Goal: Task Accomplishment & Management: Manage account settings

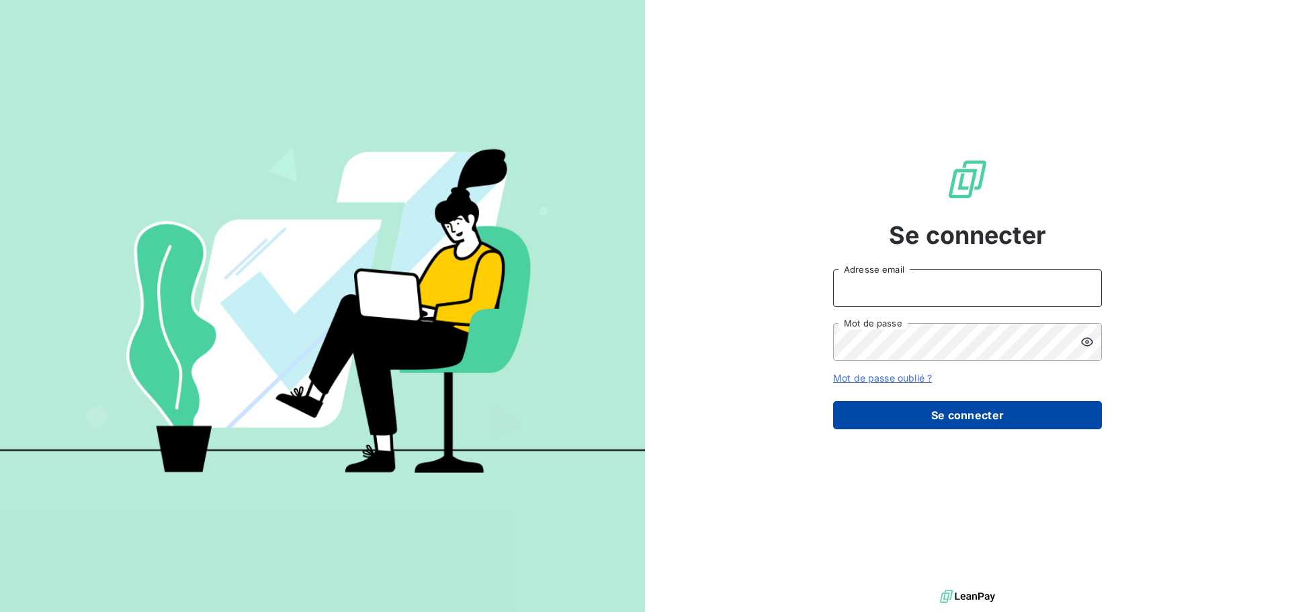
type input "[PERSON_NAME][EMAIL_ADDRESS][DOMAIN_NAME]"
click at [951, 425] on button "Se connecter" at bounding box center [967, 415] width 269 height 28
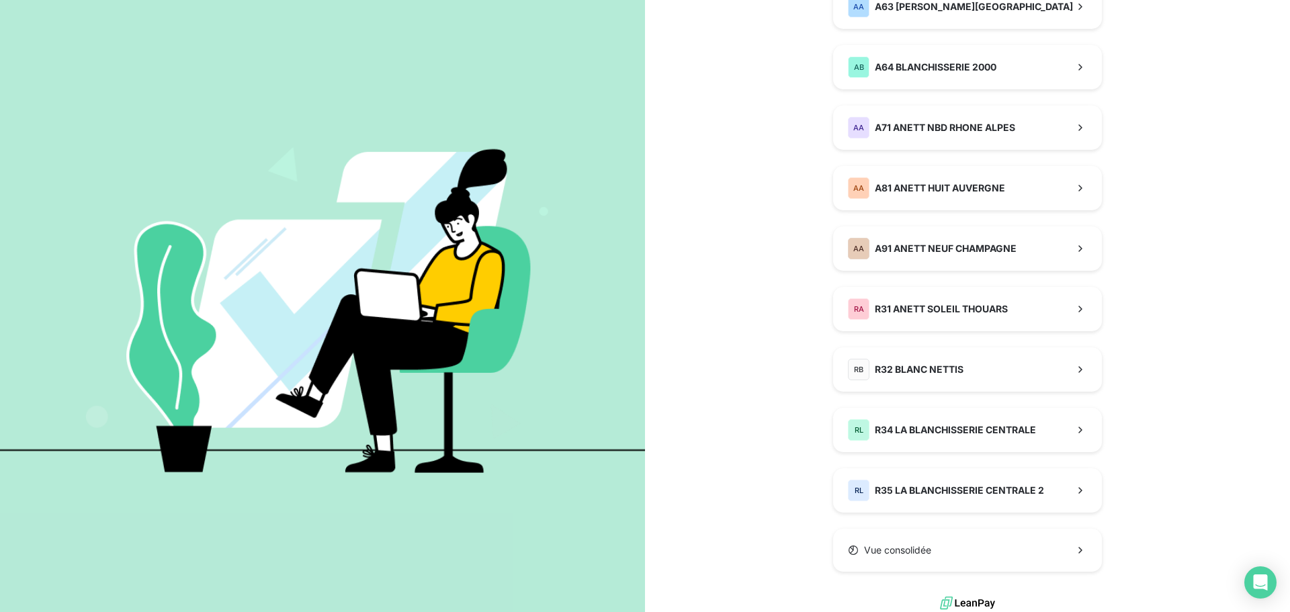
scroll to position [953, 0]
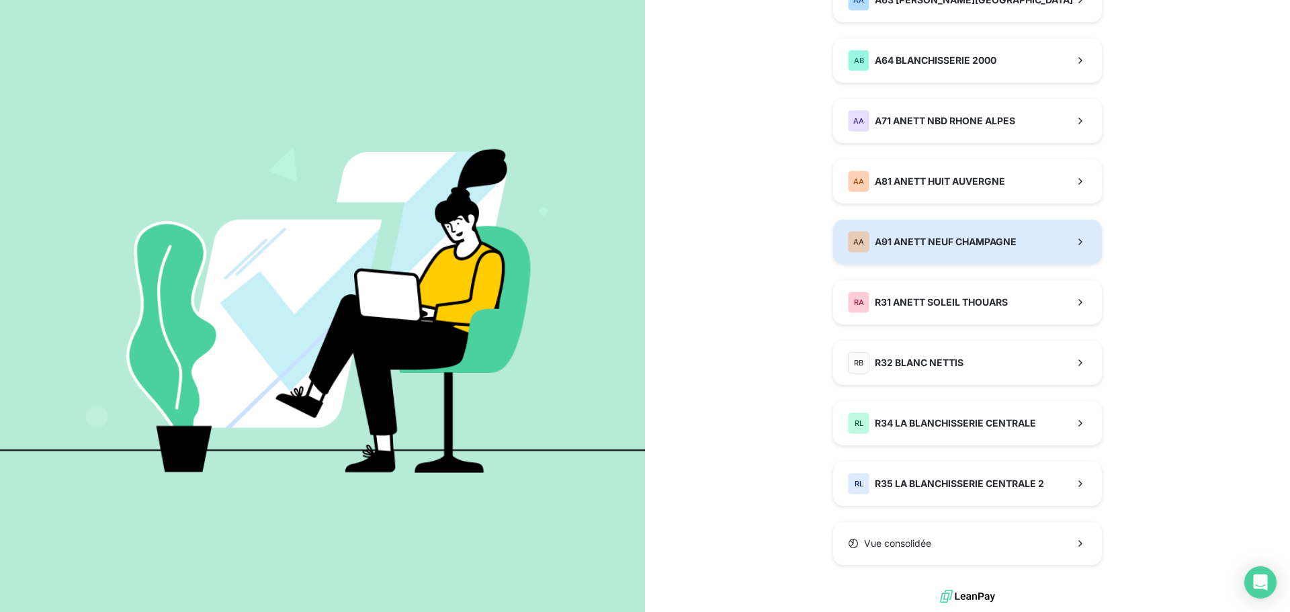
click at [893, 260] on button "AA A91 ANETT NEUF CHAMPAGNE" at bounding box center [967, 242] width 269 height 44
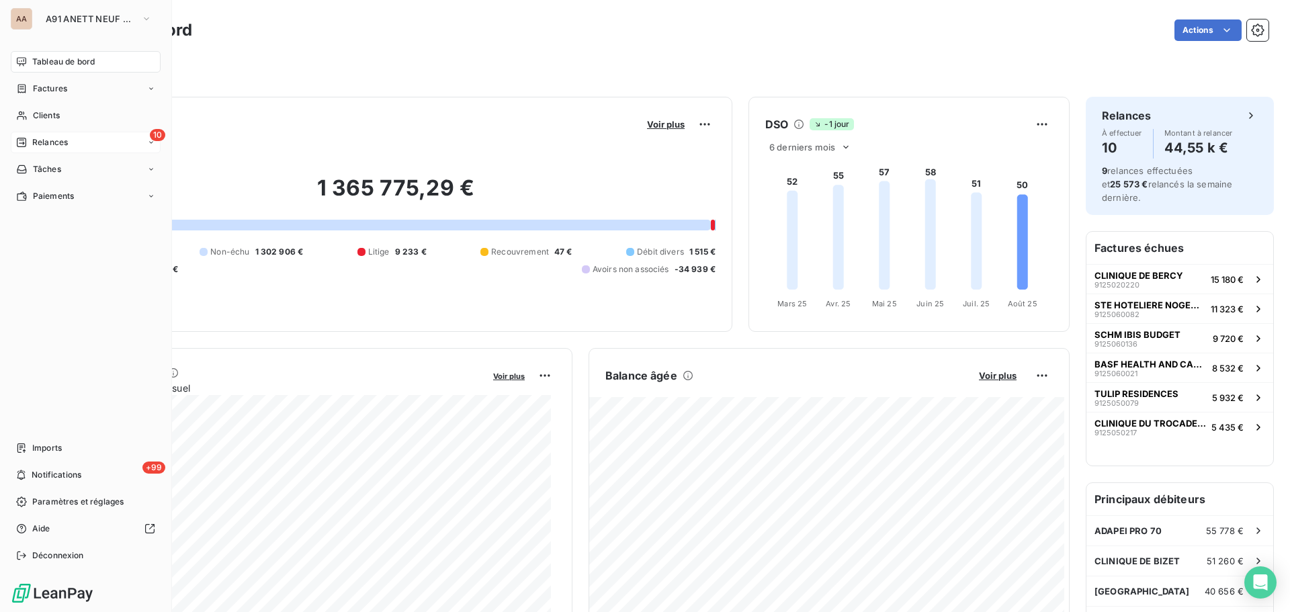
click at [56, 151] on div "10 Relances" at bounding box center [86, 142] width 150 height 21
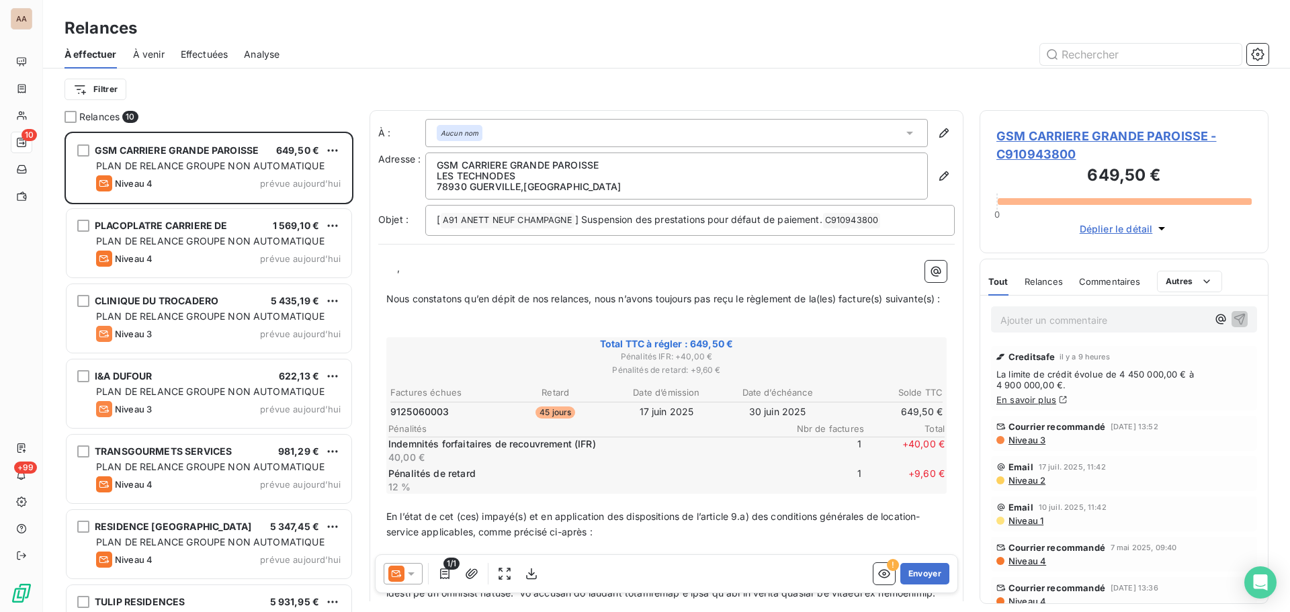
click at [906, 134] on icon at bounding box center [909, 133] width 7 height 3
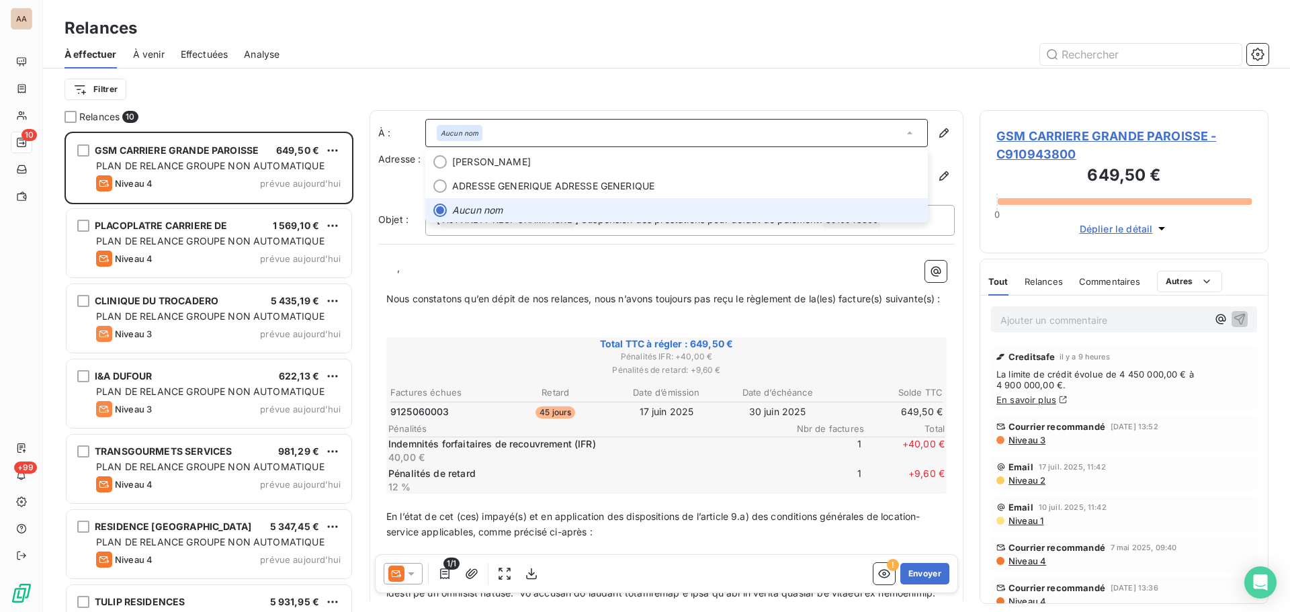
click at [903, 136] on icon at bounding box center [909, 132] width 13 height 13
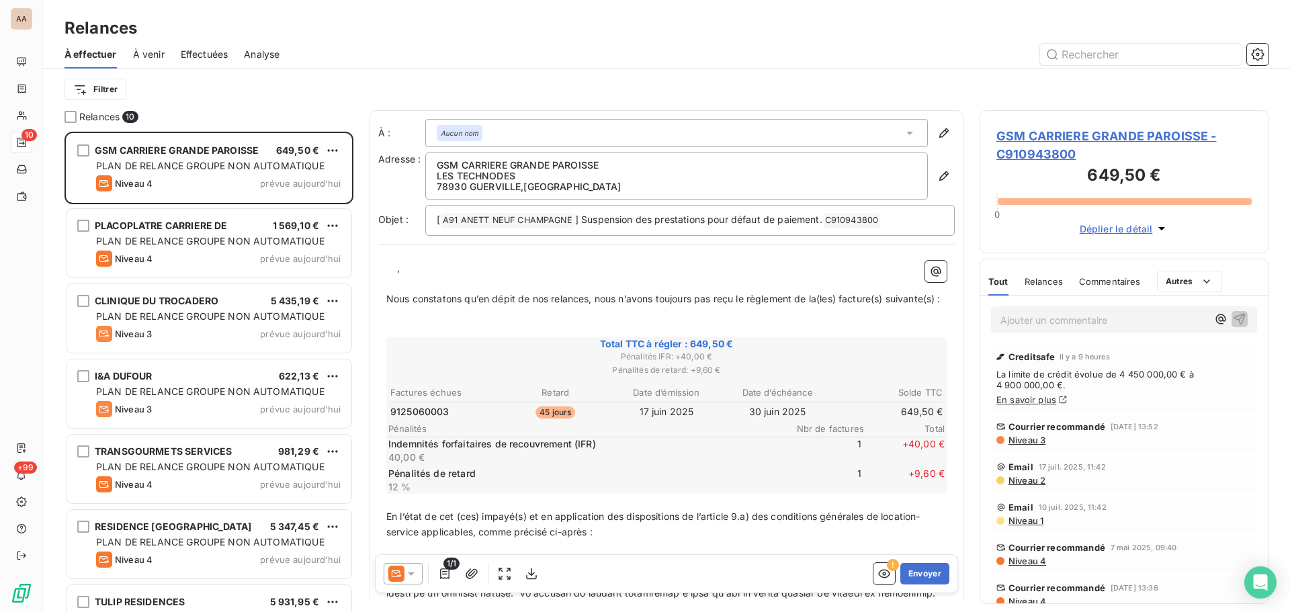
click at [903, 134] on icon at bounding box center [909, 132] width 13 height 13
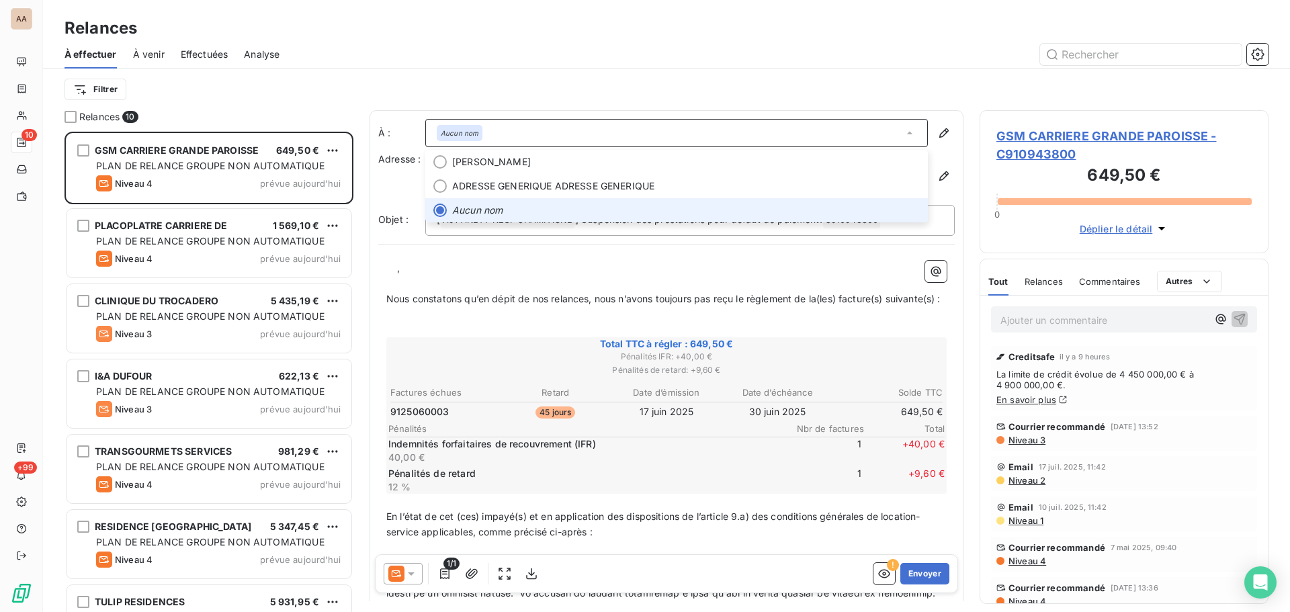
click at [940, 194] on div "GSM CARRIERE GRANDE PAROISSE LES TECHNODES 78930 GUERVILLE , FRANCE" at bounding box center [689, 175] width 529 height 47
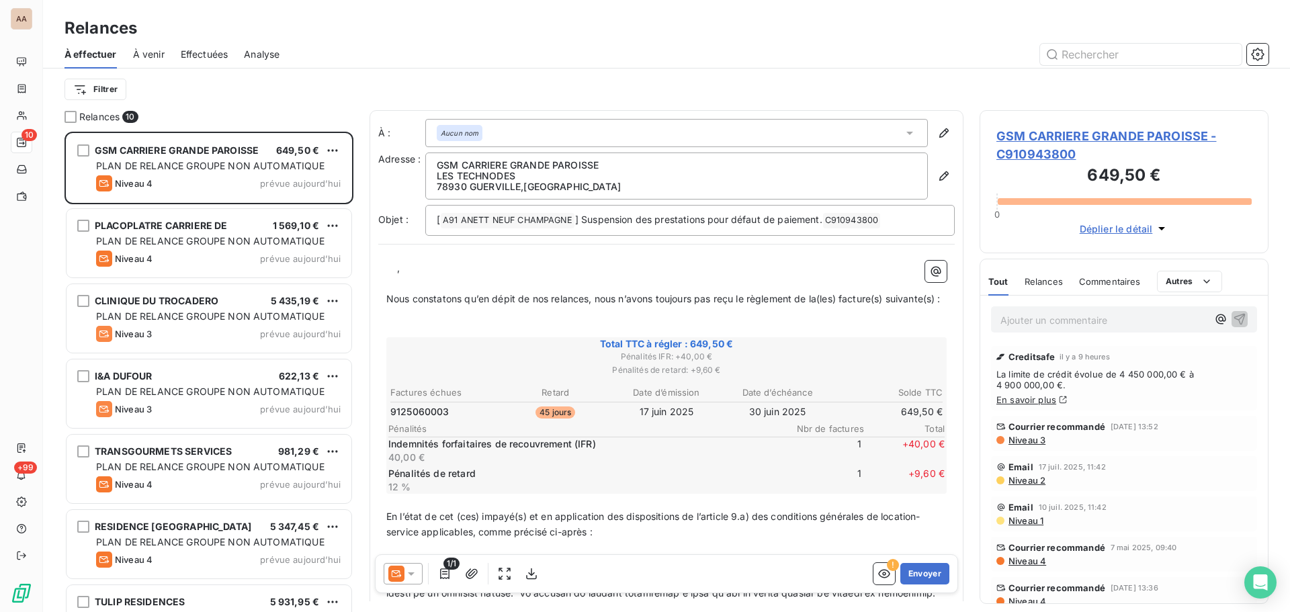
click at [903, 134] on icon at bounding box center [909, 132] width 13 height 13
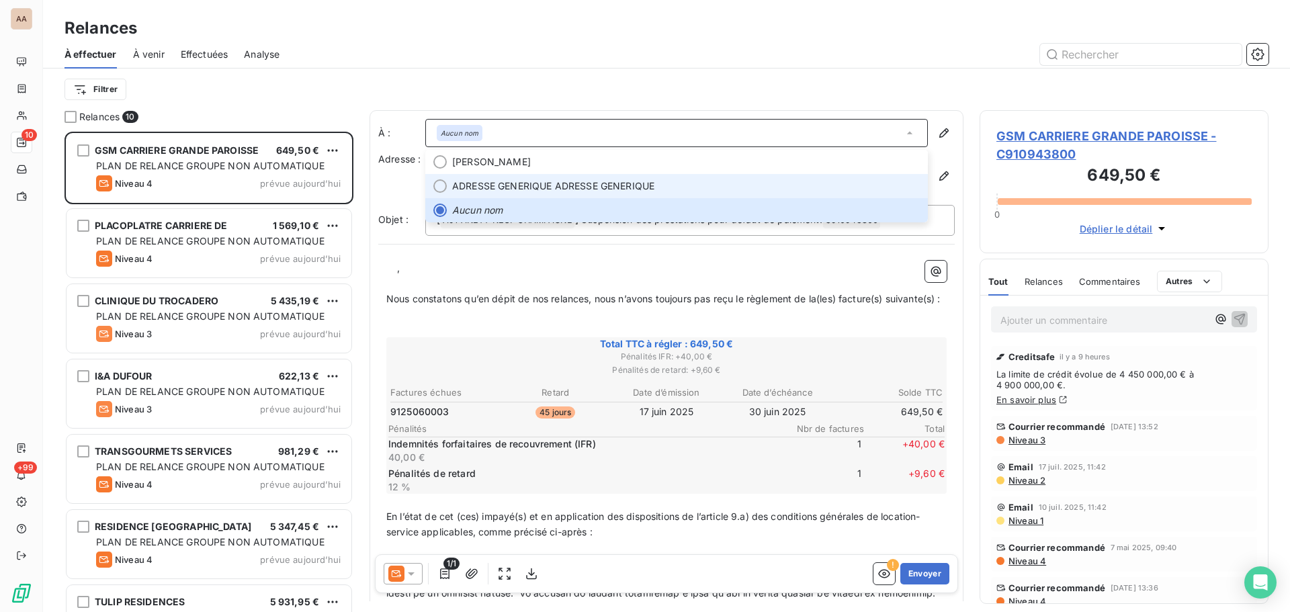
click at [534, 192] on span "ADRESSE GENERIQUE ADRESSE GENERIQUE" at bounding box center [553, 185] width 202 height 13
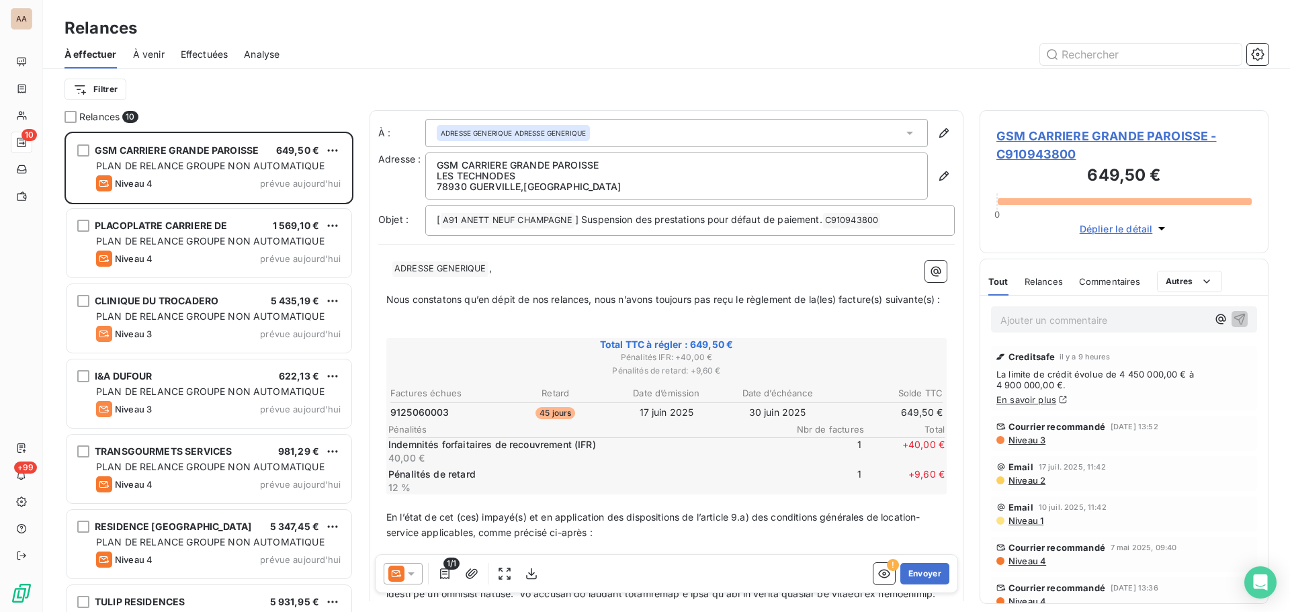
click at [903, 130] on icon at bounding box center [909, 132] width 13 height 13
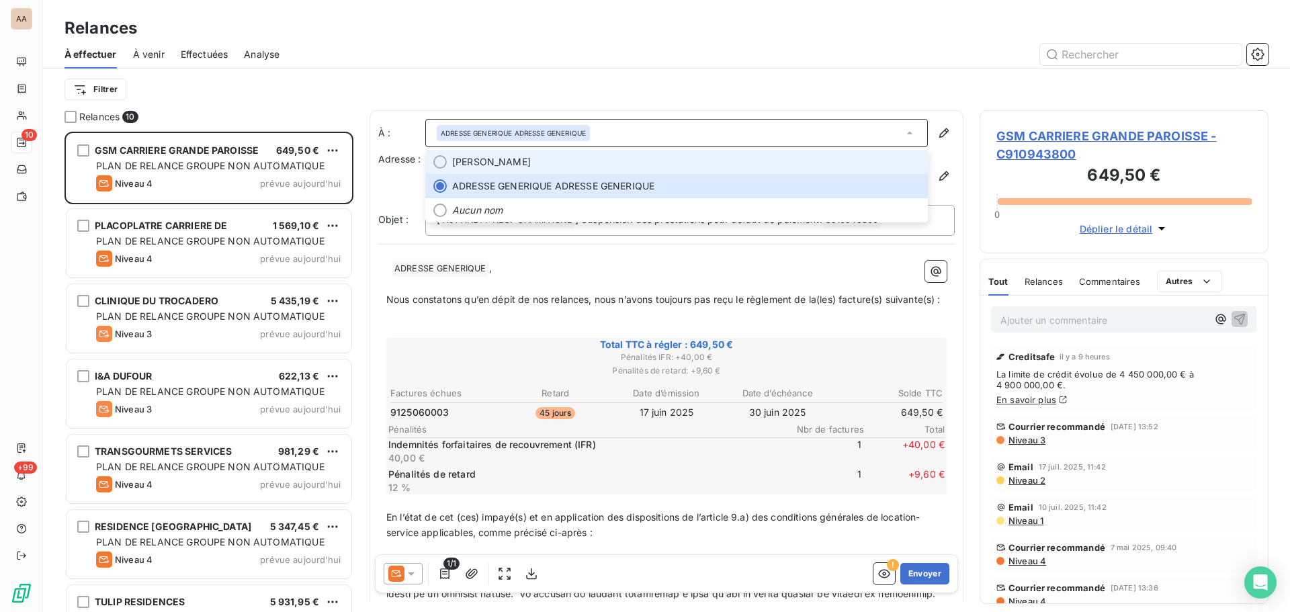
click at [517, 160] on span "VESSIERE SANDRA" at bounding box center [491, 161] width 79 height 13
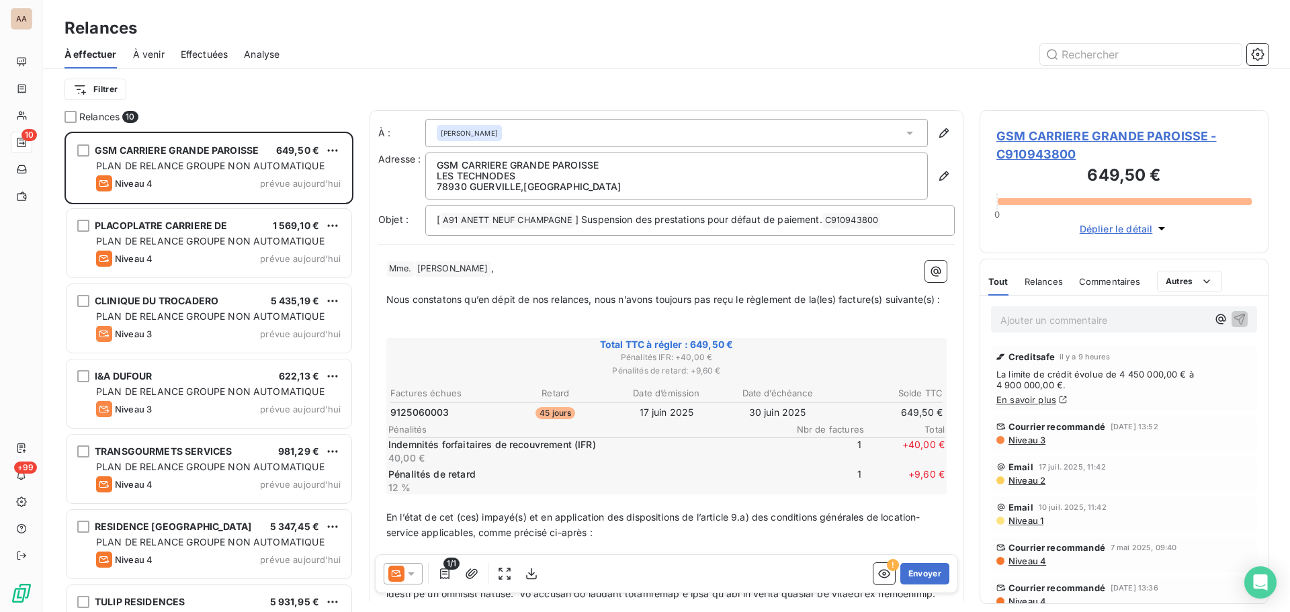
click at [903, 136] on icon at bounding box center [909, 132] width 13 height 13
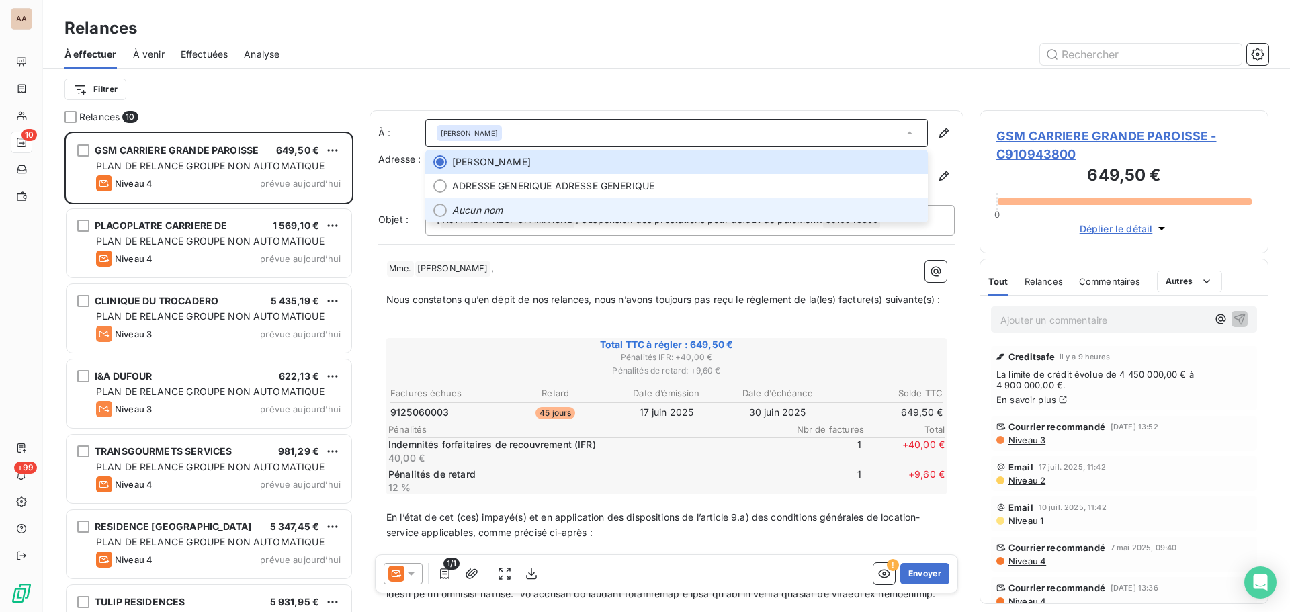
click at [483, 208] on em "Aucun nom" at bounding box center [477, 210] width 50 height 13
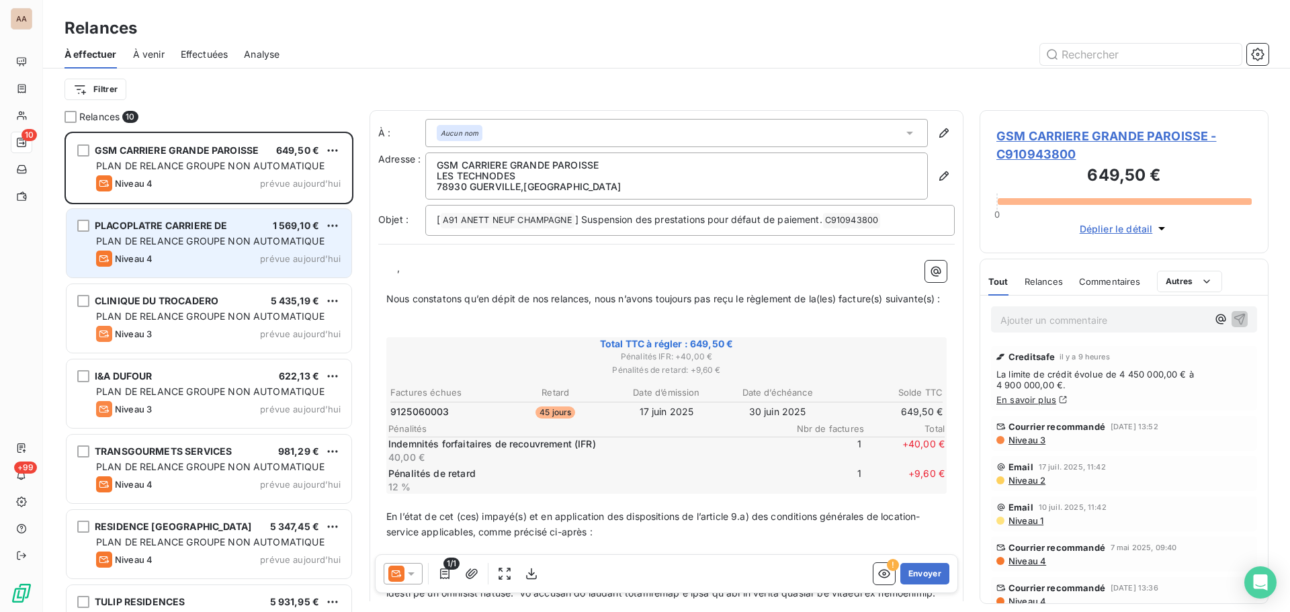
click at [140, 236] on span "PLAN DE RELANCE GROUPE NON AUTOMATIQUE" at bounding box center [210, 240] width 228 height 11
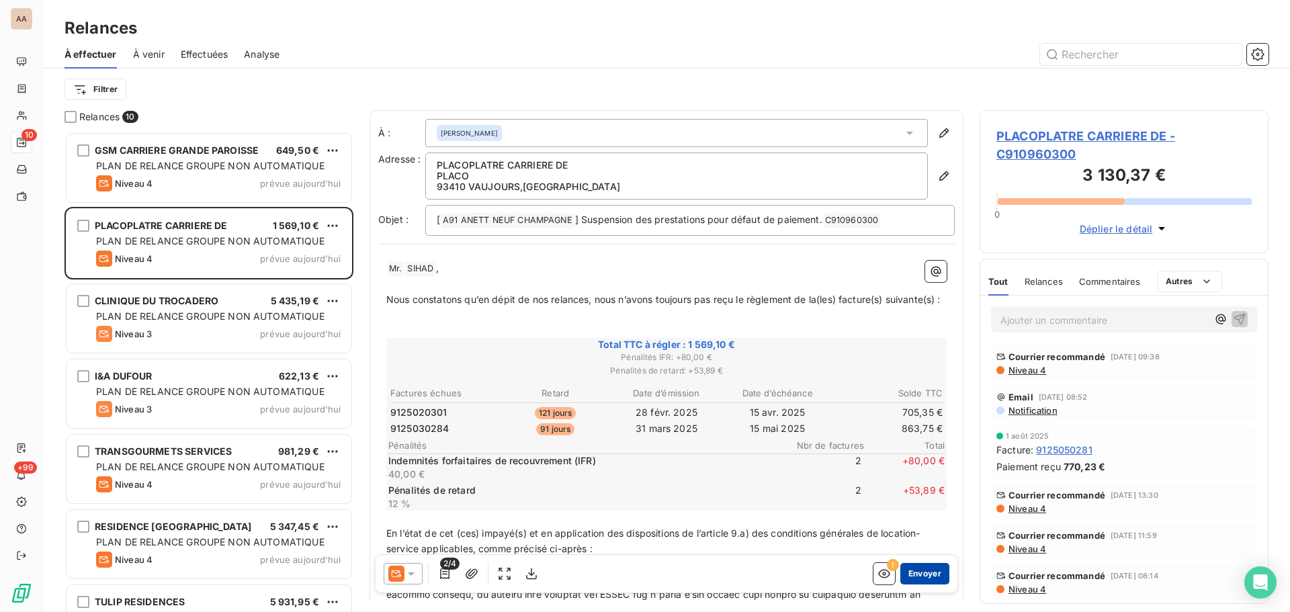
click at [920, 578] on button "Envoyer" at bounding box center [924, 573] width 49 height 21
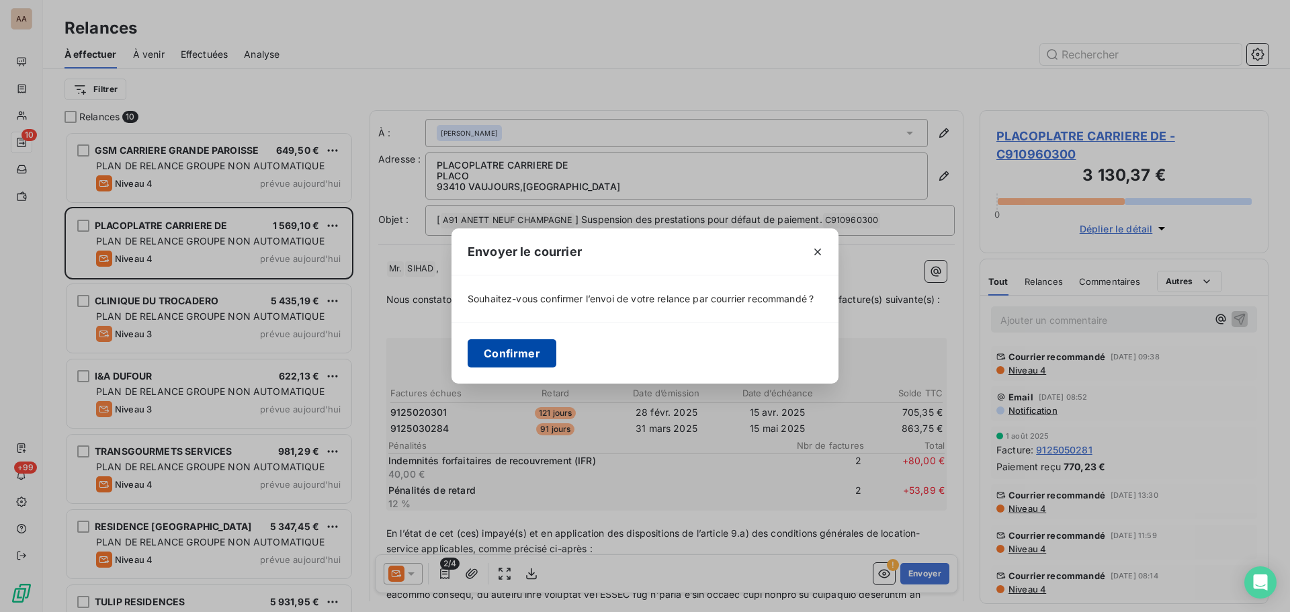
click at [508, 355] on button "Confirmer" at bounding box center [512, 353] width 89 height 28
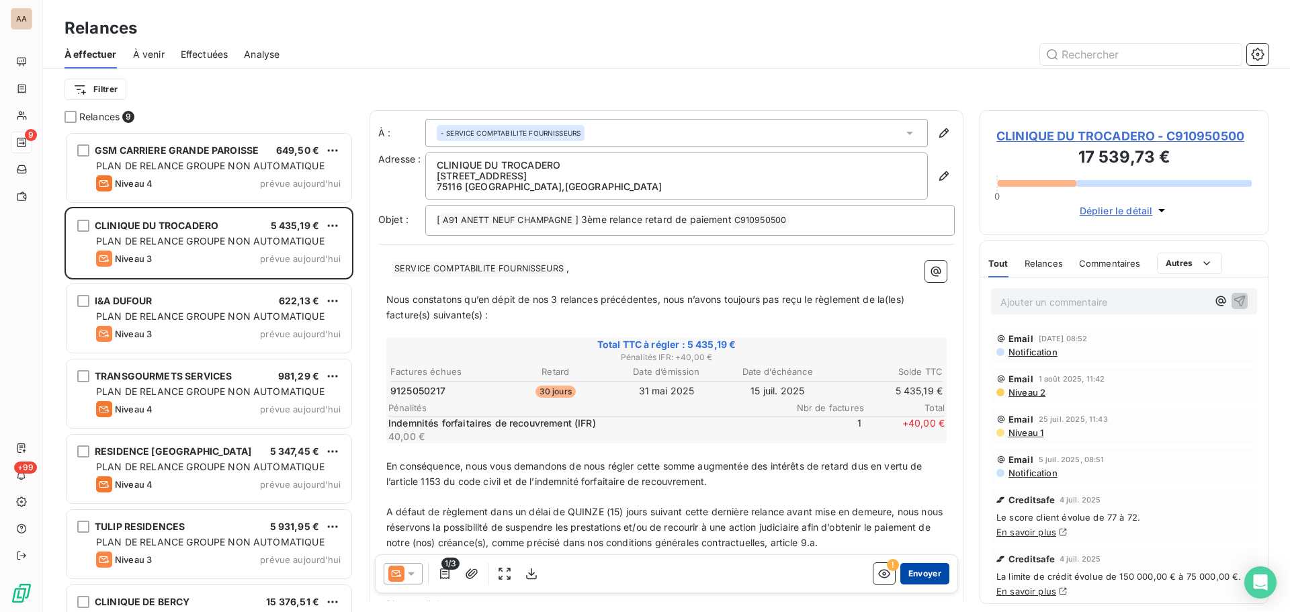
click at [918, 578] on button "Envoyer" at bounding box center [924, 573] width 49 height 21
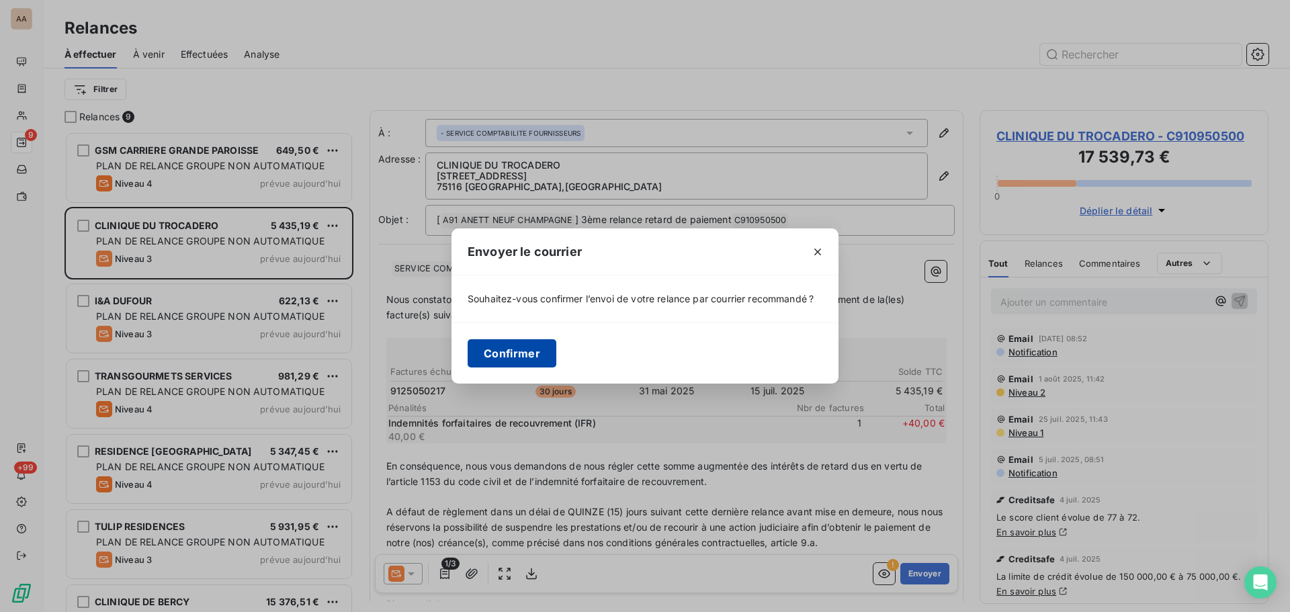
click at [529, 353] on button "Confirmer" at bounding box center [512, 353] width 89 height 28
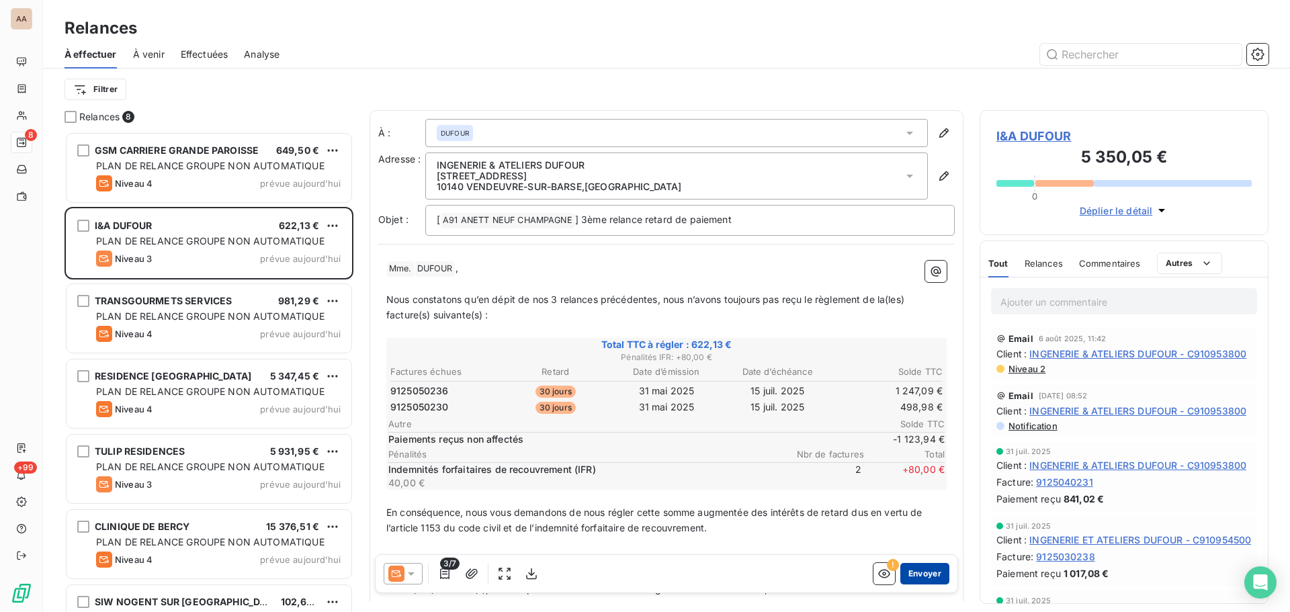
click at [915, 571] on button "Envoyer" at bounding box center [924, 573] width 49 height 21
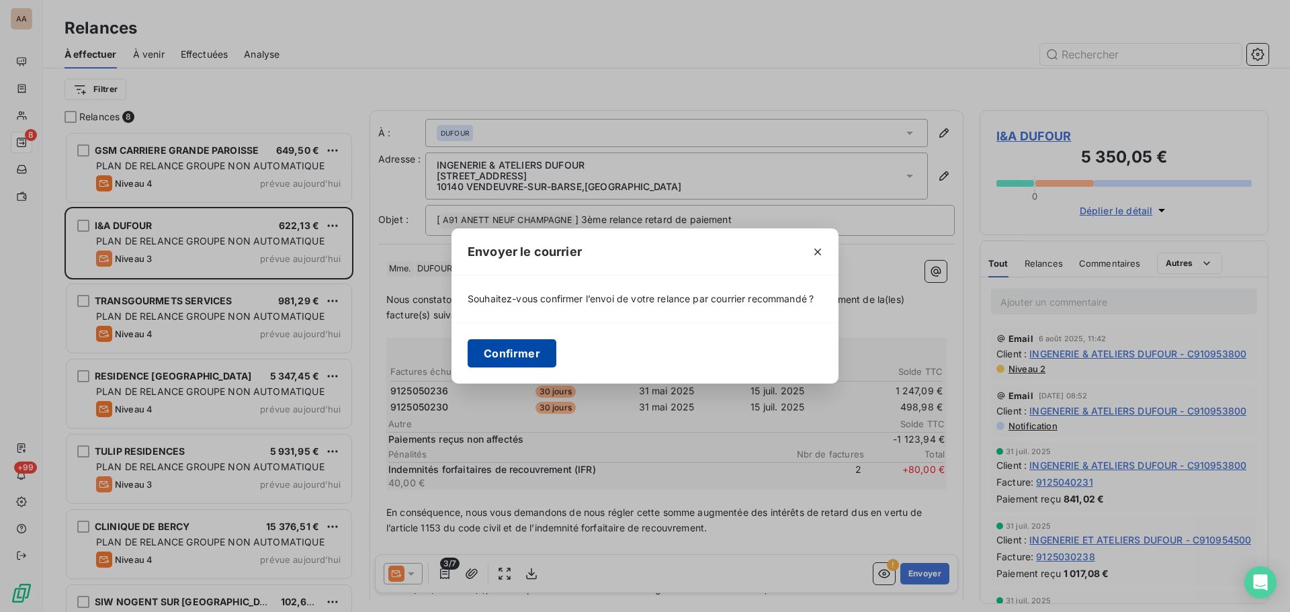
click at [505, 353] on button "Confirmer" at bounding box center [512, 353] width 89 height 28
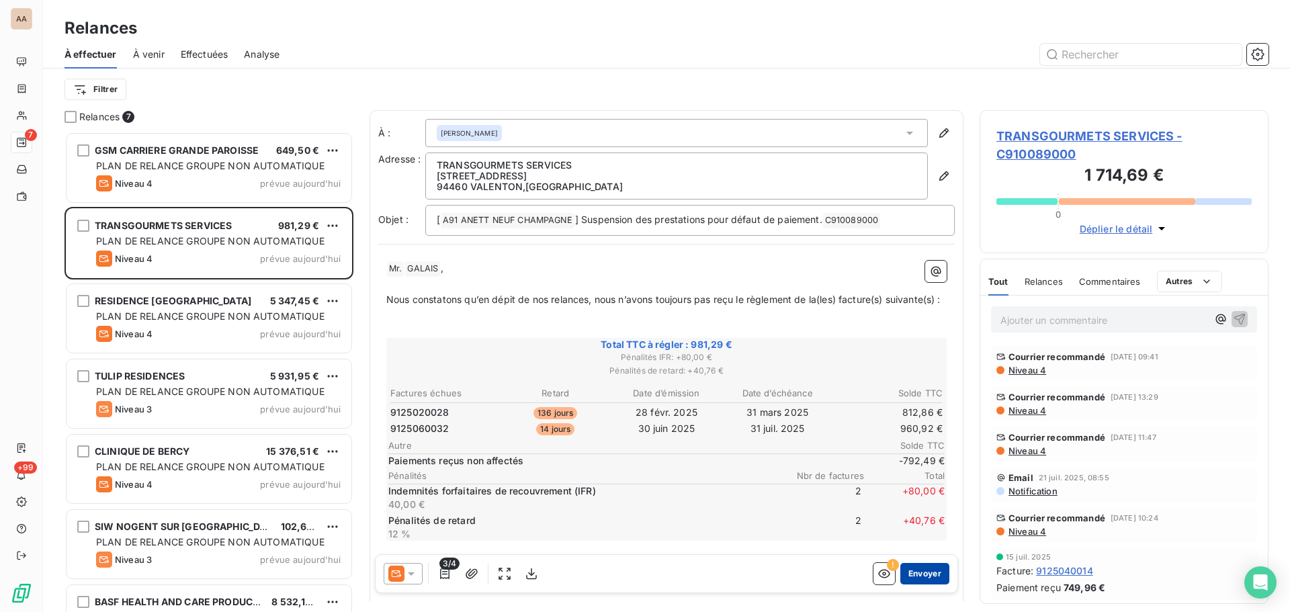
click at [915, 571] on button "Envoyer" at bounding box center [924, 573] width 49 height 21
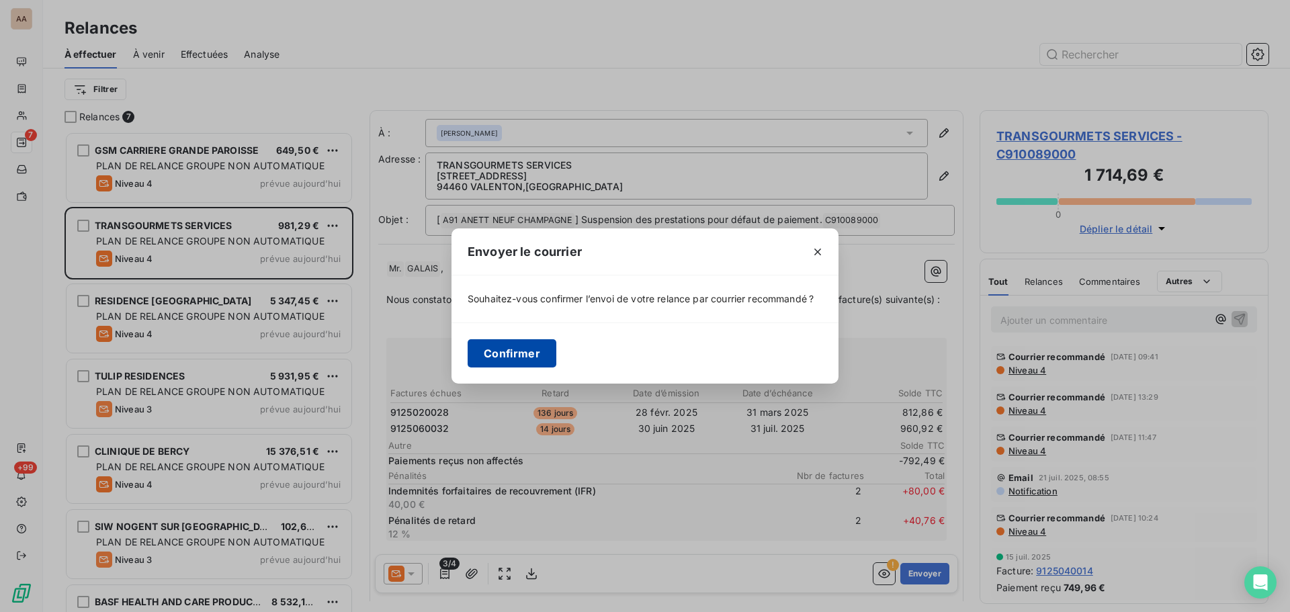
click at [521, 345] on button "Confirmer" at bounding box center [512, 353] width 89 height 28
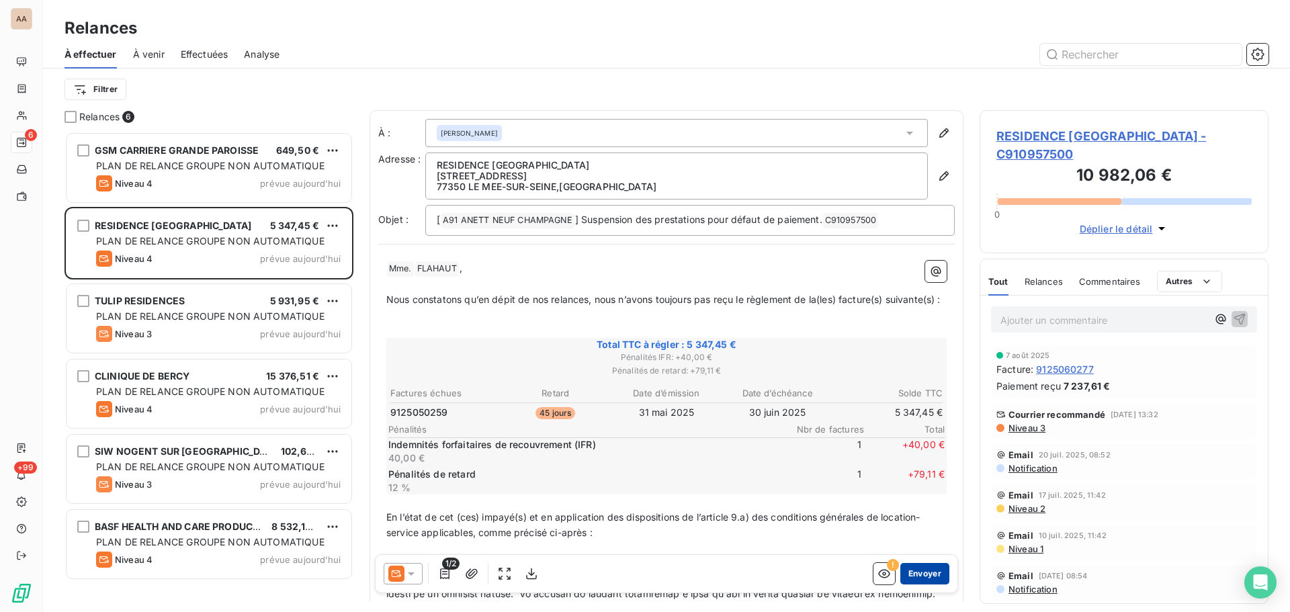
click at [925, 570] on button "Envoyer" at bounding box center [924, 573] width 49 height 21
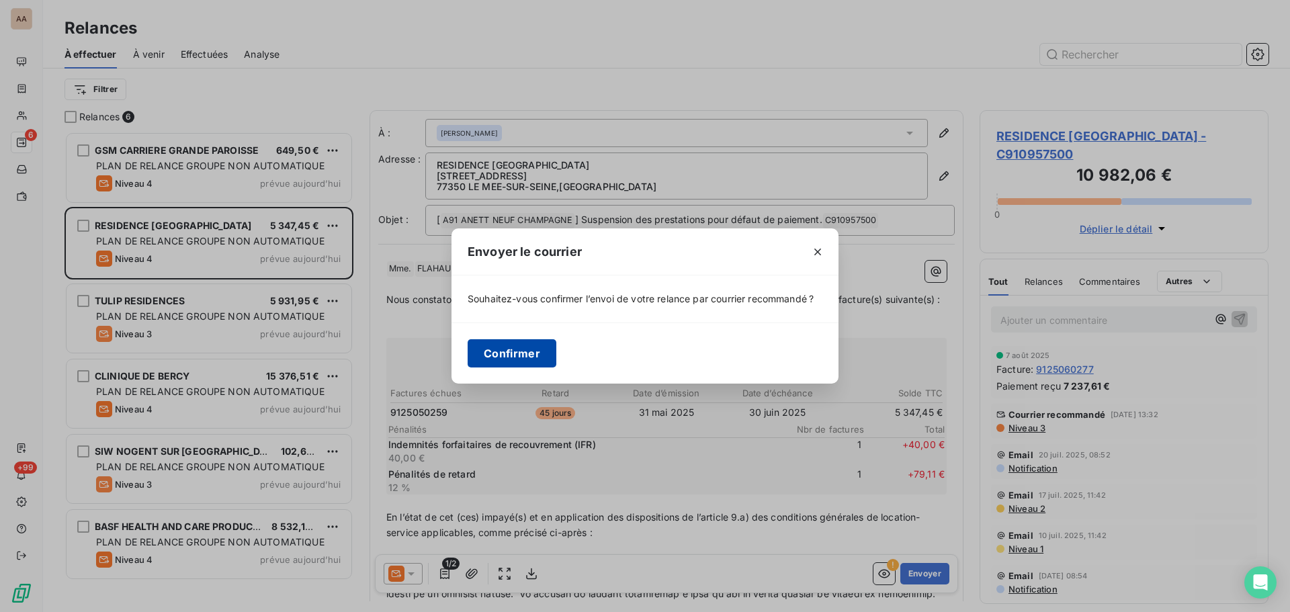
click at [504, 345] on button "Confirmer" at bounding box center [512, 353] width 89 height 28
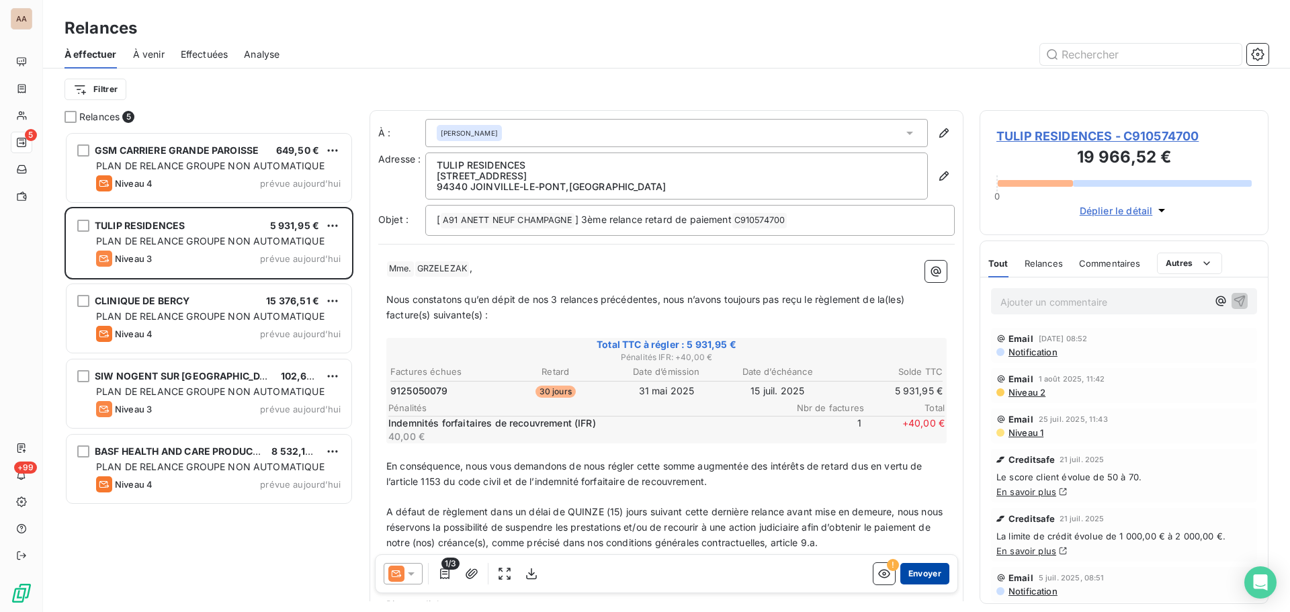
click at [926, 574] on button "Envoyer" at bounding box center [924, 573] width 49 height 21
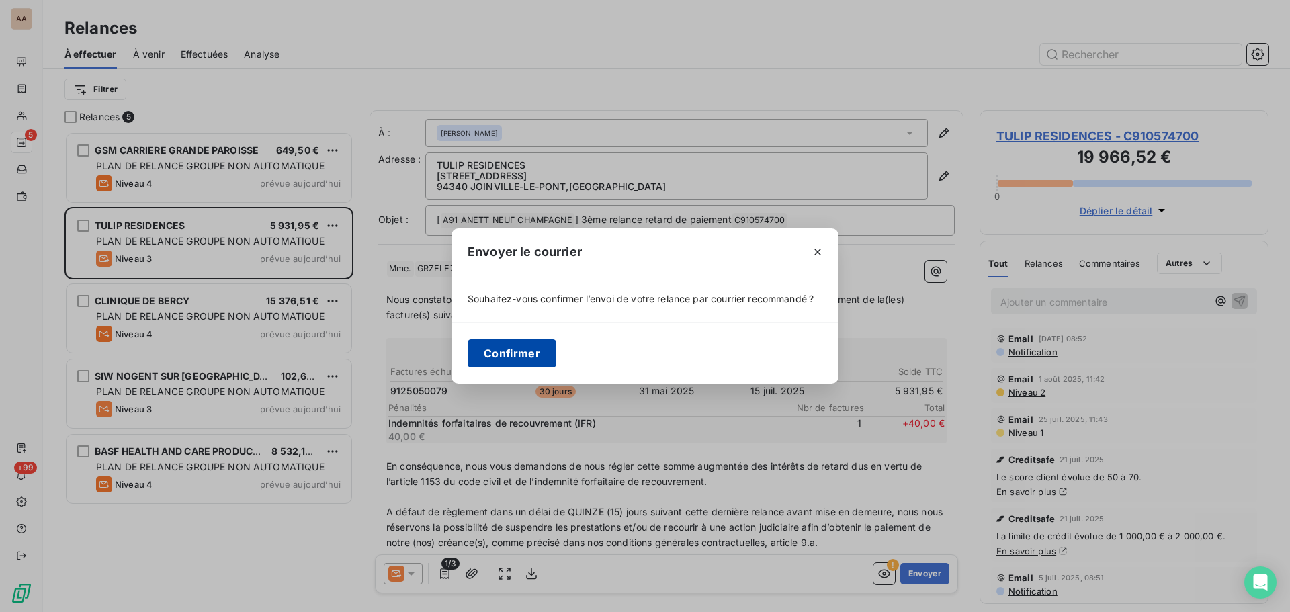
click at [511, 353] on button "Confirmer" at bounding box center [512, 353] width 89 height 28
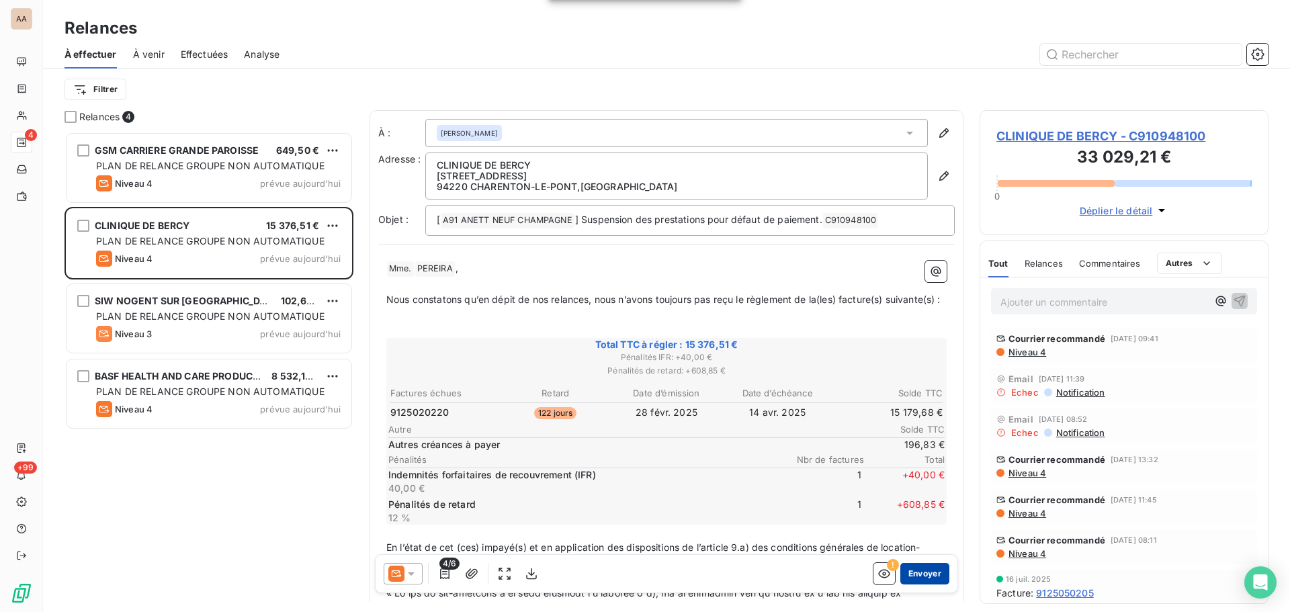
click at [918, 578] on button "Envoyer" at bounding box center [924, 573] width 49 height 21
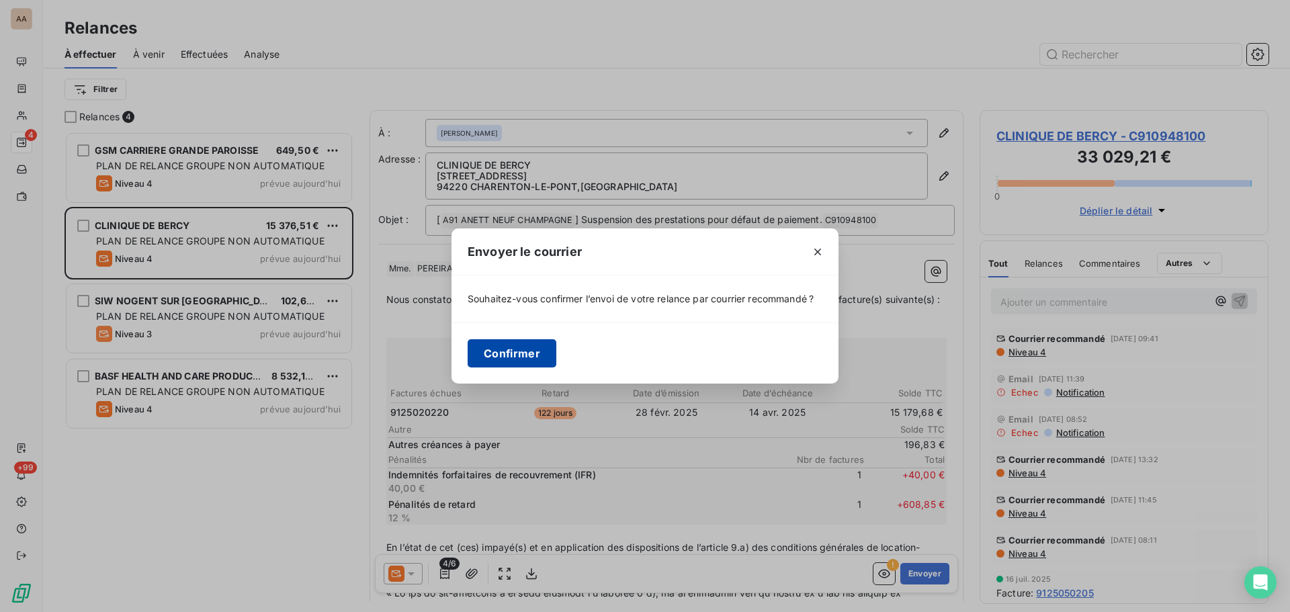
click at [490, 343] on button "Confirmer" at bounding box center [512, 353] width 89 height 28
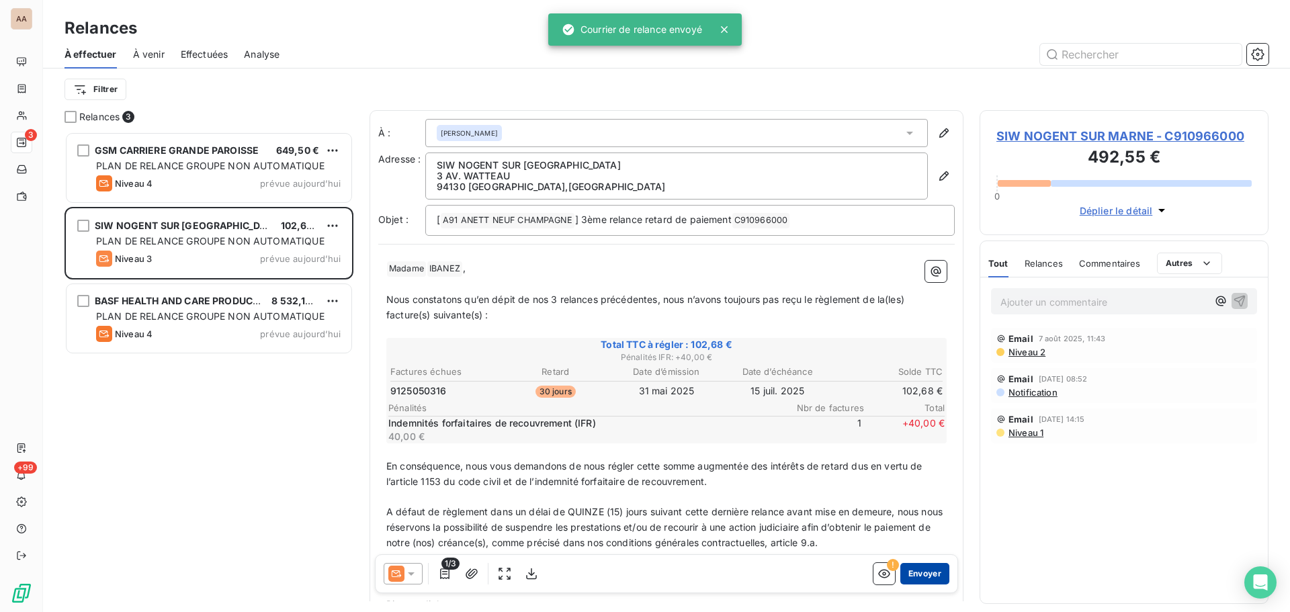
click at [920, 578] on button "Envoyer" at bounding box center [924, 573] width 49 height 21
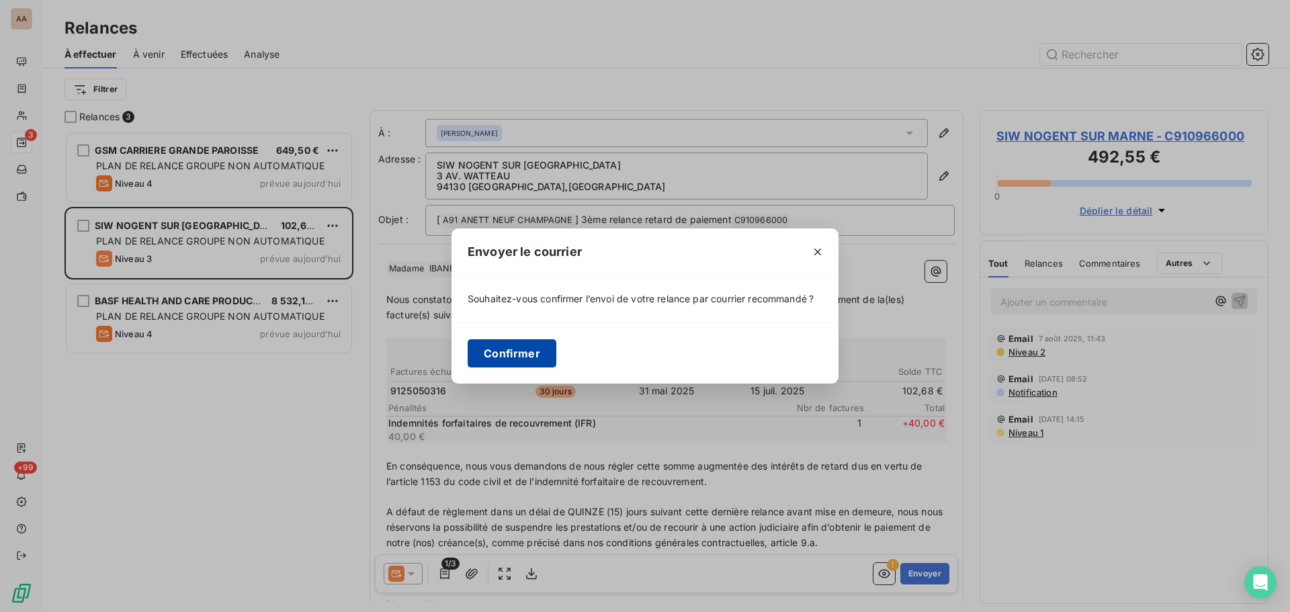
click at [522, 359] on button "Confirmer" at bounding box center [512, 353] width 89 height 28
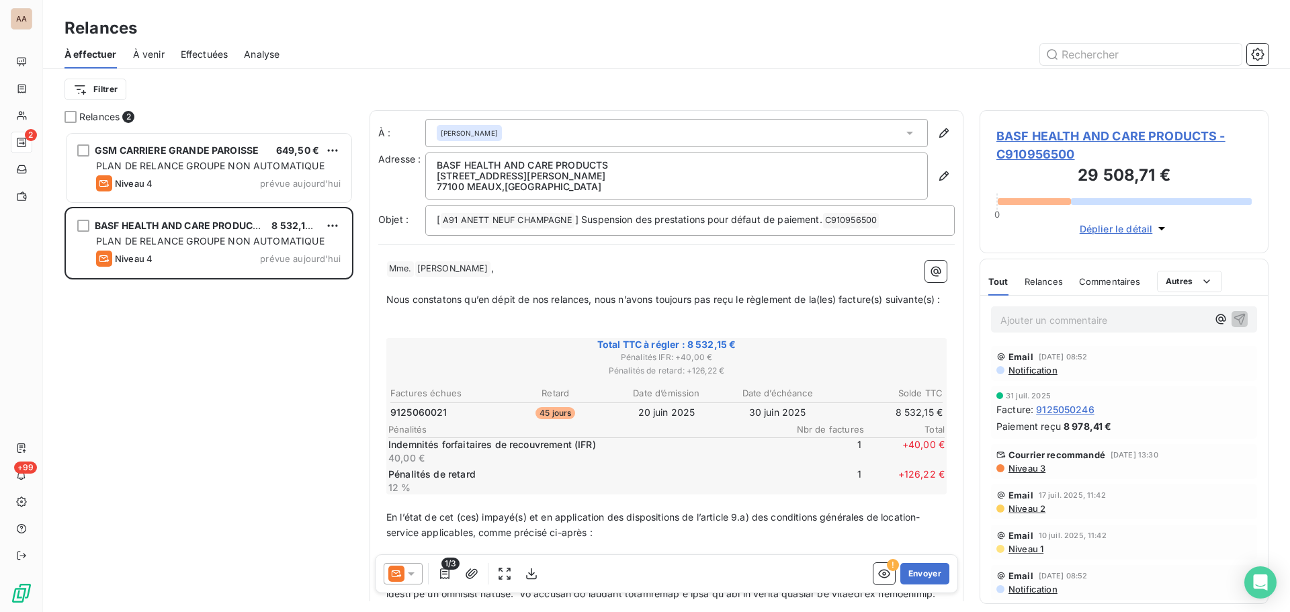
click at [903, 138] on icon at bounding box center [909, 132] width 13 height 13
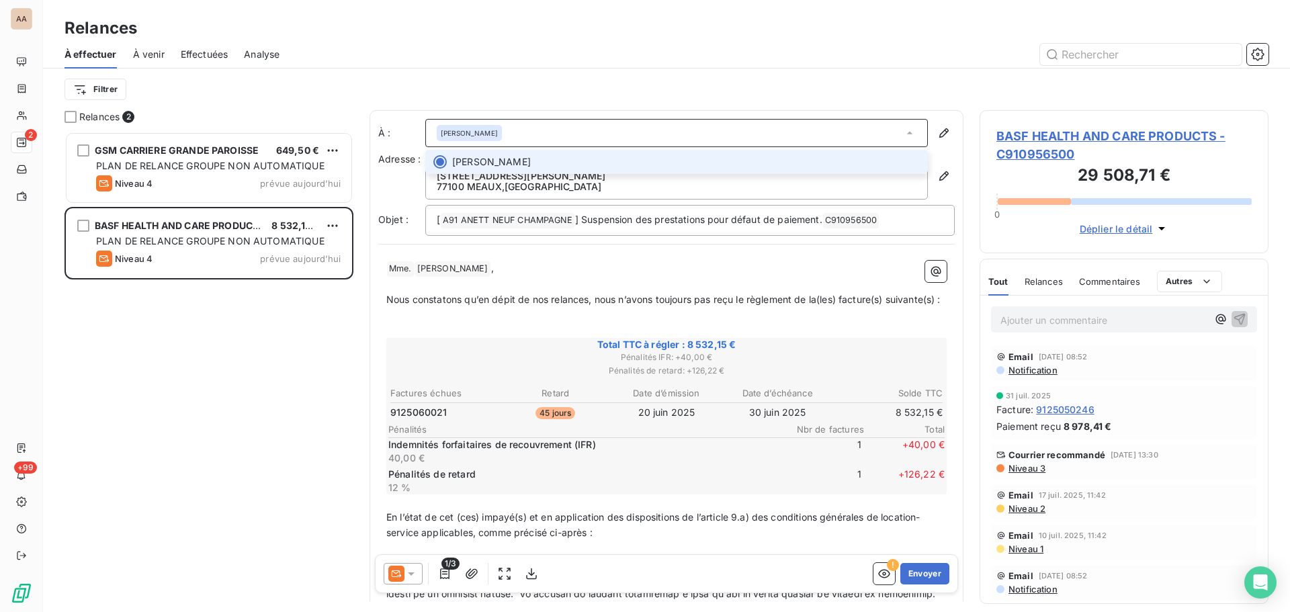
click at [903, 138] on icon at bounding box center [909, 132] width 13 height 13
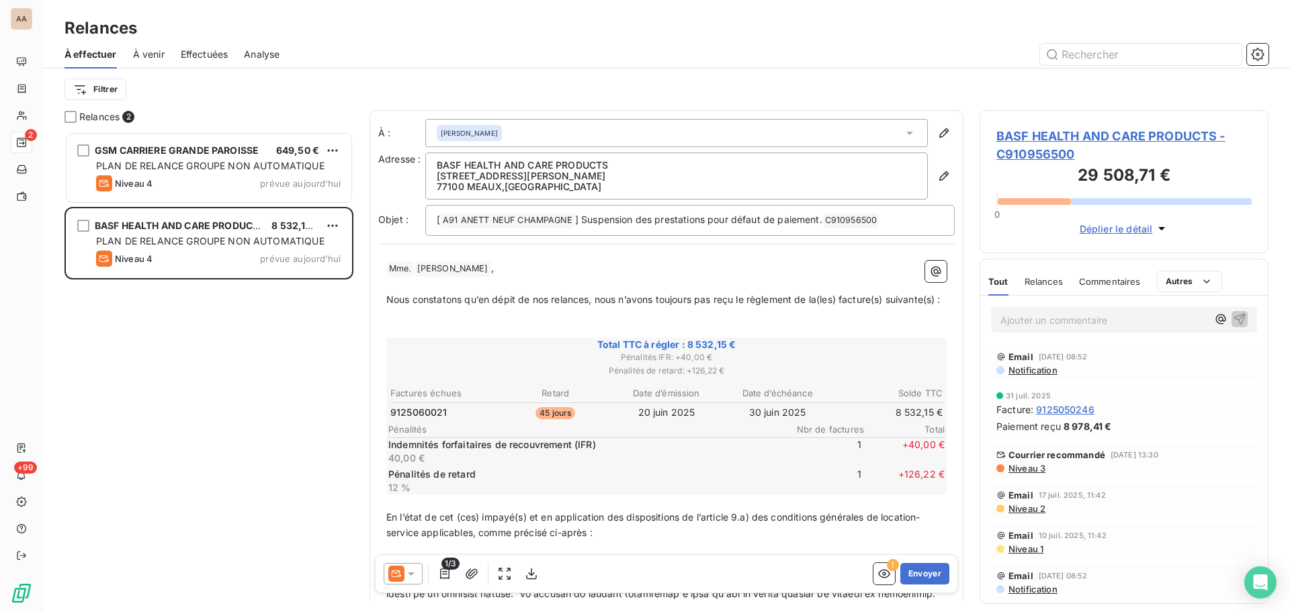
click at [903, 134] on icon at bounding box center [909, 132] width 13 height 13
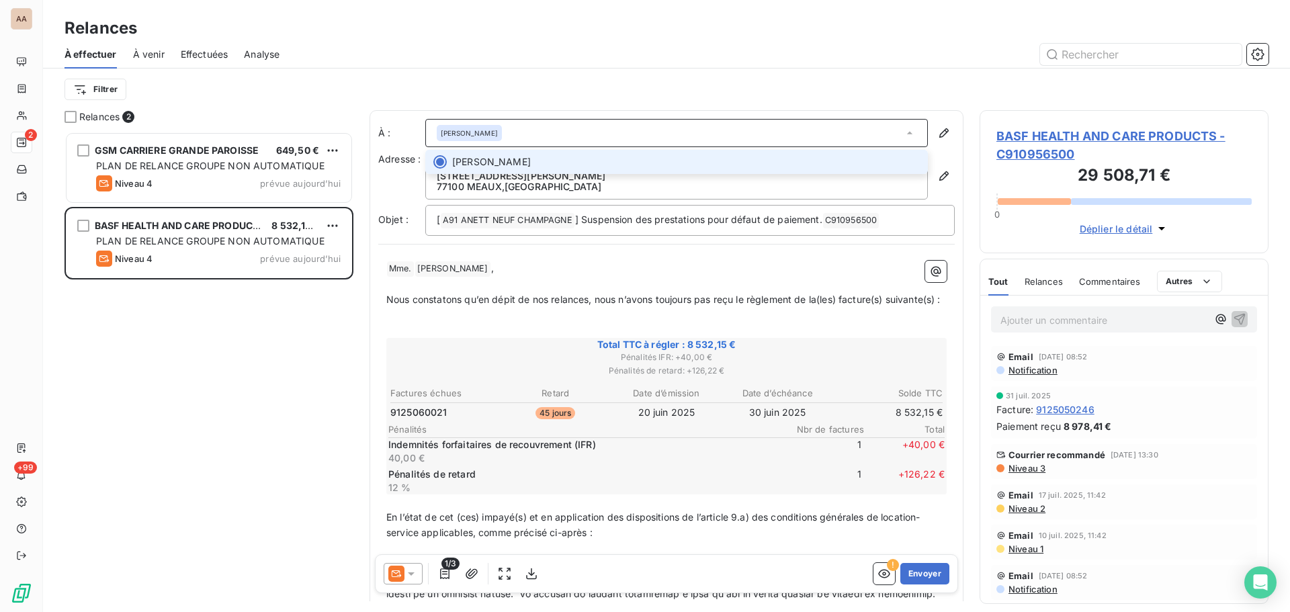
click at [903, 134] on icon at bounding box center [909, 132] width 13 height 13
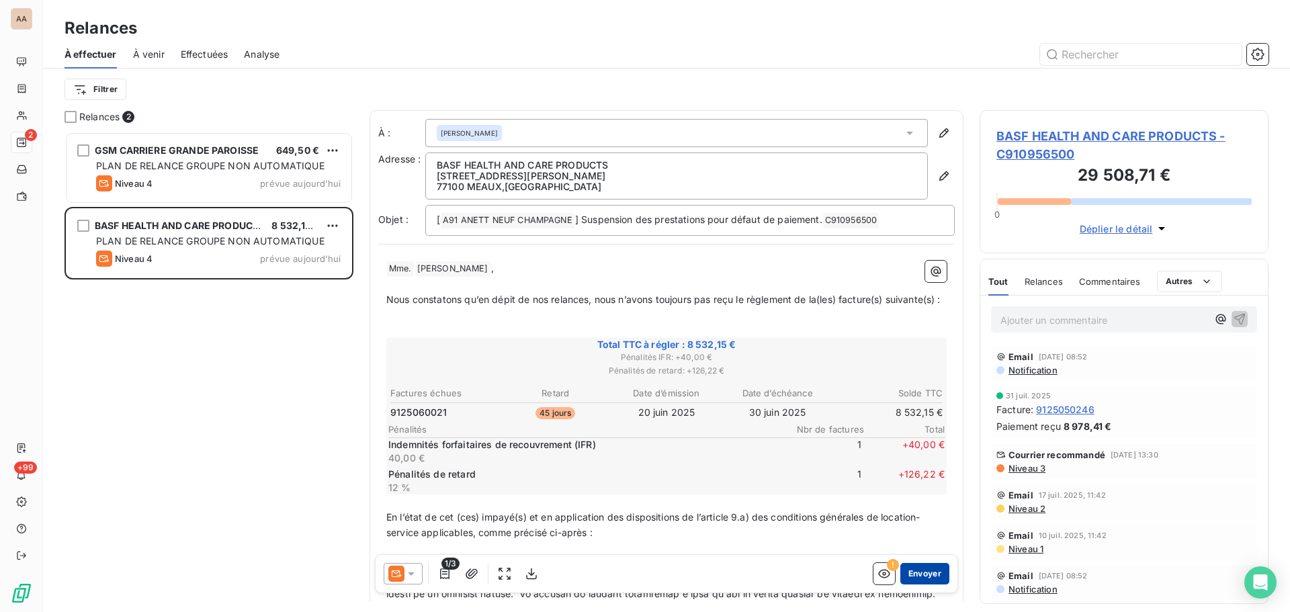
click at [920, 580] on button "Envoyer" at bounding box center [924, 573] width 49 height 21
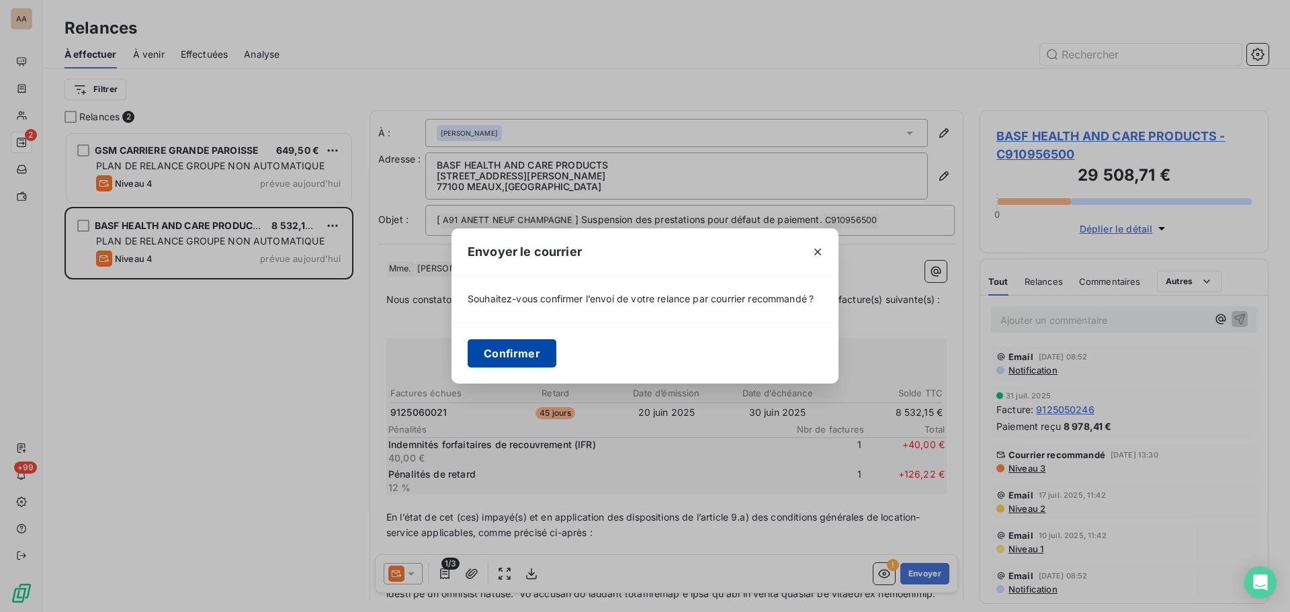
click at [505, 352] on button "Confirmer" at bounding box center [512, 353] width 89 height 28
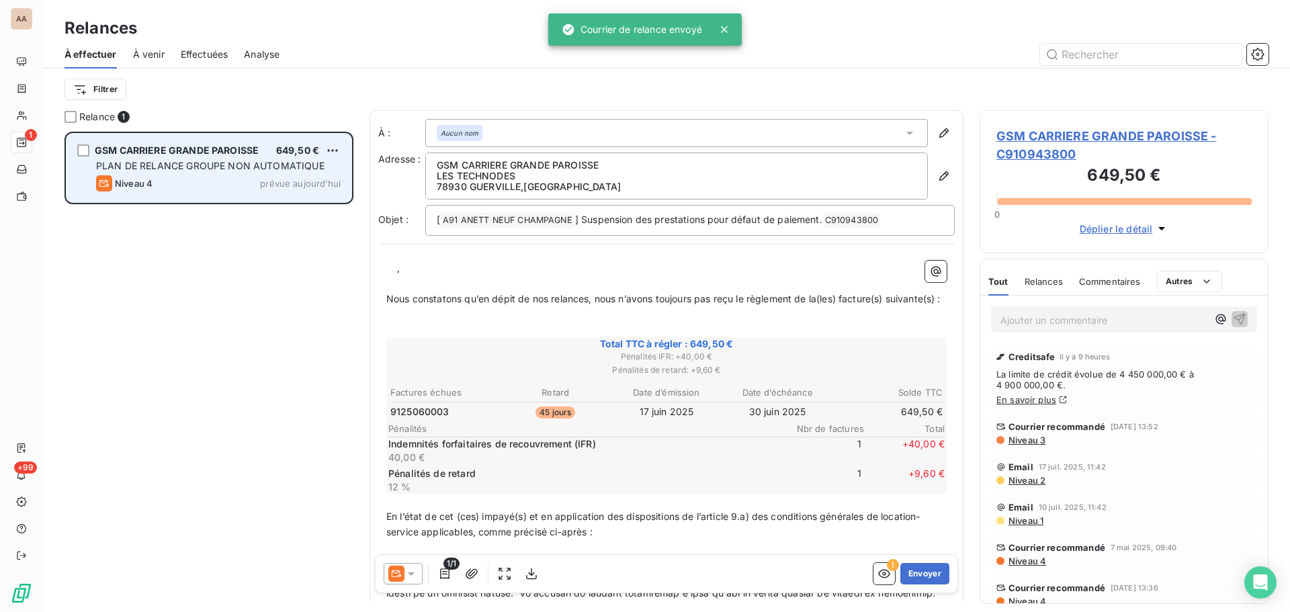
click at [162, 185] on div "Niveau 4 prévue aujourd’hui" at bounding box center [218, 183] width 245 height 16
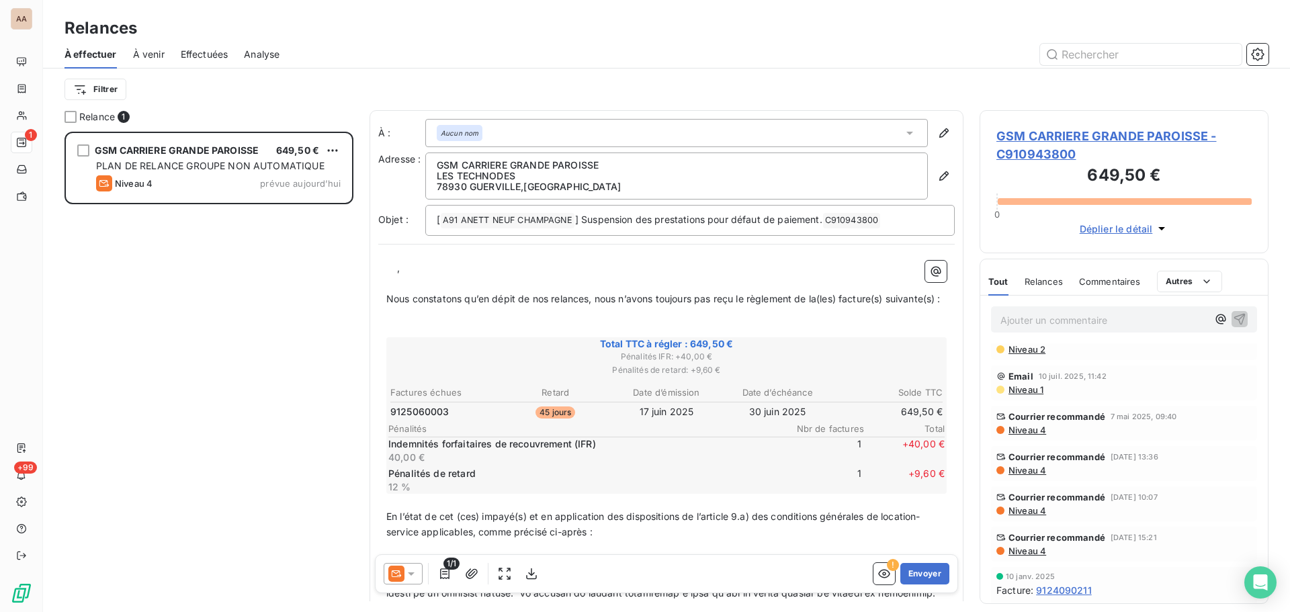
scroll to position [134, 0]
click at [1021, 428] on span "Niveau 4" at bounding box center [1026, 426] width 39 height 11
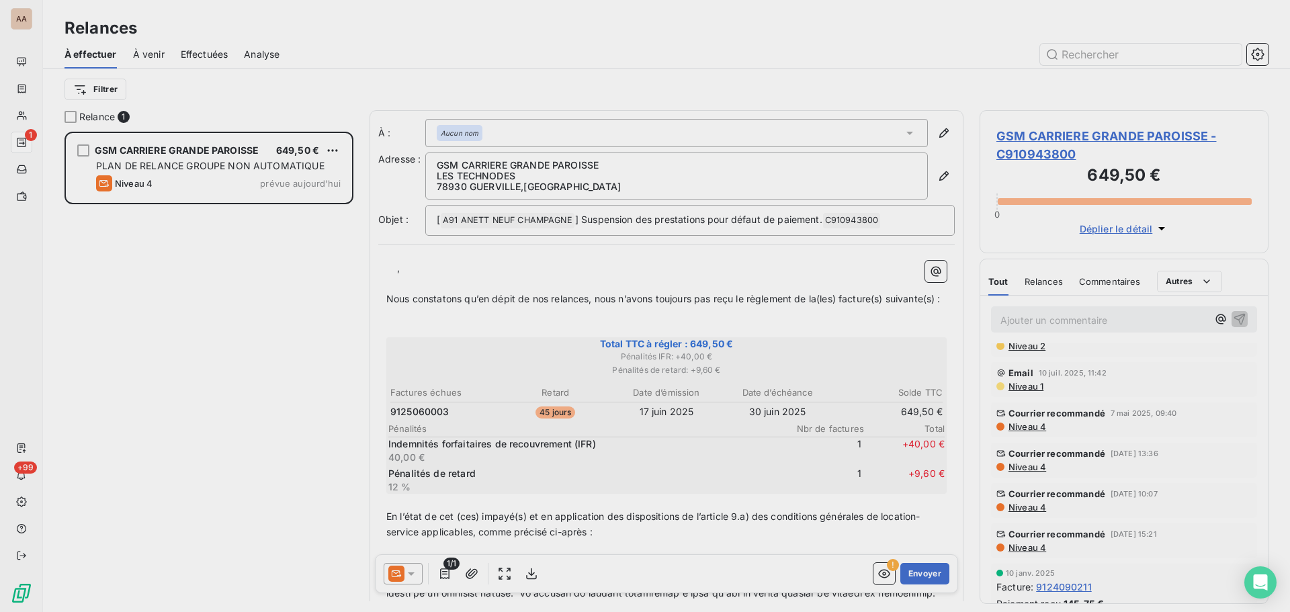
scroll to position [11, 11]
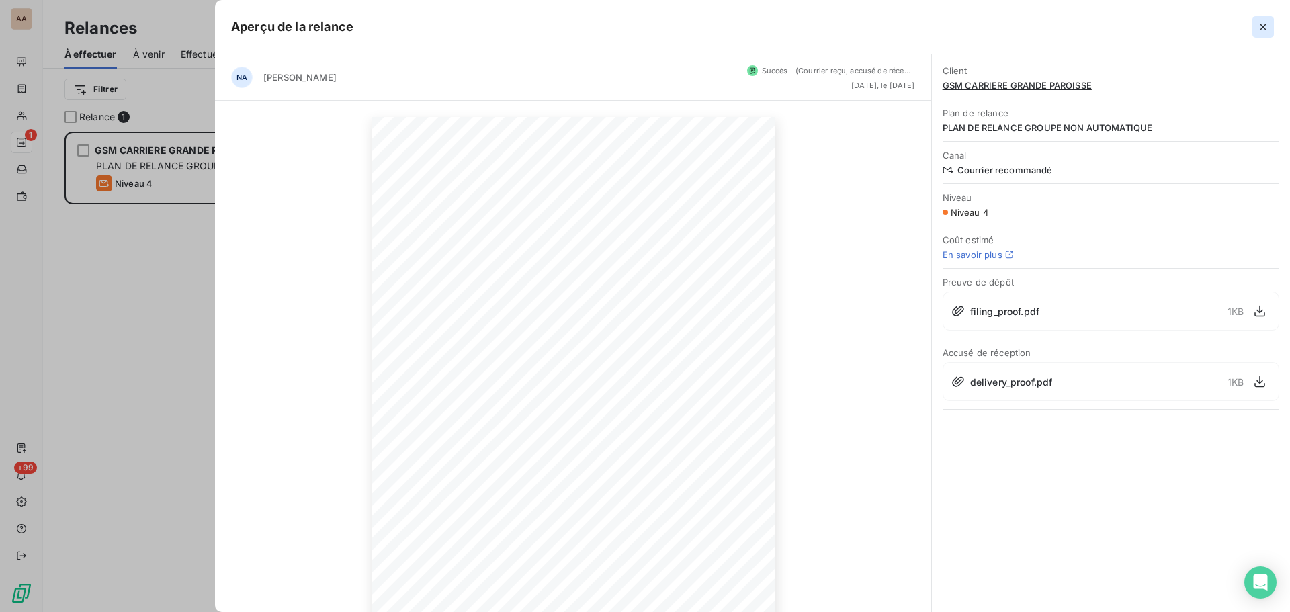
click at [1260, 28] on icon "button" at bounding box center [1262, 26] width 13 height 13
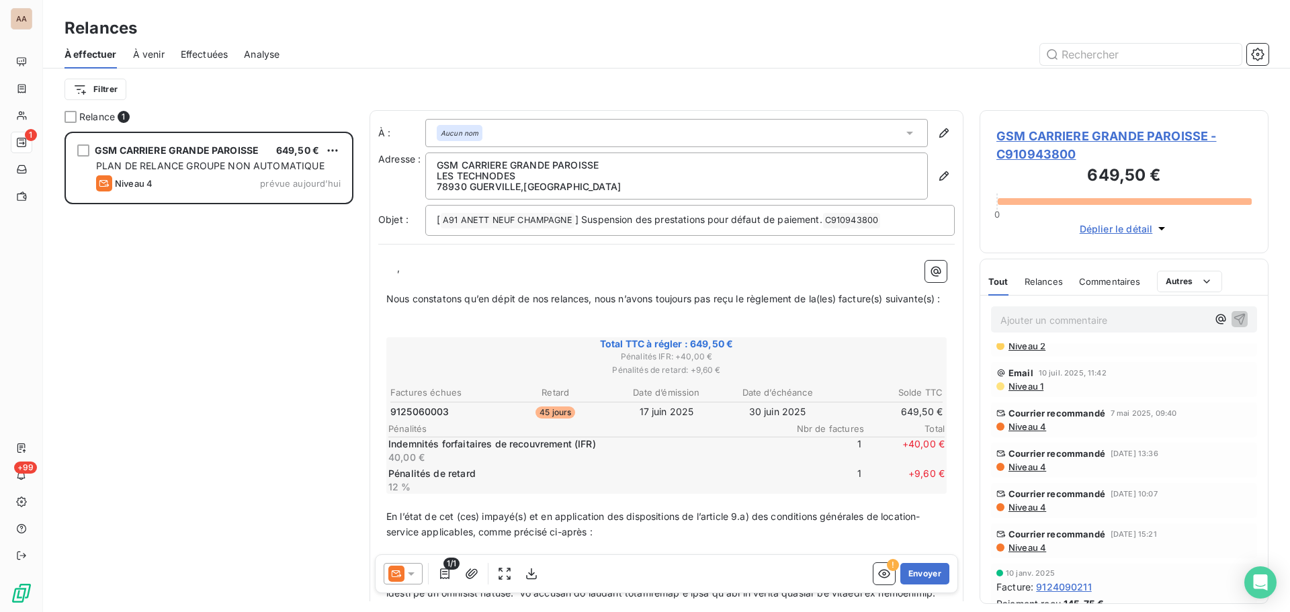
click at [904, 133] on icon at bounding box center [909, 132] width 13 height 13
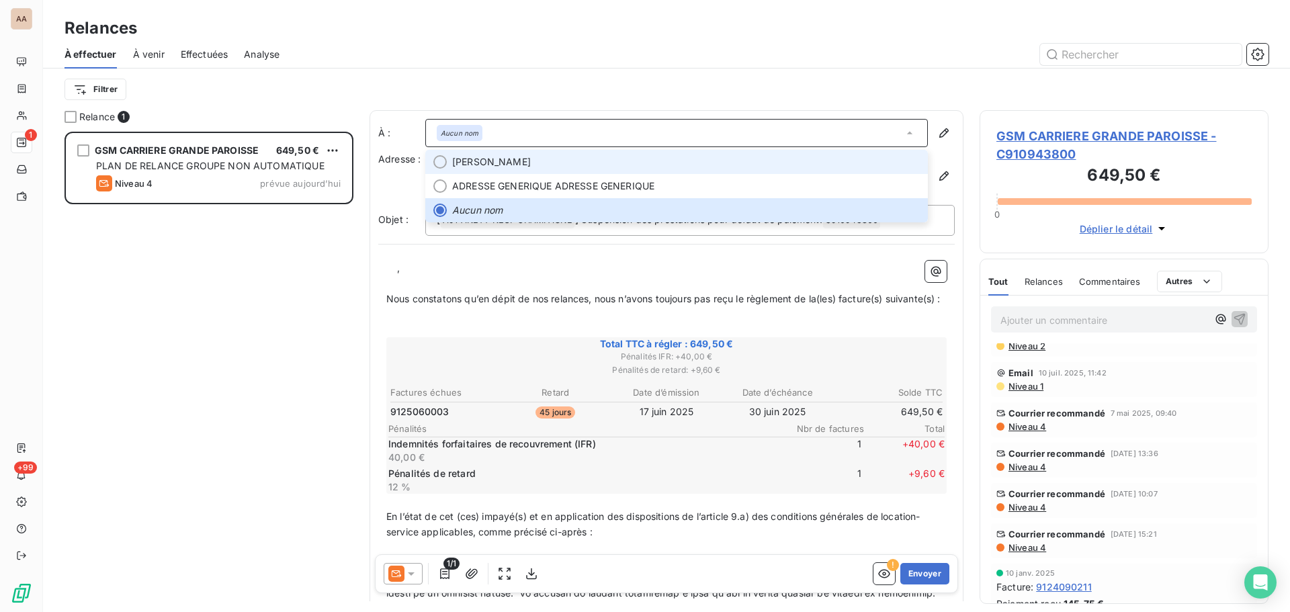
click at [470, 153] on li "VESSIERE SANDRA" at bounding box center [676, 162] width 502 height 24
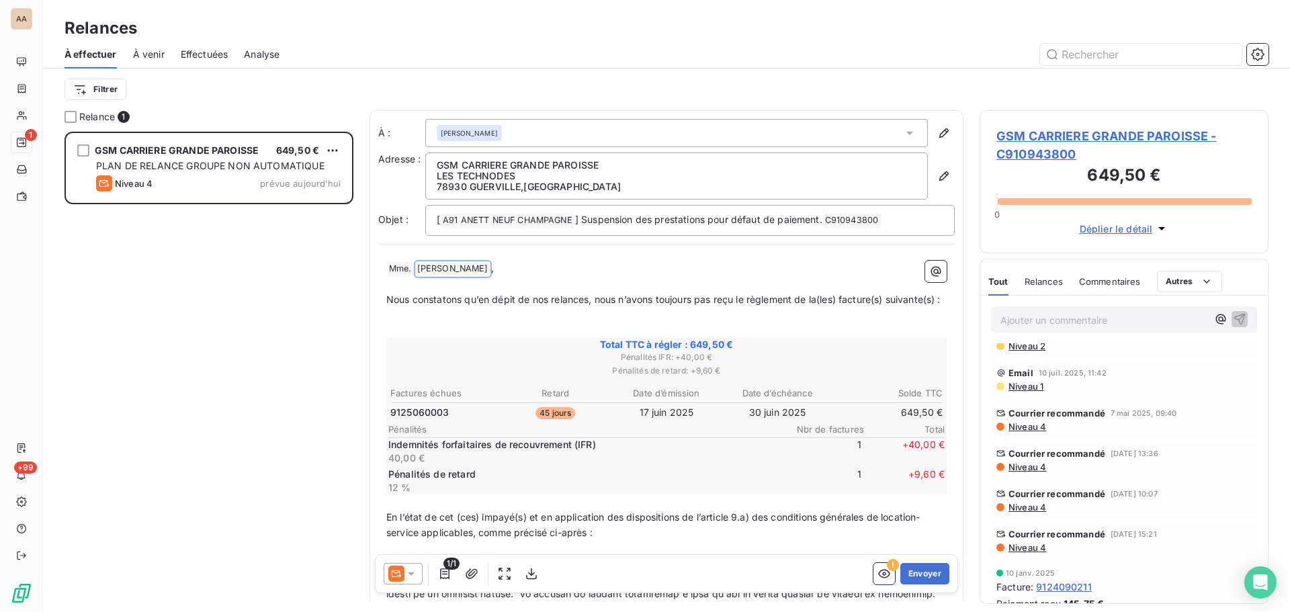
drag, startPoint x: 418, startPoint y: 265, endPoint x: 439, endPoint y: 266, distance: 21.5
click at [439, 266] on span "SANDRA ﻿" at bounding box center [452, 268] width 75 height 15
click at [925, 578] on button "Envoyer" at bounding box center [924, 573] width 49 height 21
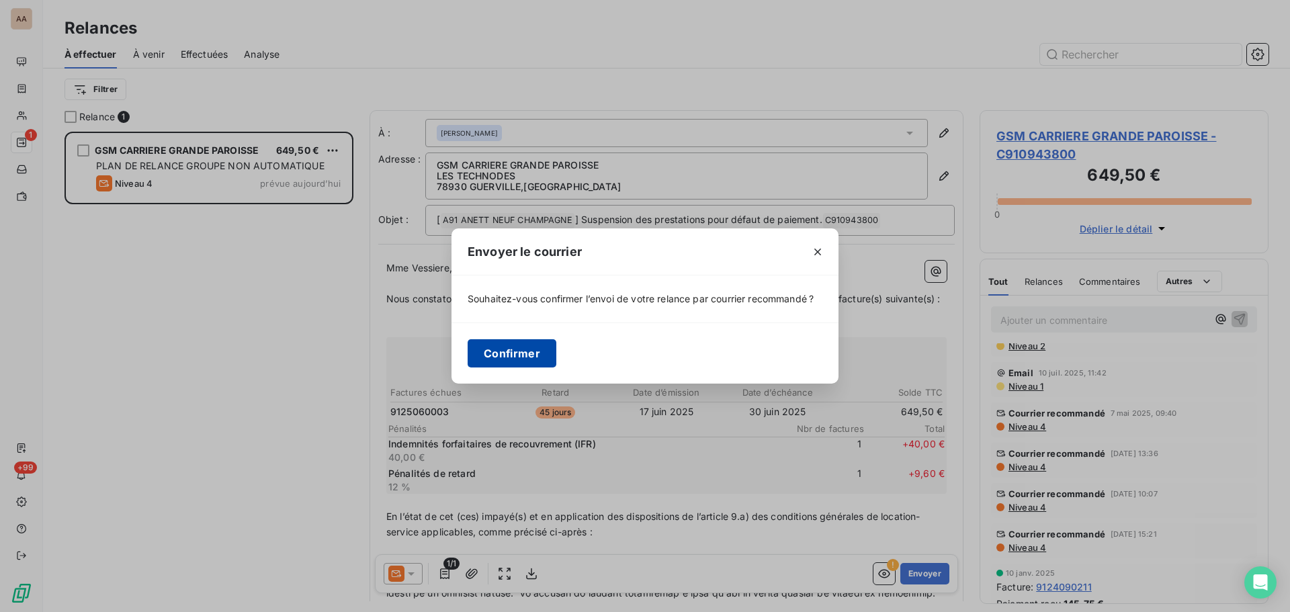
click at [524, 351] on button "Confirmer" at bounding box center [512, 353] width 89 height 28
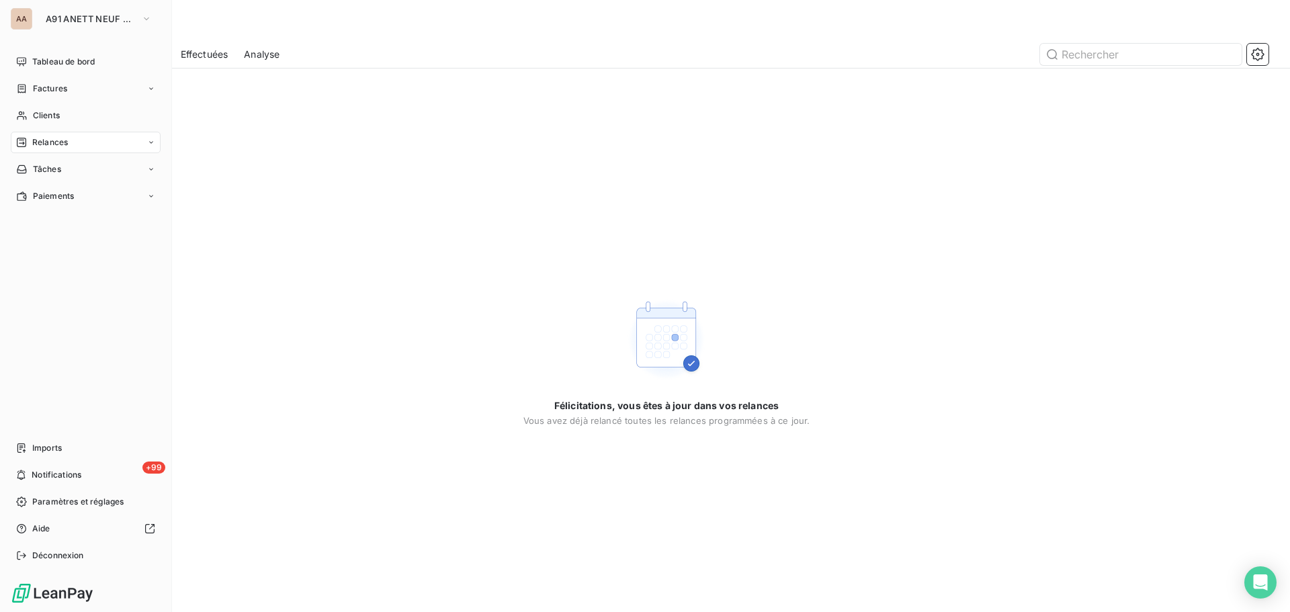
click at [145, 30] on div "AA A91 ANETT NEUF CHAMPAGNE Tableau de bord Factures Clients Relances Tâches Pa…" at bounding box center [86, 306] width 172 height 612
click at [84, 28] on button "A91 ANETT NEUF CHAMPAGNE" at bounding box center [99, 18] width 122 height 21
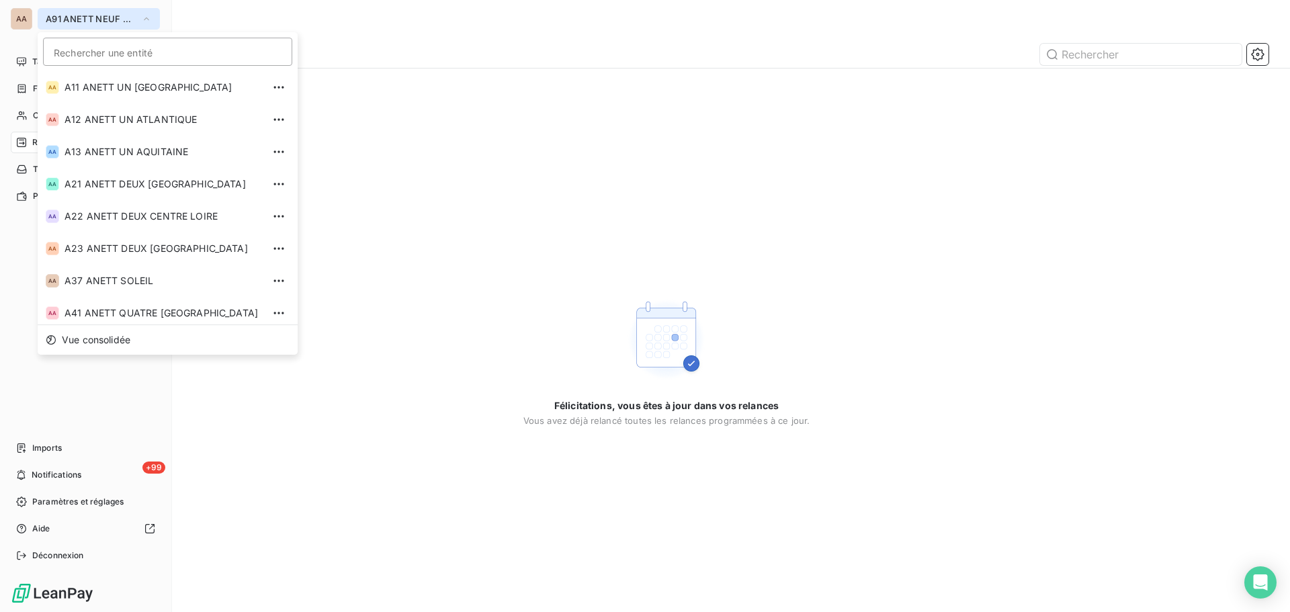
scroll to position [327, 0]
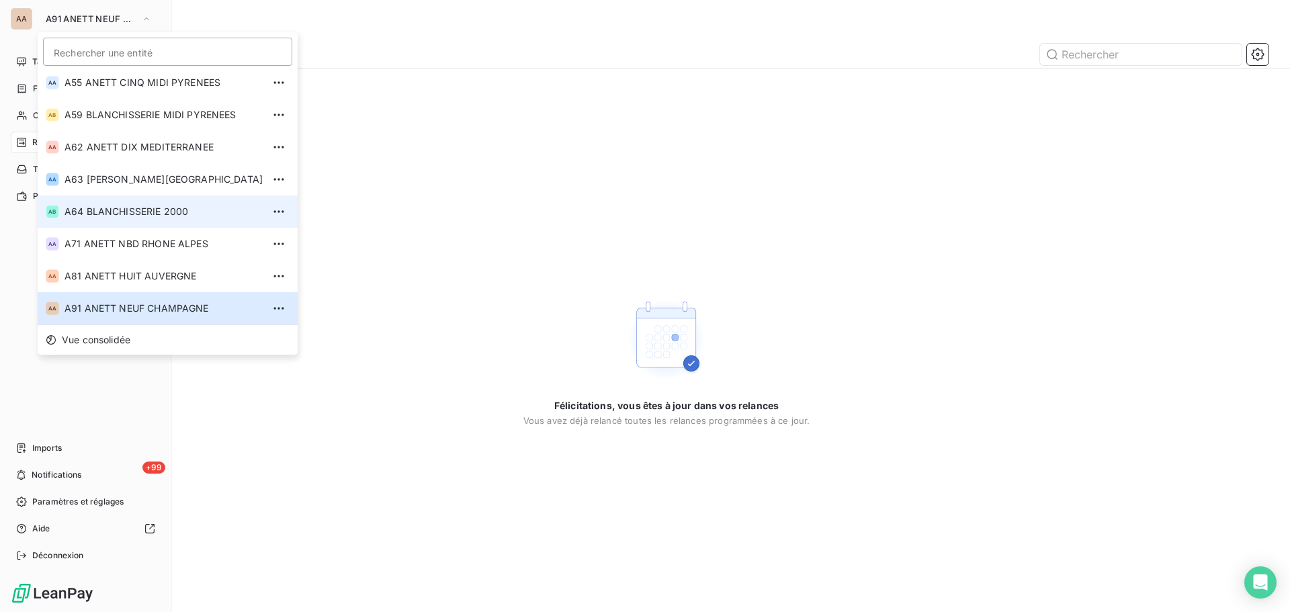
click at [90, 216] on span "A64 BLANCHISSERIE 2000" at bounding box center [163, 211] width 198 height 13
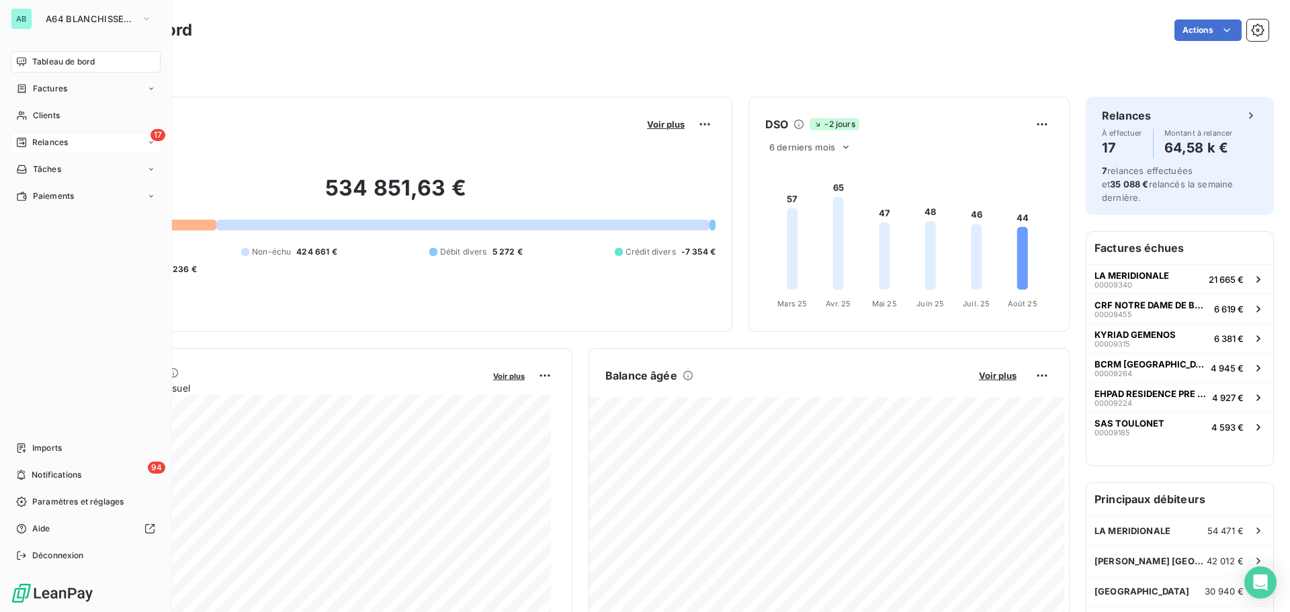
click at [29, 141] on div "Relances" at bounding box center [42, 142] width 52 height 12
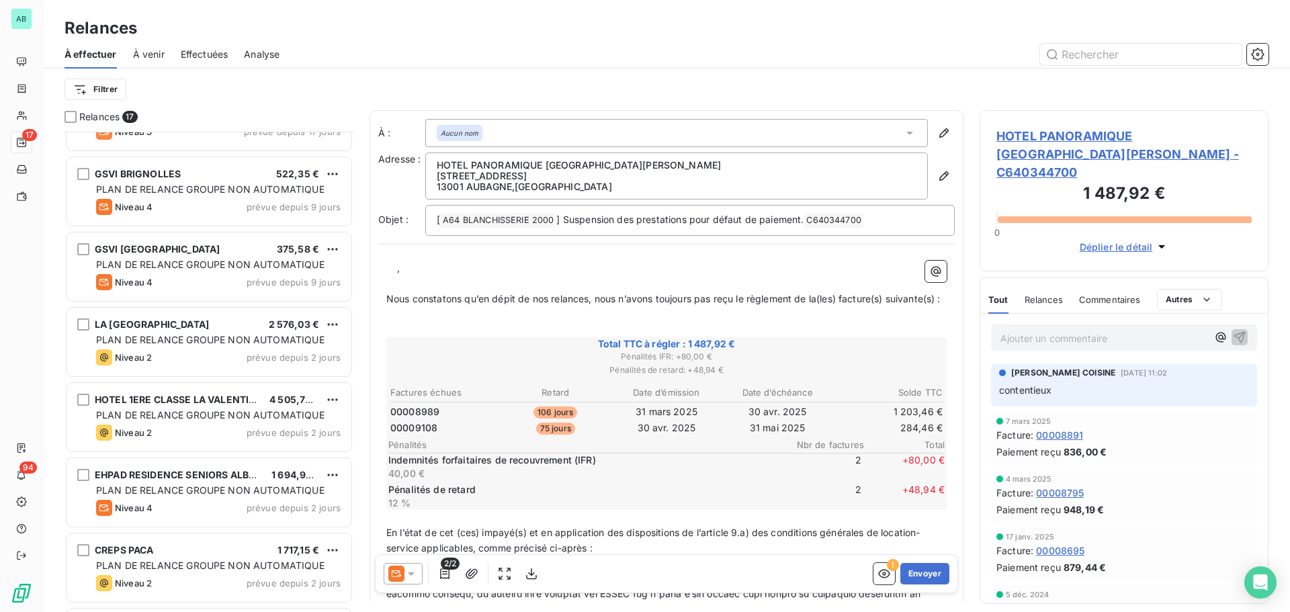
scroll to position [135, 0]
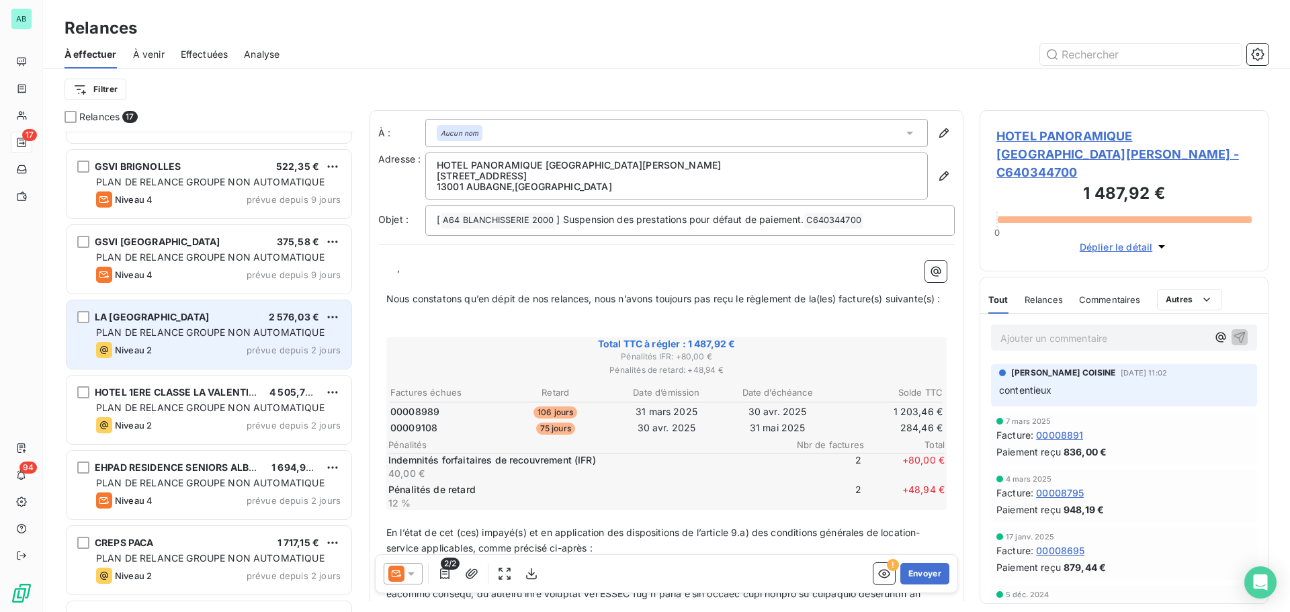
click at [228, 356] on div "Niveau 2 prévue depuis 2 jours" at bounding box center [218, 350] width 245 height 16
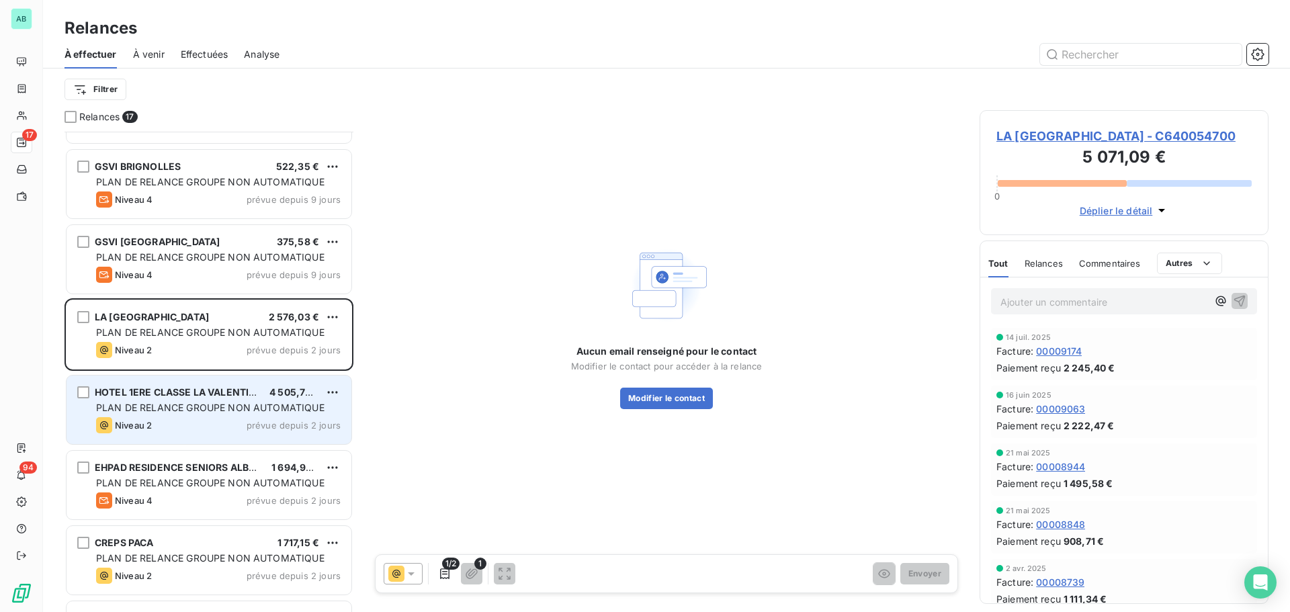
click at [208, 418] on div "Niveau 2 prévue depuis 2 jours" at bounding box center [218, 425] width 245 height 16
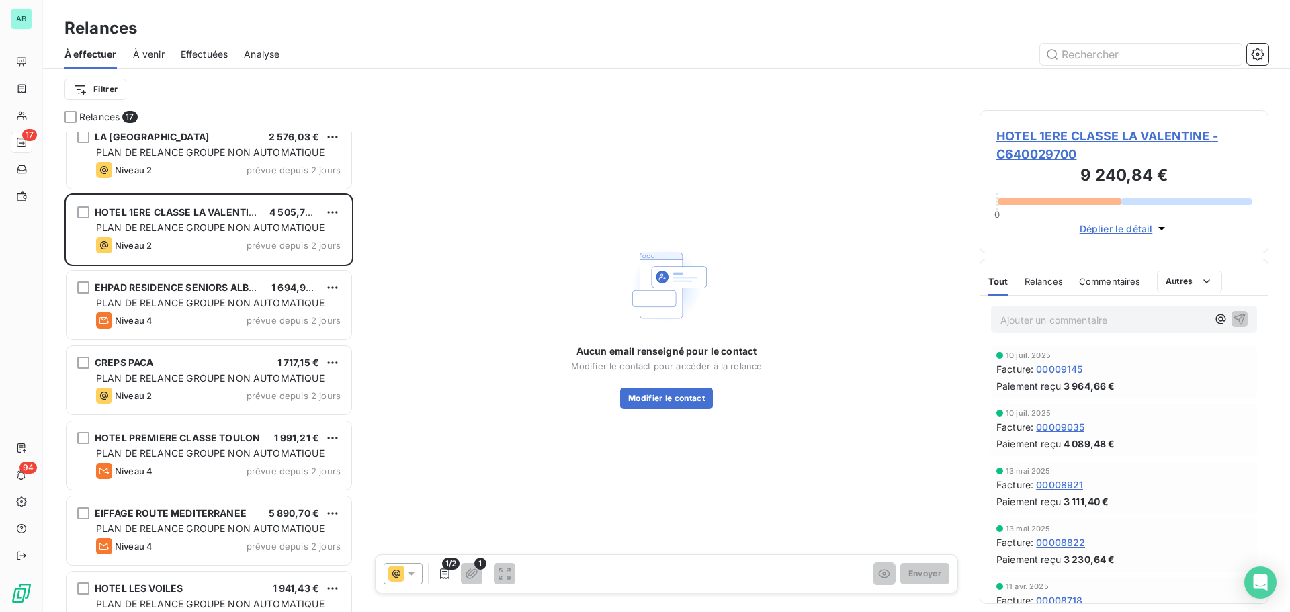
scroll to position [337, 0]
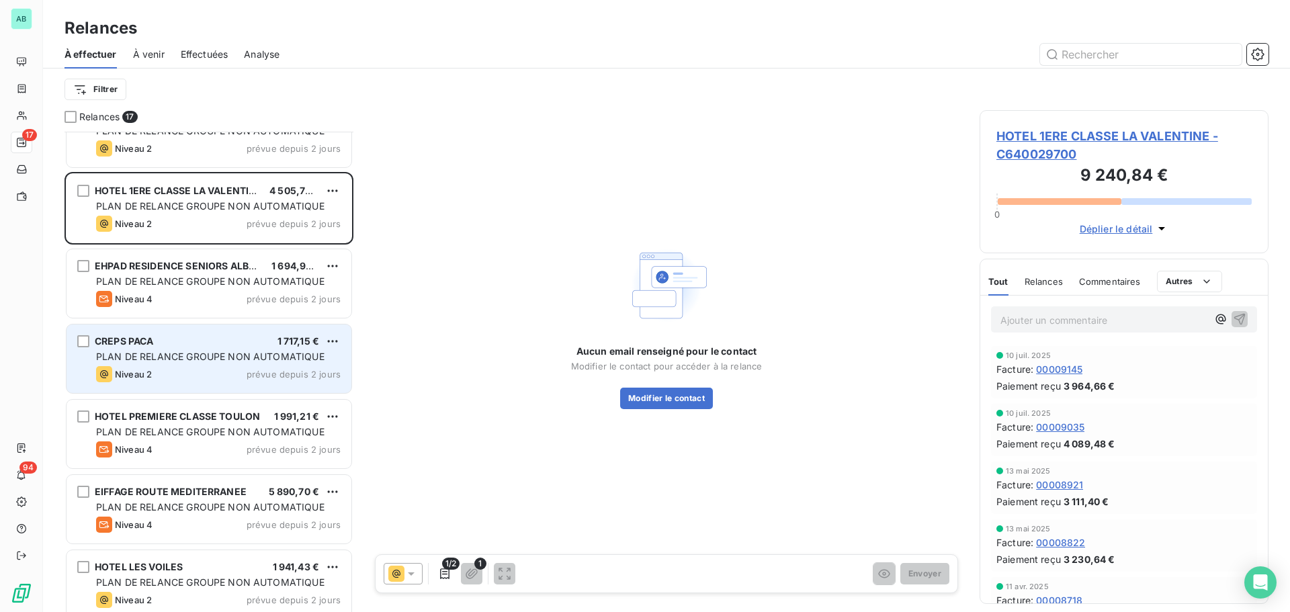
click at [211, 369] on div "Niveau 2 prévue depuis 2 jours" at bounding box center [218, 374] width 245 height 16
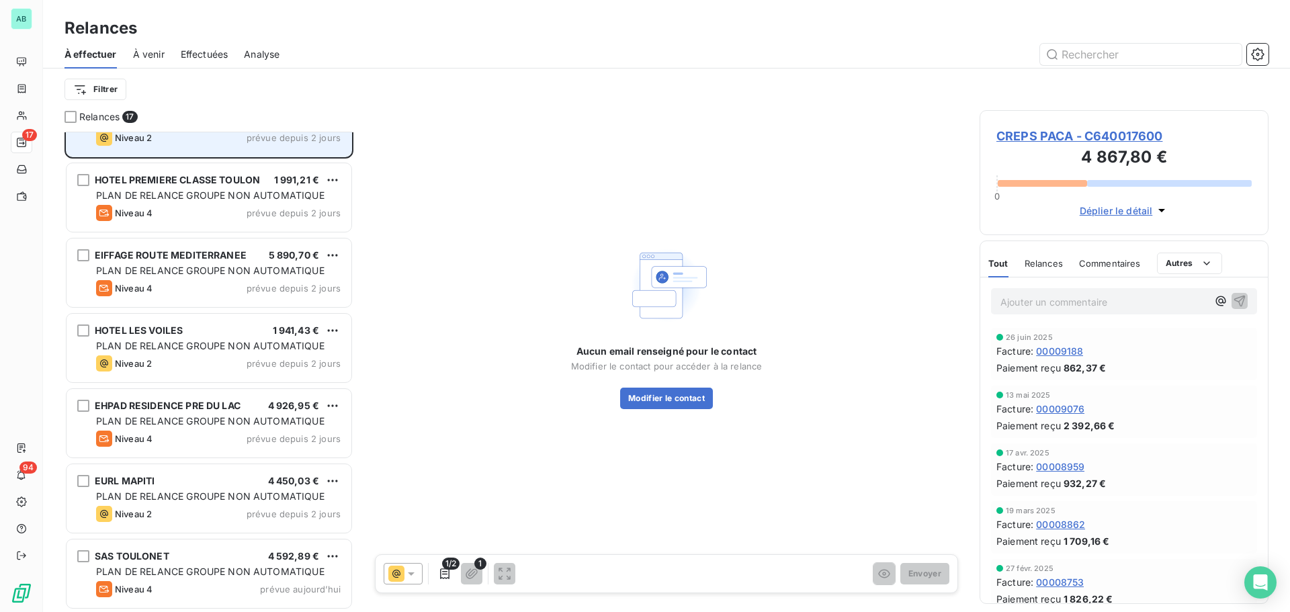
scroll to position [605, 0]
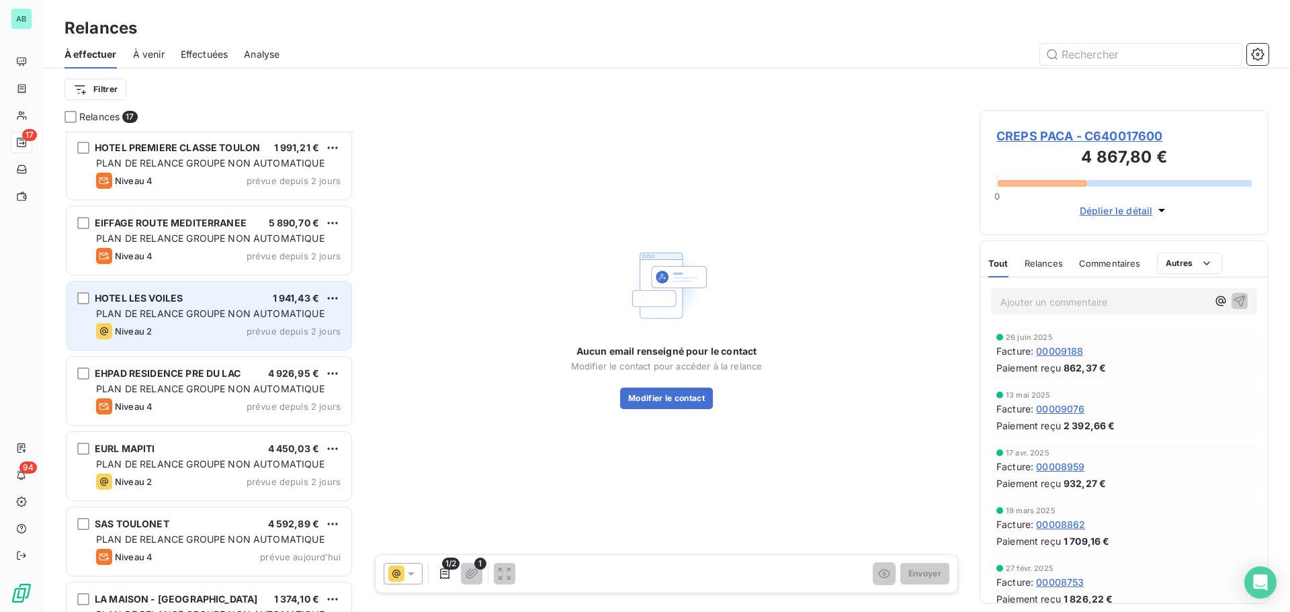
click at [200, 331] on div "Niveau 2 prévue depuis 2 jours" at bounding box center [218, 331] width 245 height 16
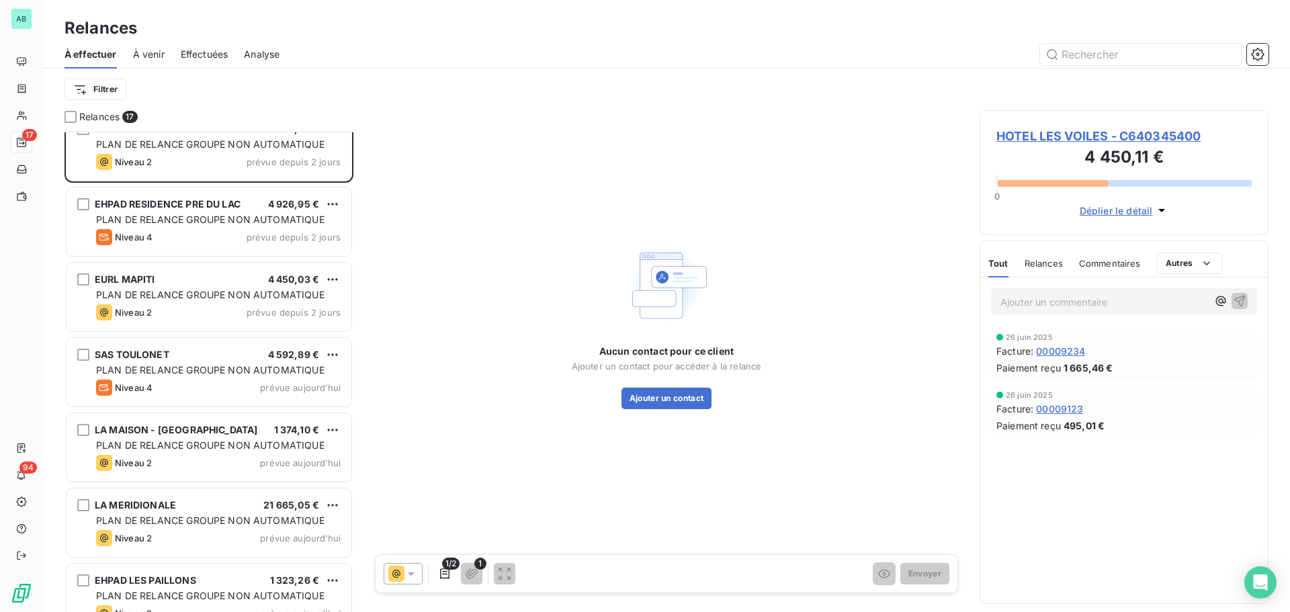
scroll to position [799, 0]
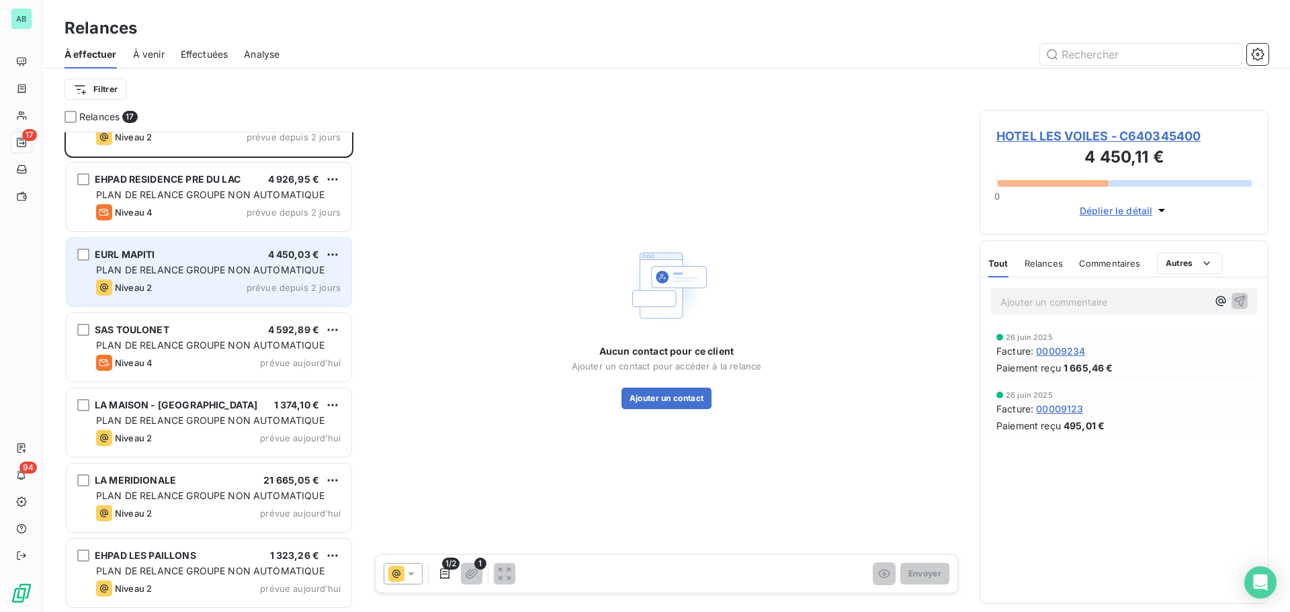
click at [190, 292] on div "Niveau 2 prévue depuis 2 jours" at bounding box center [218, 287] width 245 height 16
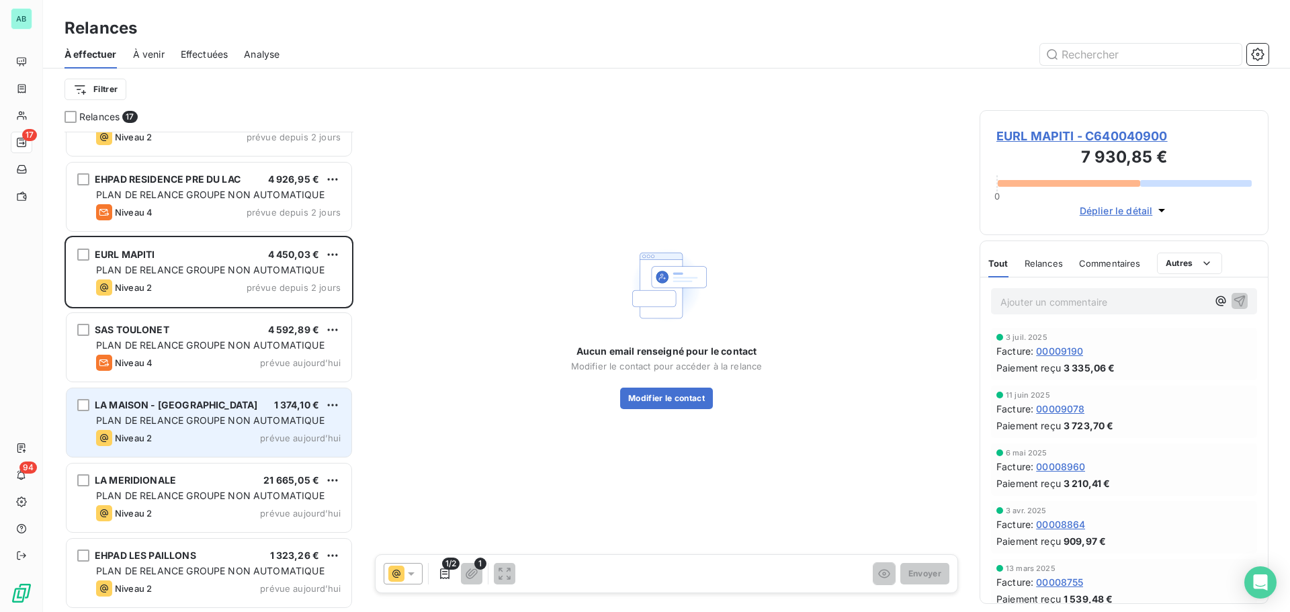
click at [170, 439] on div "Niveau 2 prévue aujourd’hui" at bounding box center [218, 438] width 245 height 16
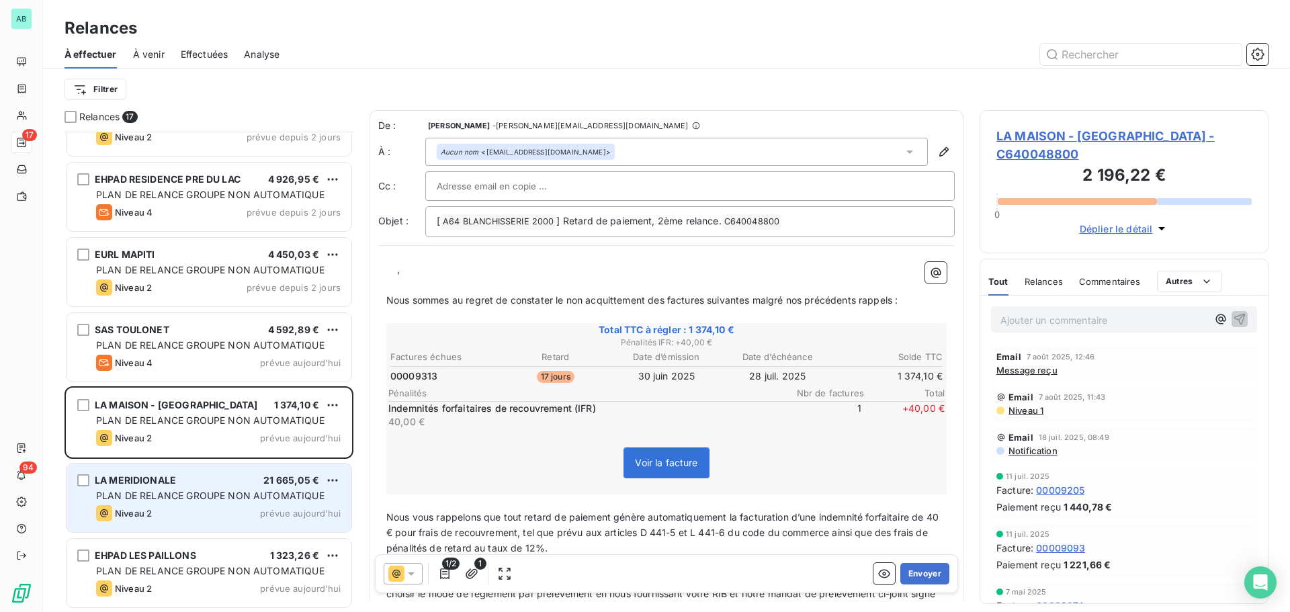
click at [195, 499] on span "PLAN DE RELANCE GROUPE NON AUTOMATIQUE" at bounding box center [210, 495] width 228 height 11
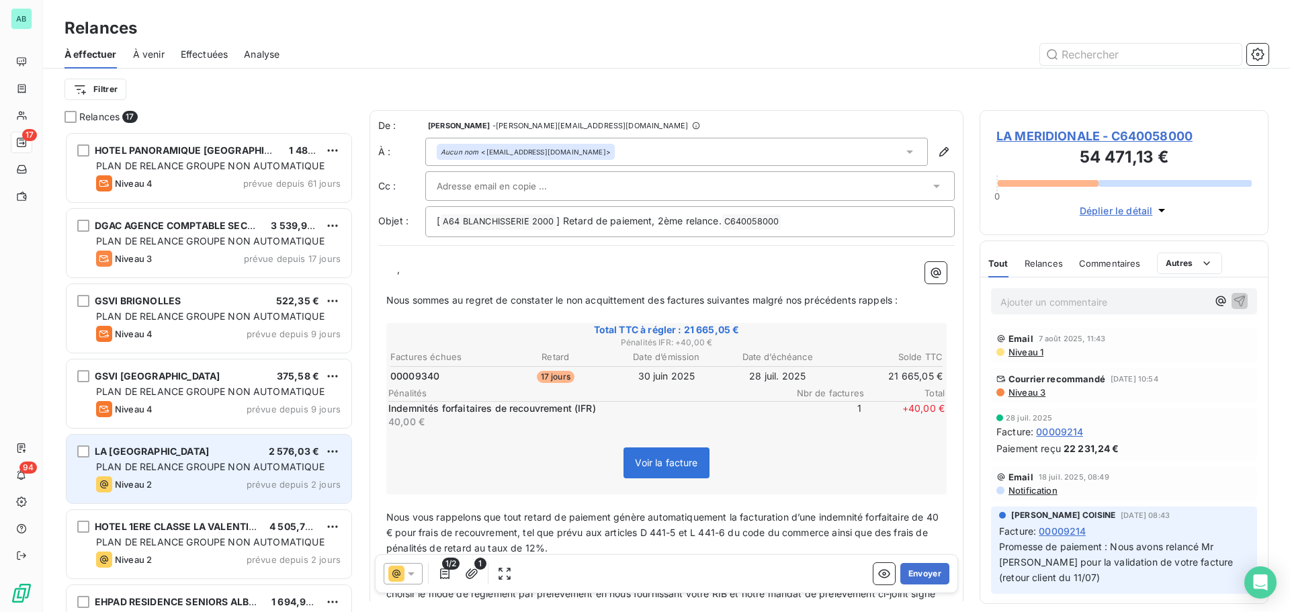
click at [181, 474] on div "LA VILLA ARENA 2 576,03 € PLAN DE RELANCE GROUPE NON AUTOMATIQUE Niveau 2 prévu…" at bounding box center [209, 469] width 285 height 69
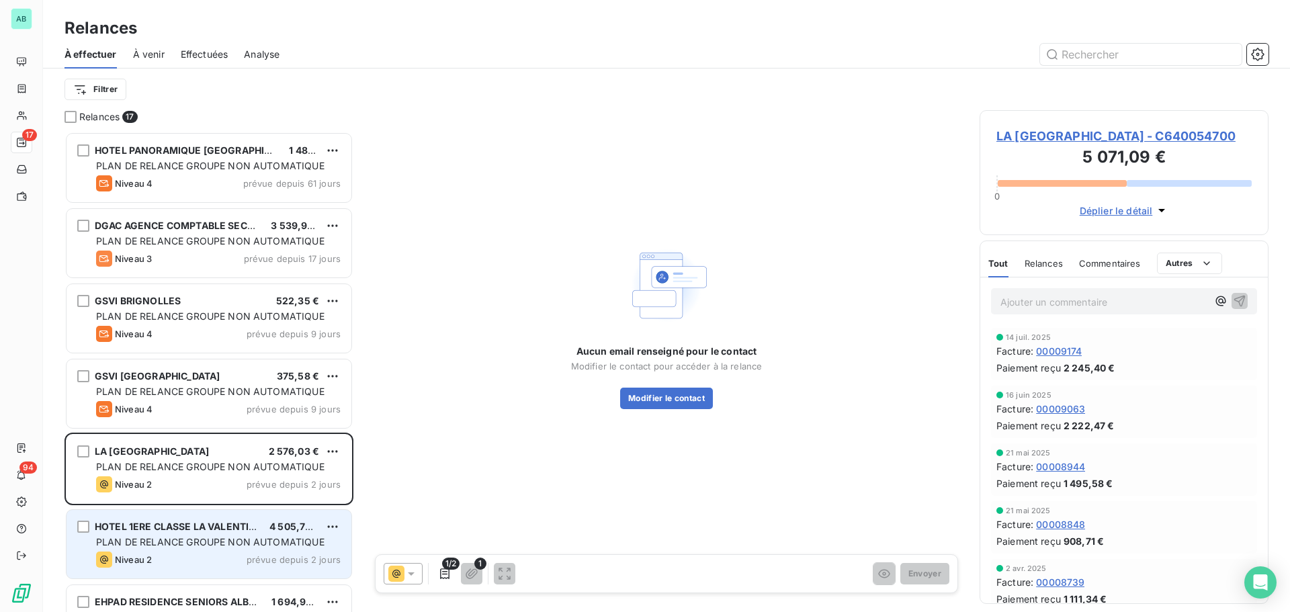
click at [144, 556] on span "Niveau 2" at bounding box center [133, 559] width 37 height 11
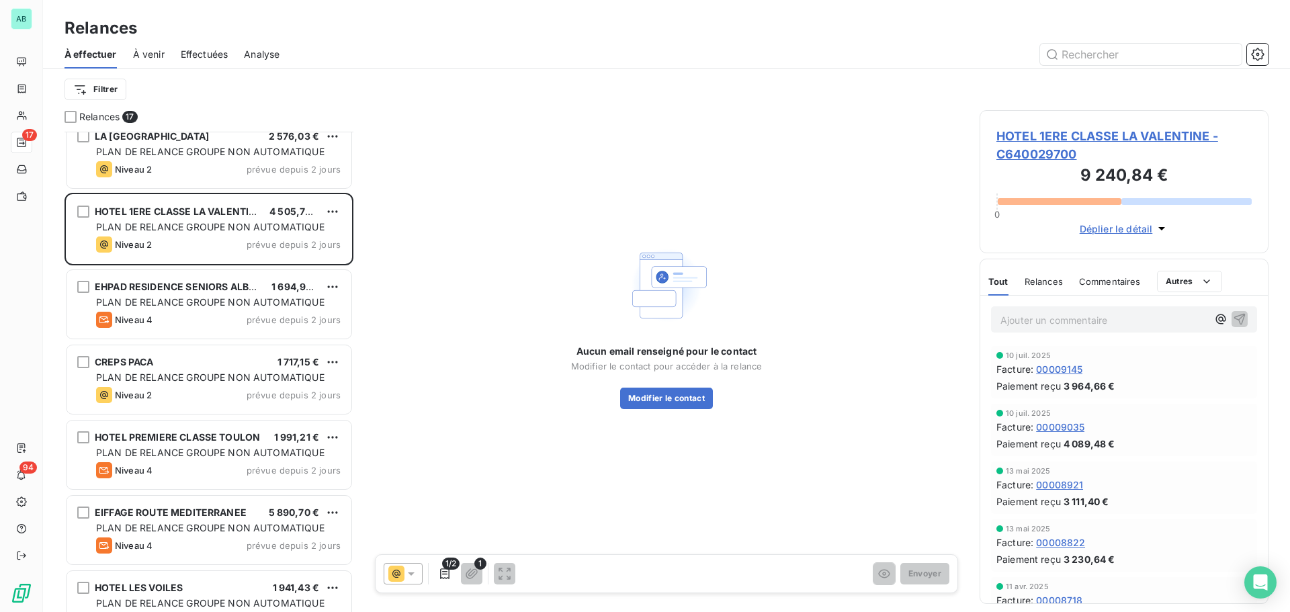
scroll to position [337, 0]
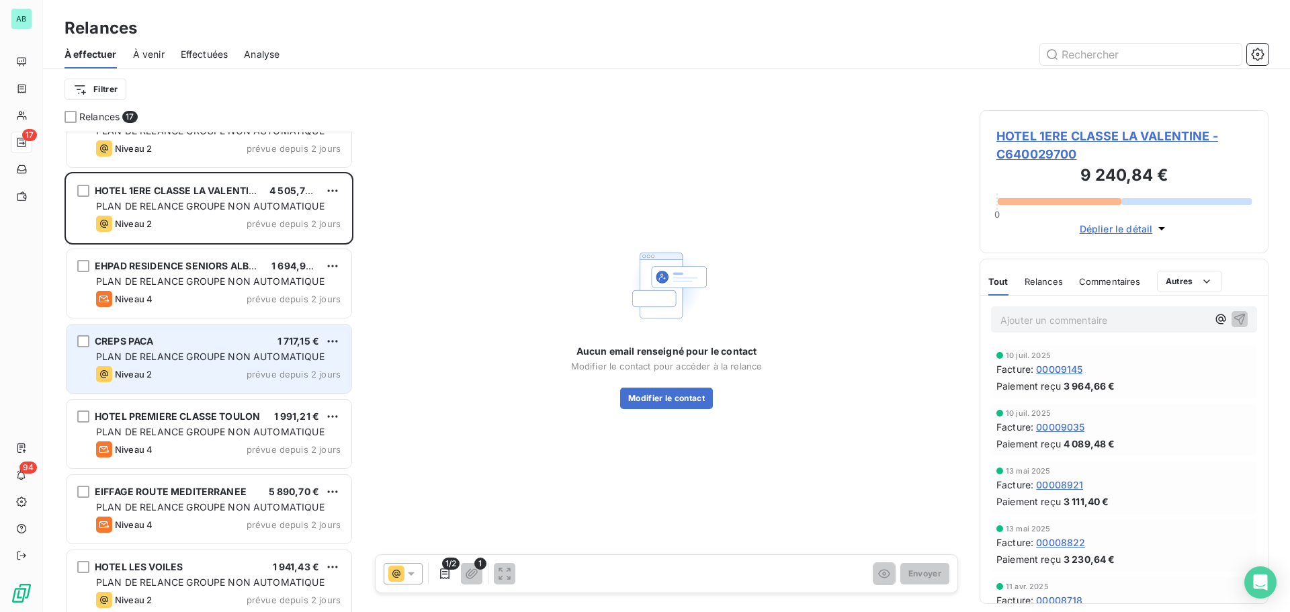
click at [138, 378] on div "Niveau 2" at bounding box center [124, 374] width 56 height 16
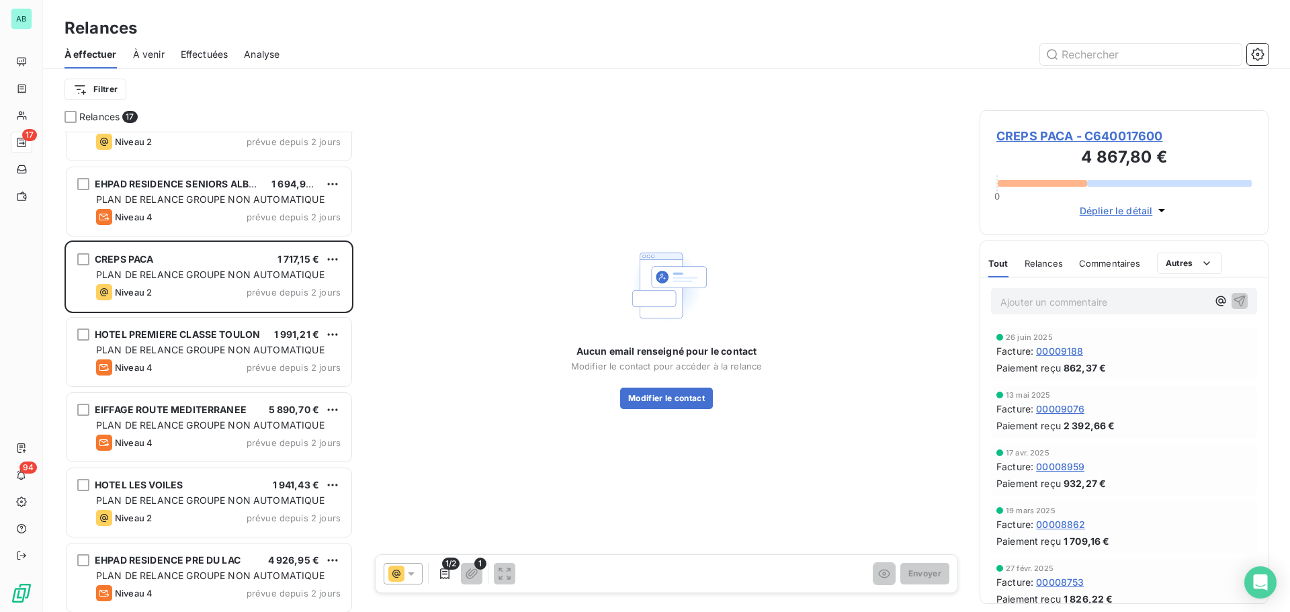
scroll to position [471, 0]
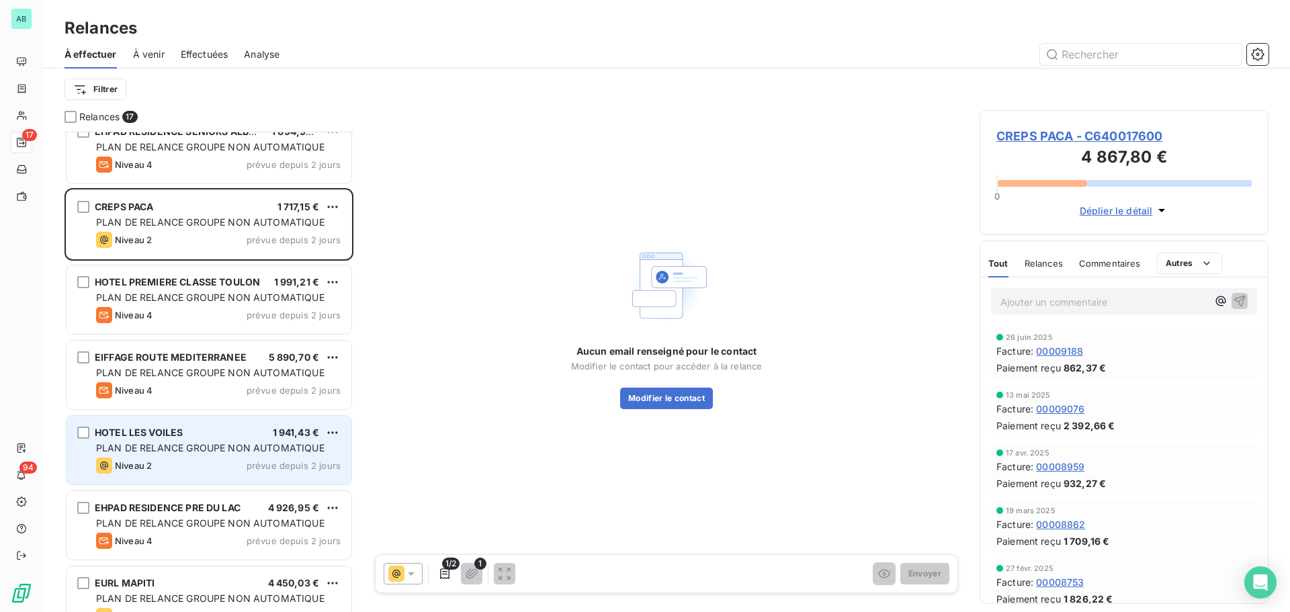
click at [173, 464] on div "Niveau 2 prévue depuis 2 jours" at bounding box center [218, 465] width 245 height 16
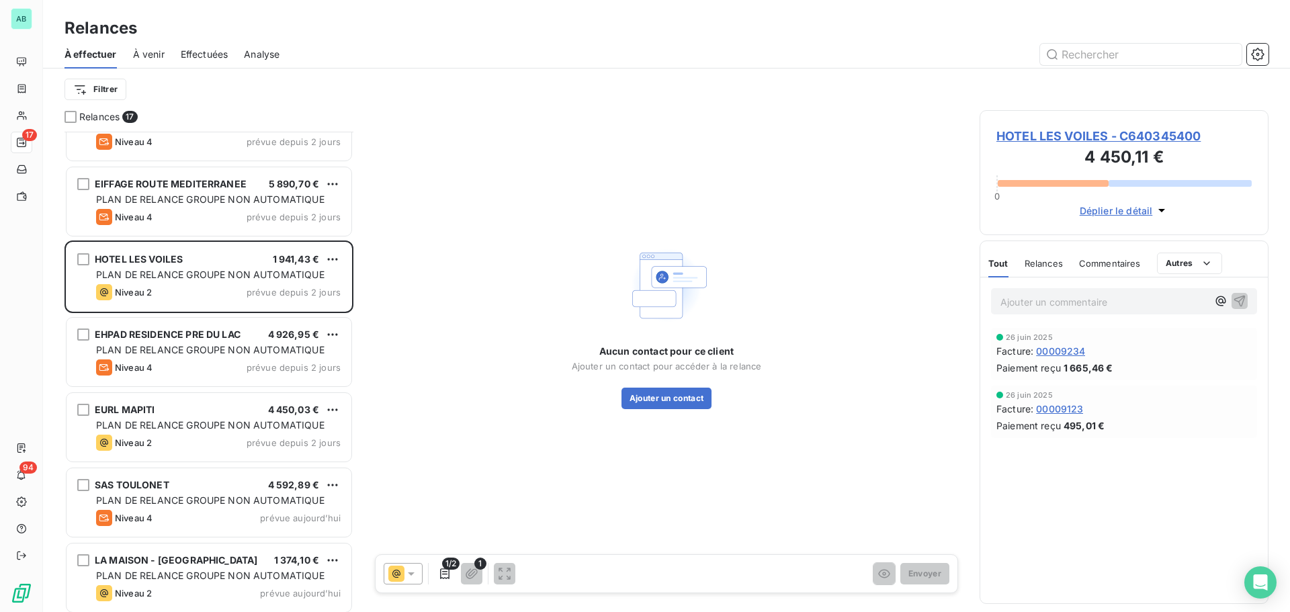
scroll to position [672, 0]
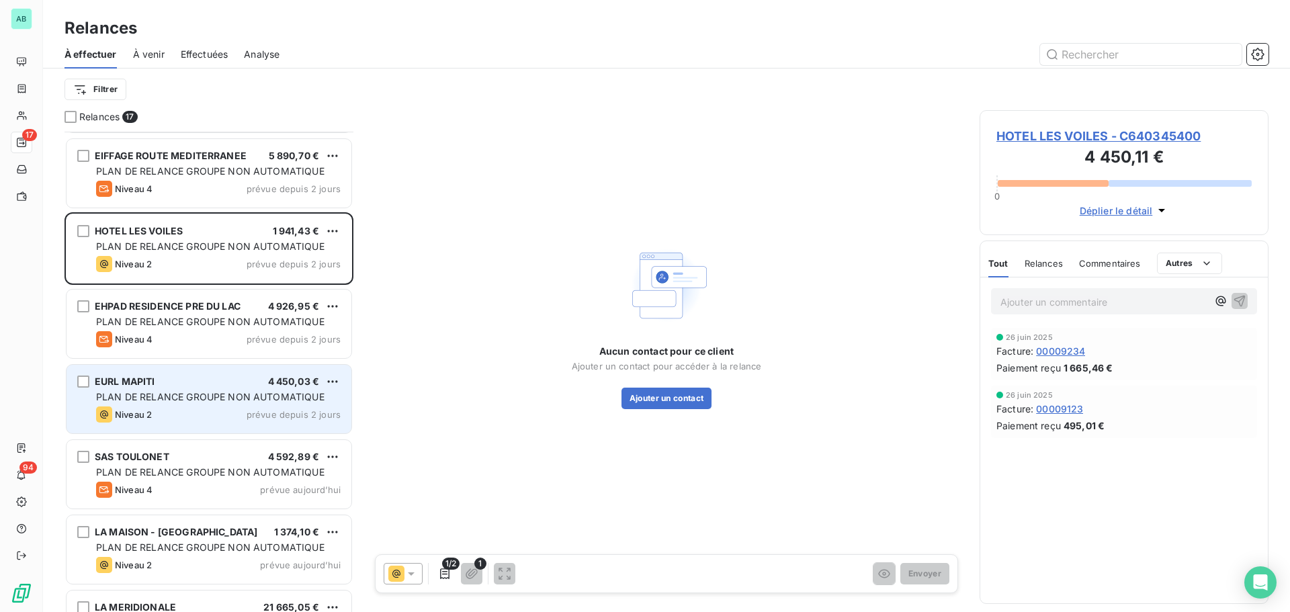
click at [172, 415] on div "Niveau 2 prévue depuis 2 jours" at bounding box center [218, 414] width 245 height 16
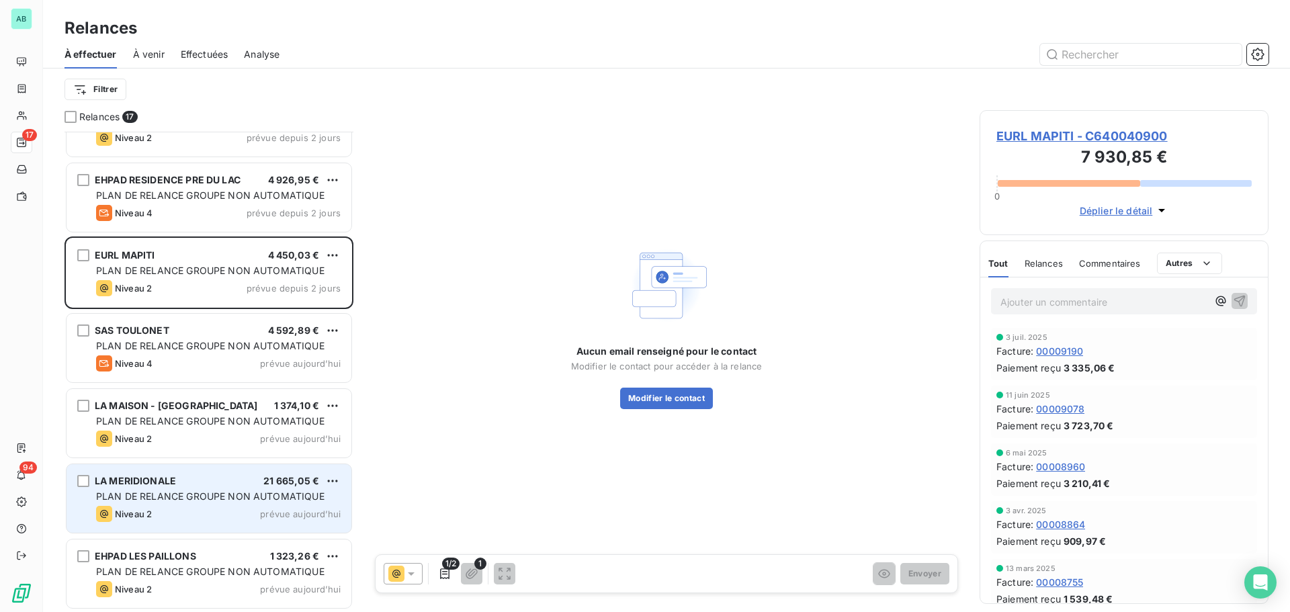
scroll to position [799, 0]
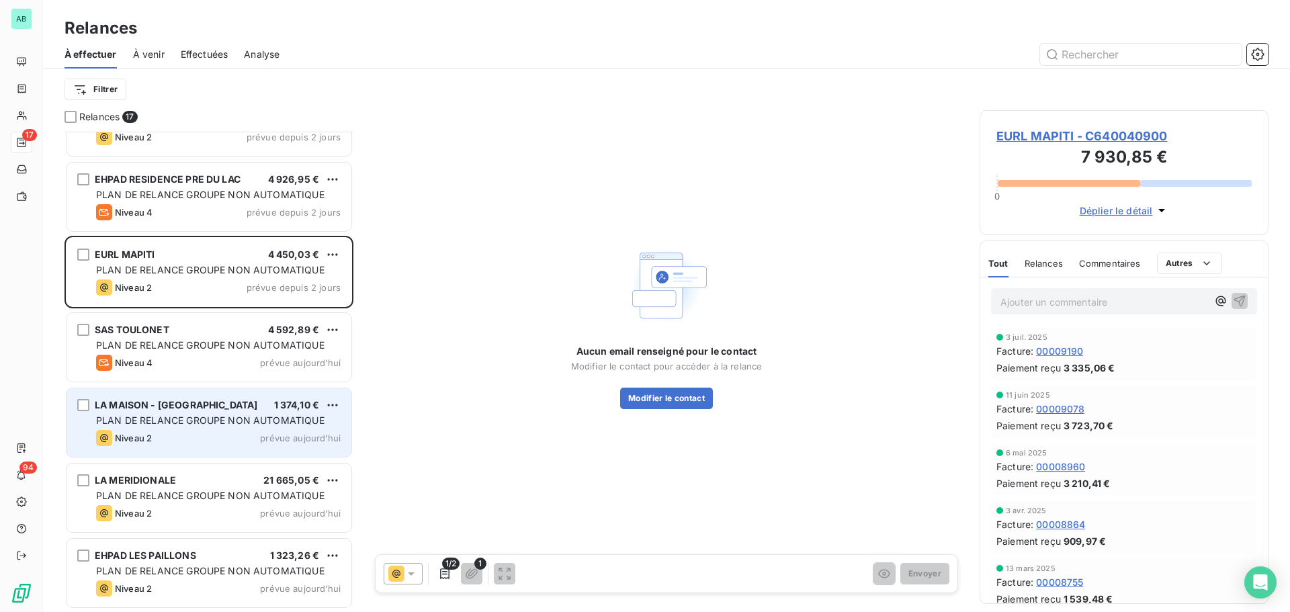
click at [189, 437] on div "Niveau 2 prévue aujourd’hui" at bounding box center [218, 438] width 245 height 16
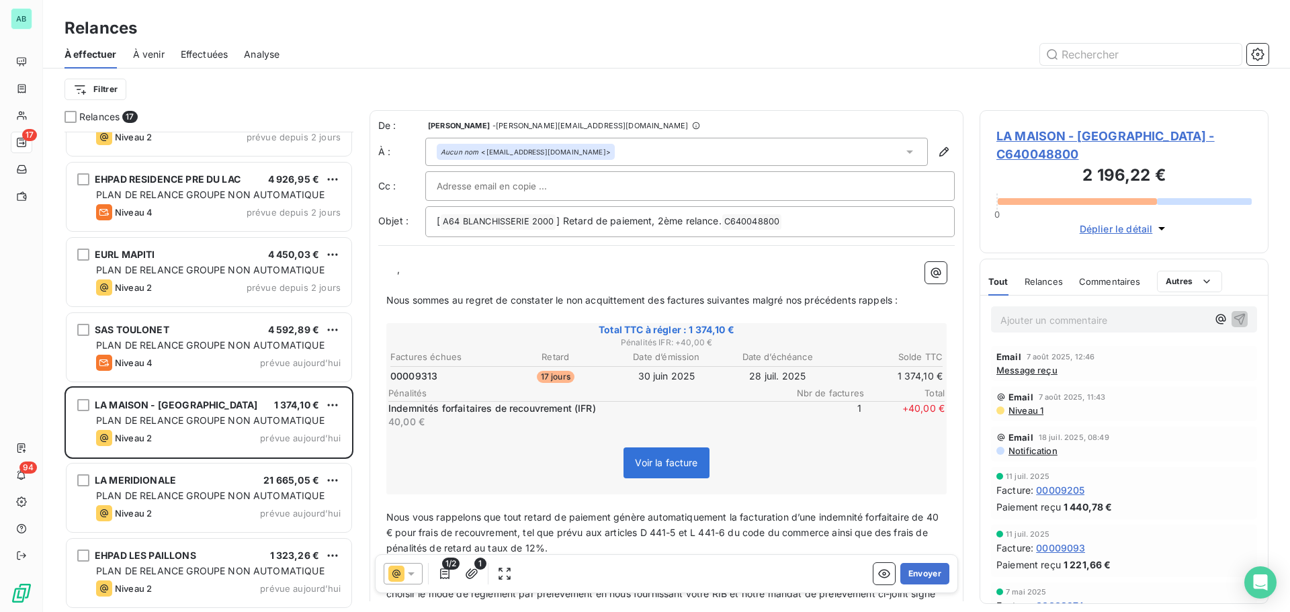
click at [394, 269] on p "﻿ ﻿ ﻿ ﻿ ," at bounding box center [666, 269] width 560 height 15
click at [402, 270] on span "Le Service comptabilité Fournisseurs," at bounding box center [469, 268] width 167 height 11
click at [923, 572] on button "Envoyer" at bounding box center [924, 573] width 49 height 21
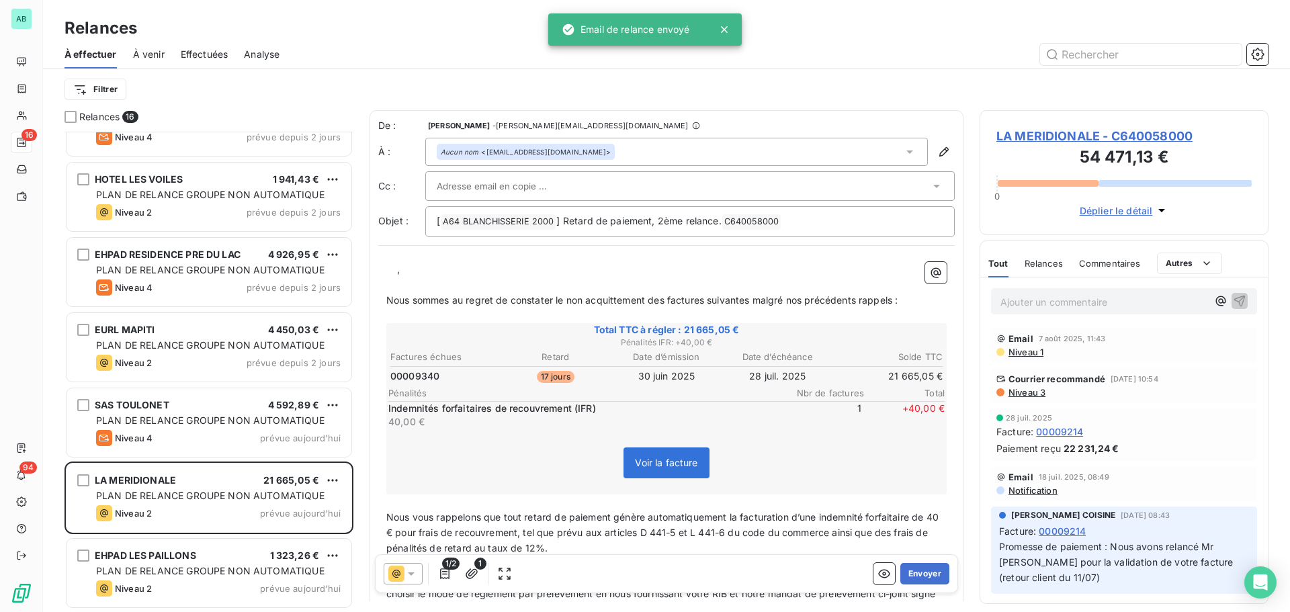
scroll to position [723, 0]
click at [390, 267] on p "﻿ ﻿ ﻿ ﻿ ," at bounding box center [666, 269] width 560 height 15
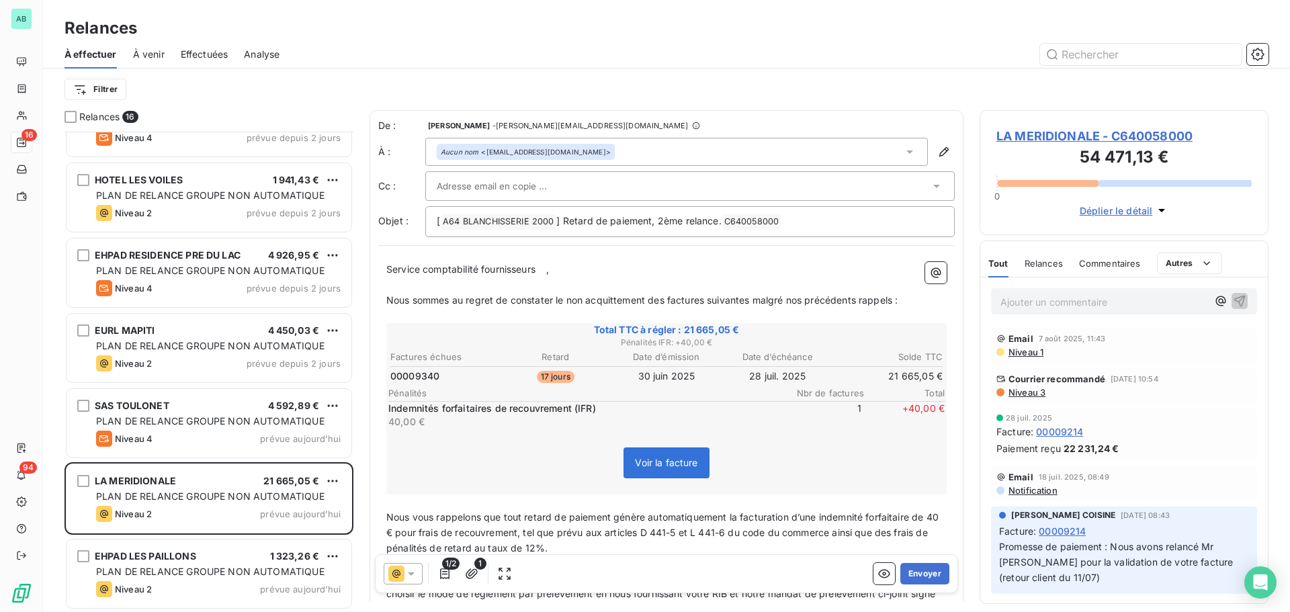
click at [535, 269] on span "Service comptabilité fournisseurs" at bounding box center [460, 268] width 149 height 11
click at [919, 578] on button "Envoyer" at bounding box center [924, 573] width 49 height 21
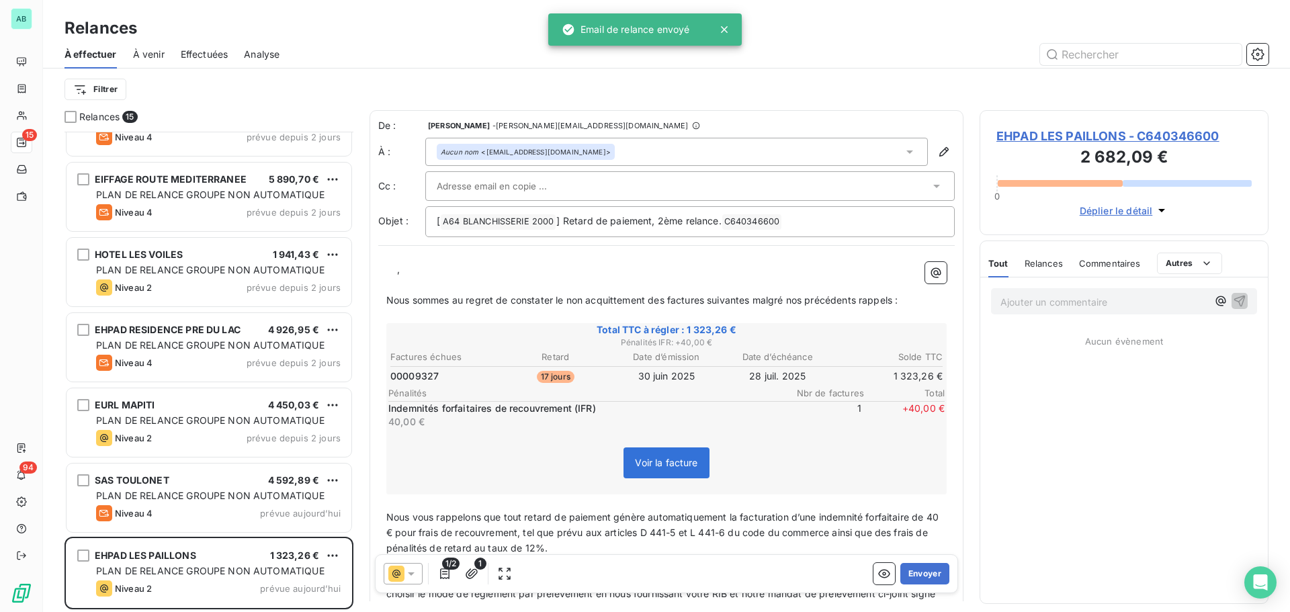
scroll to position [648, 0]
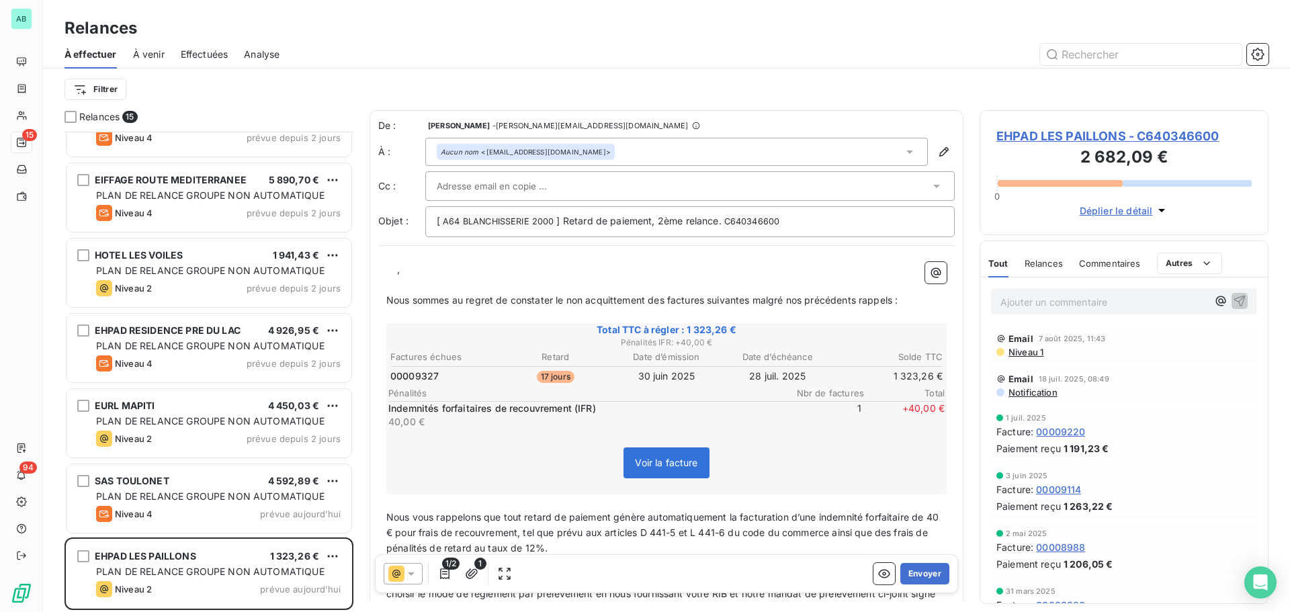
click at [390, 273] on p "﻿ ﻿ ﻿ ﻿ ," at bounding box center [666, 269] width 560 height 15
drag, startPoint x: 387, startPoint y: 271, endPoint x: 541, endPoint y: 278, distance: 154.7
click at [541, 278] on div "Service comptabilité fournisseurs, ﻿ Nous sommes au regret de constater le non …" at bounding box center [666, 508] width 560 height 492
copy div "Service comptabilité fournisseurs, ﻿"
click at [503, 449] on div "Voir la facture" at bounding box center [666, 466] width 556 height 58
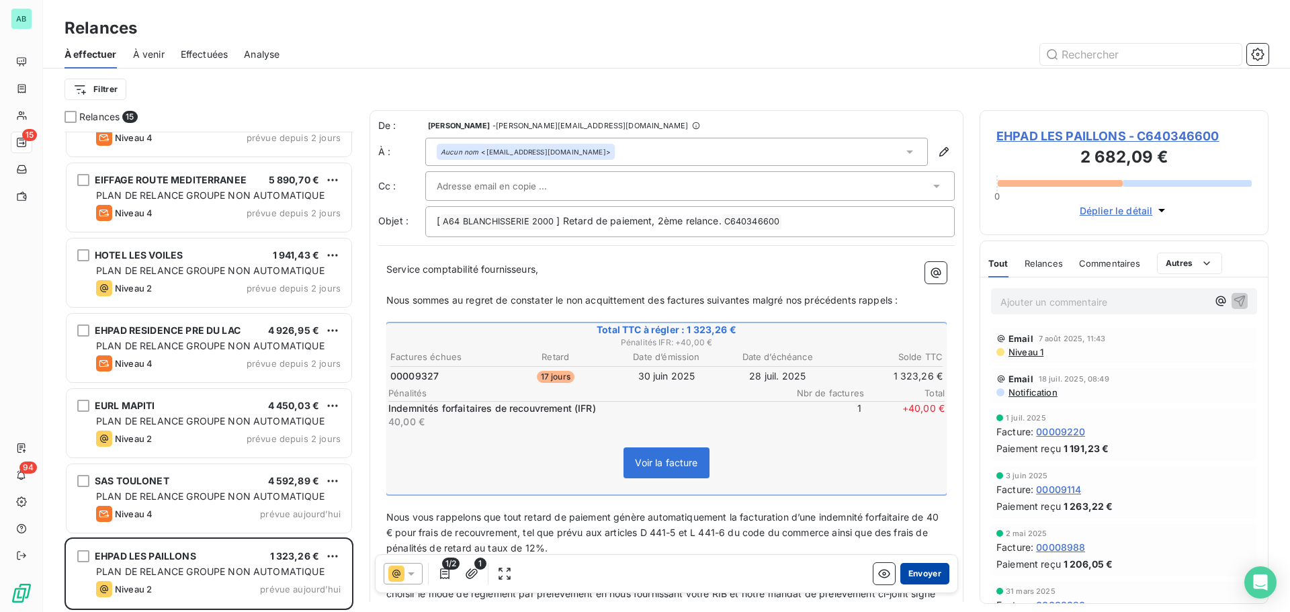
click at [922, 571] on button "Envoyer" at bounding box center [924, 573] width 49 height 21
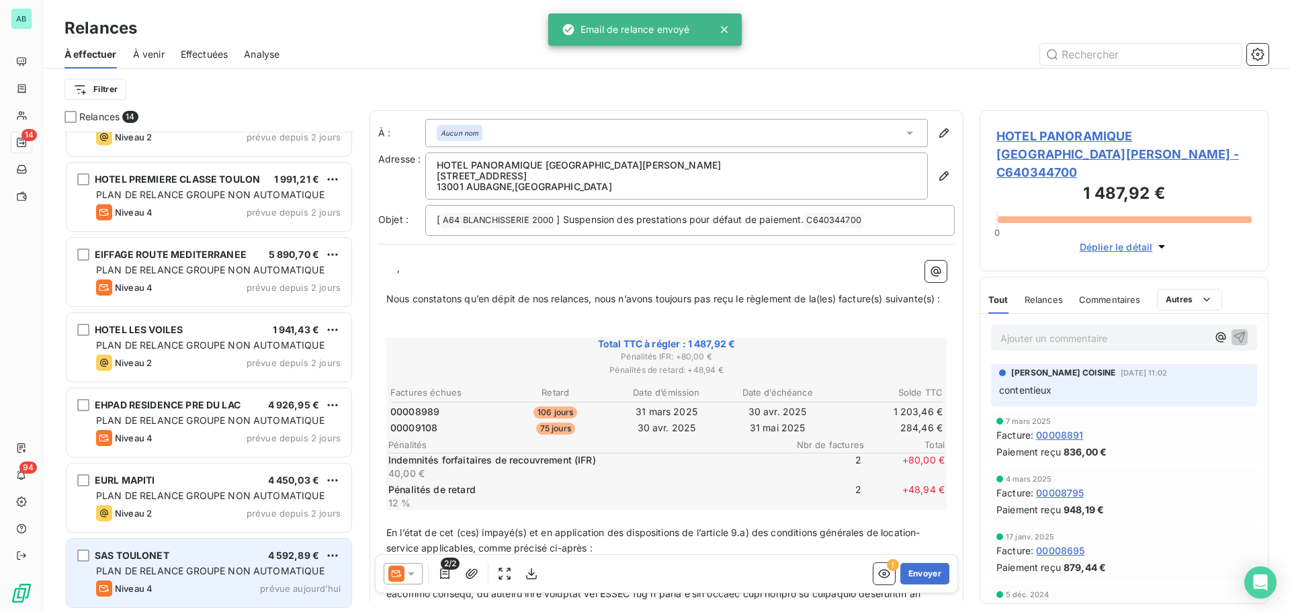
scroll to position [573, 0]
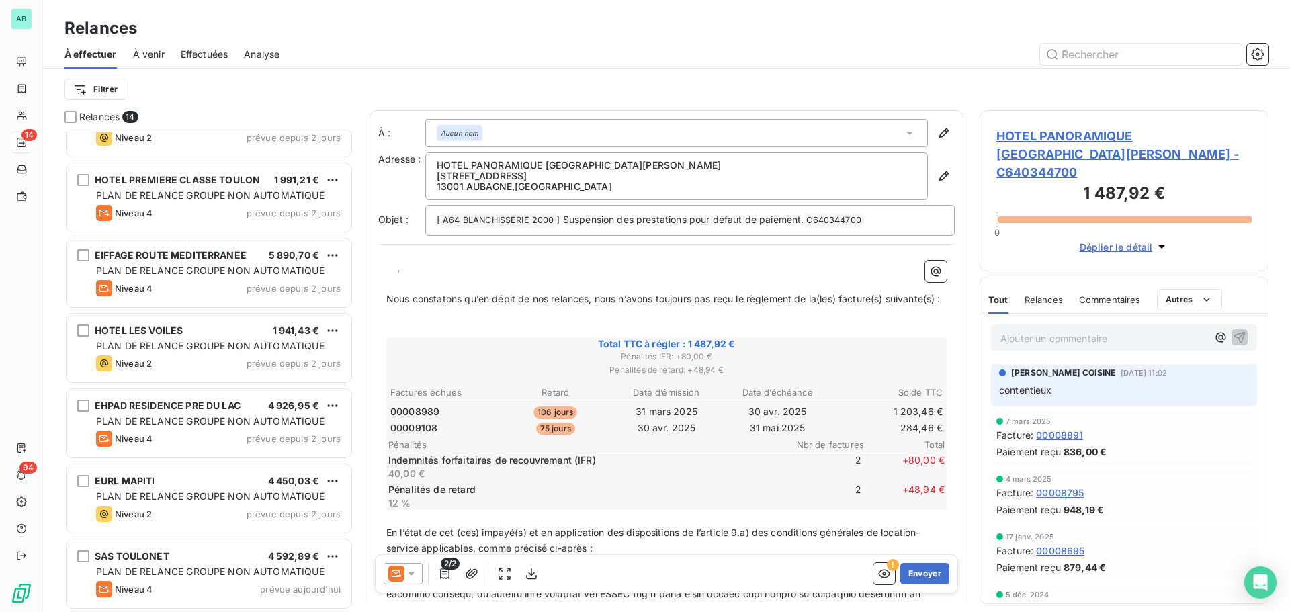
click at [387, 269] on p "﻿ ﻿ ﻿ ﻿ ," at bounding box center [666, 268] width 560 height 15
click at [923, 574] on button "Envoyer" at bounding box center [924, 573] width 49 height 21
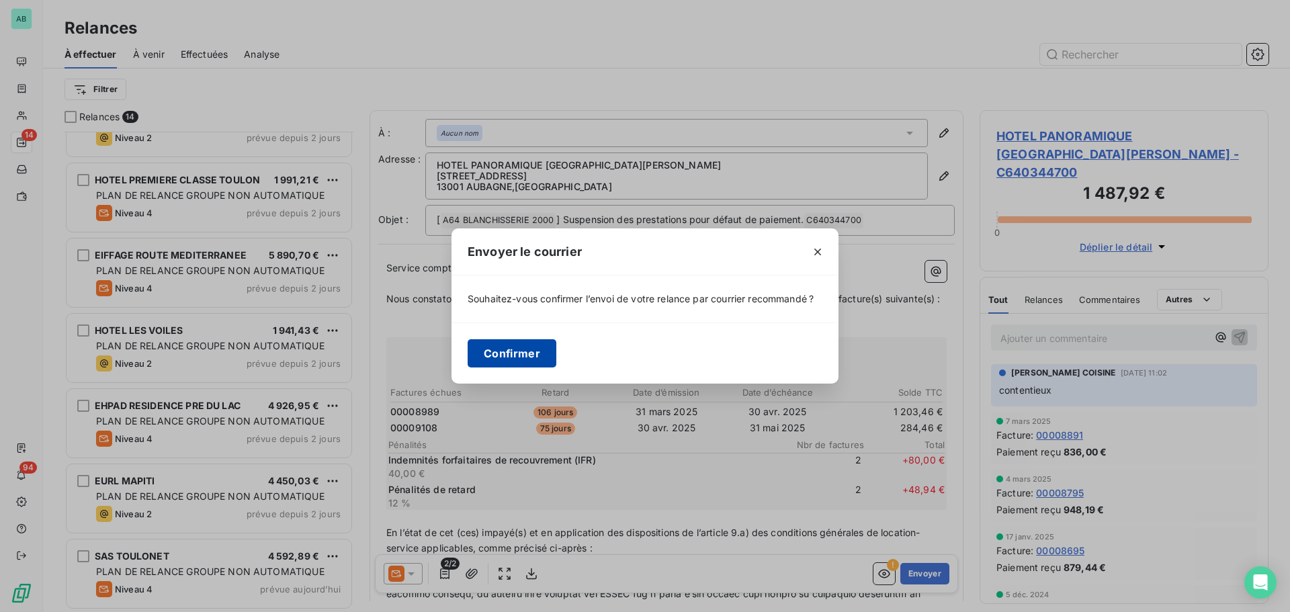
click at [529, 347] on button "Confirmer" at bounding box center [512, 353] width 89 height 28
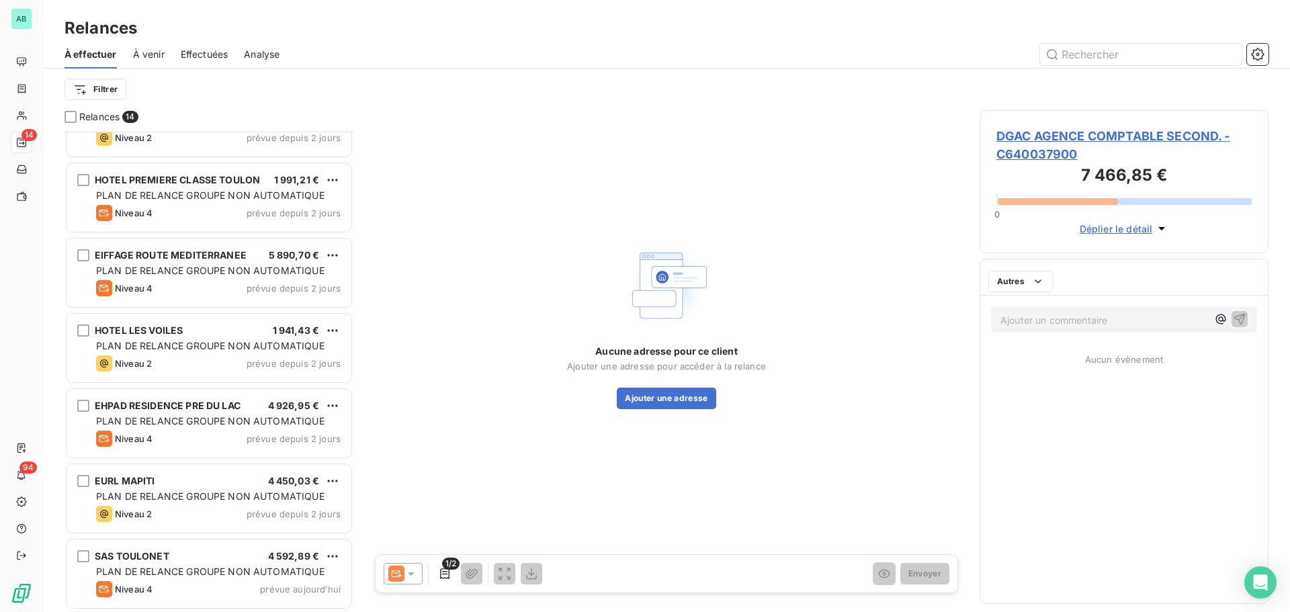
scroll to position [498, 0]
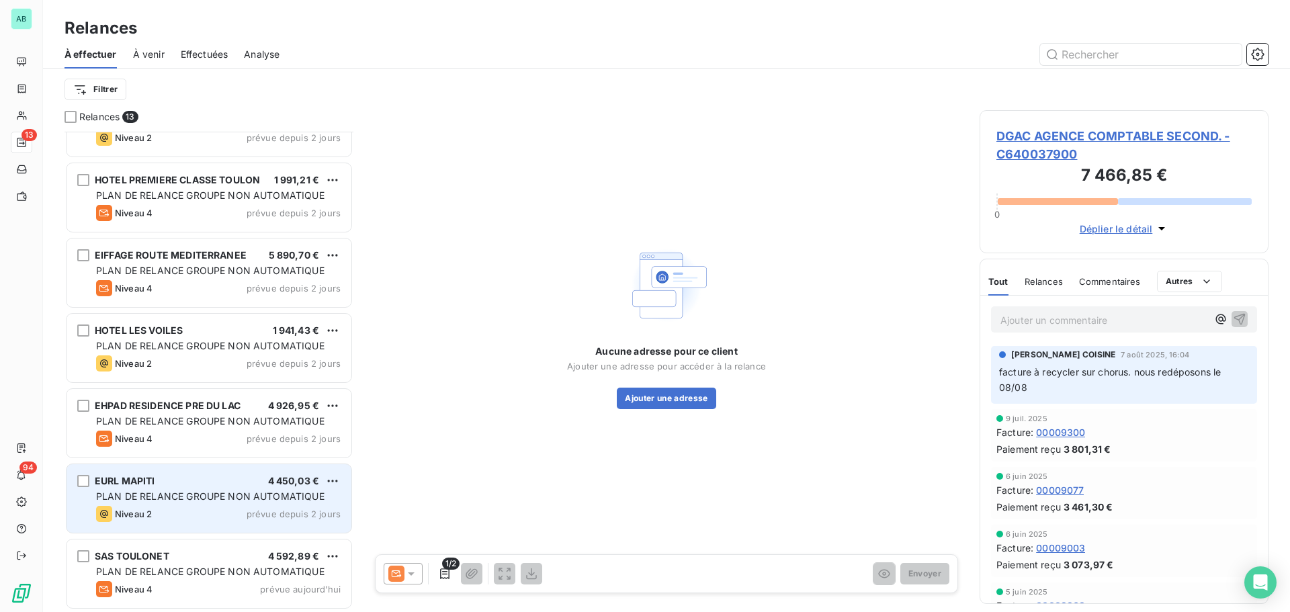
click at [144, 517] on span "Niveau 2" at bounding box center [133, 514] width 37 height 11
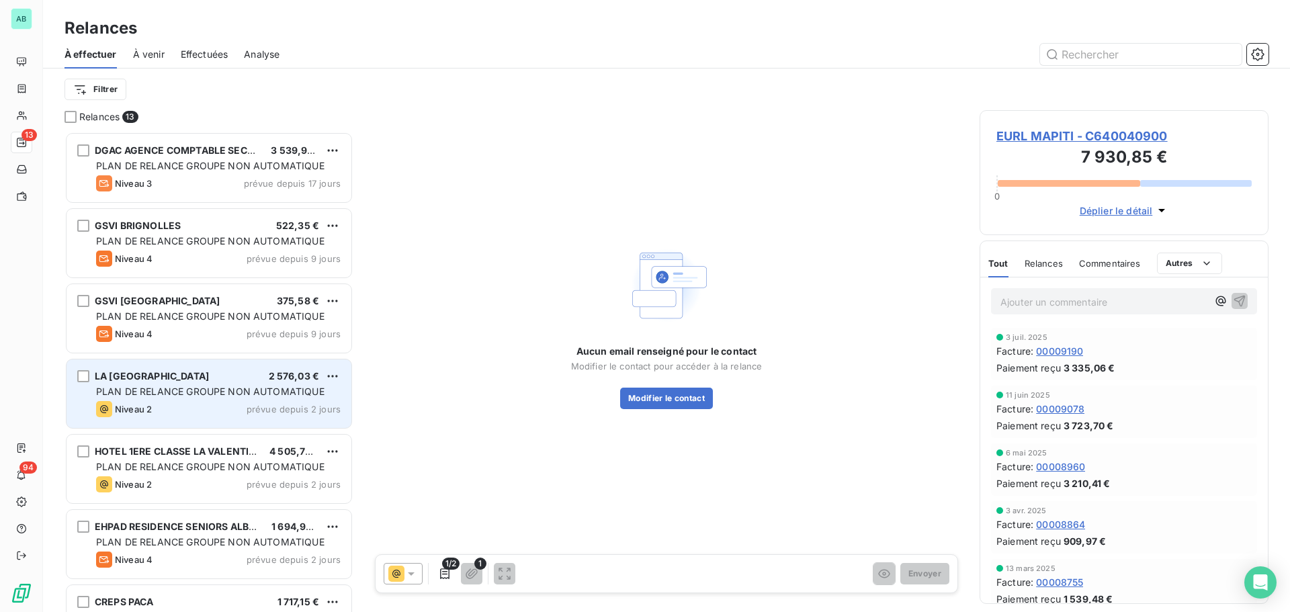
click at [179, 400] on div "LA VILLA ARENA 2 576,03 € PLAN DE RELANCE GROUPE NON AUTOMATIQUE Niveau 2 prévu…" at bounding box center [209, 393] width 285 height 69
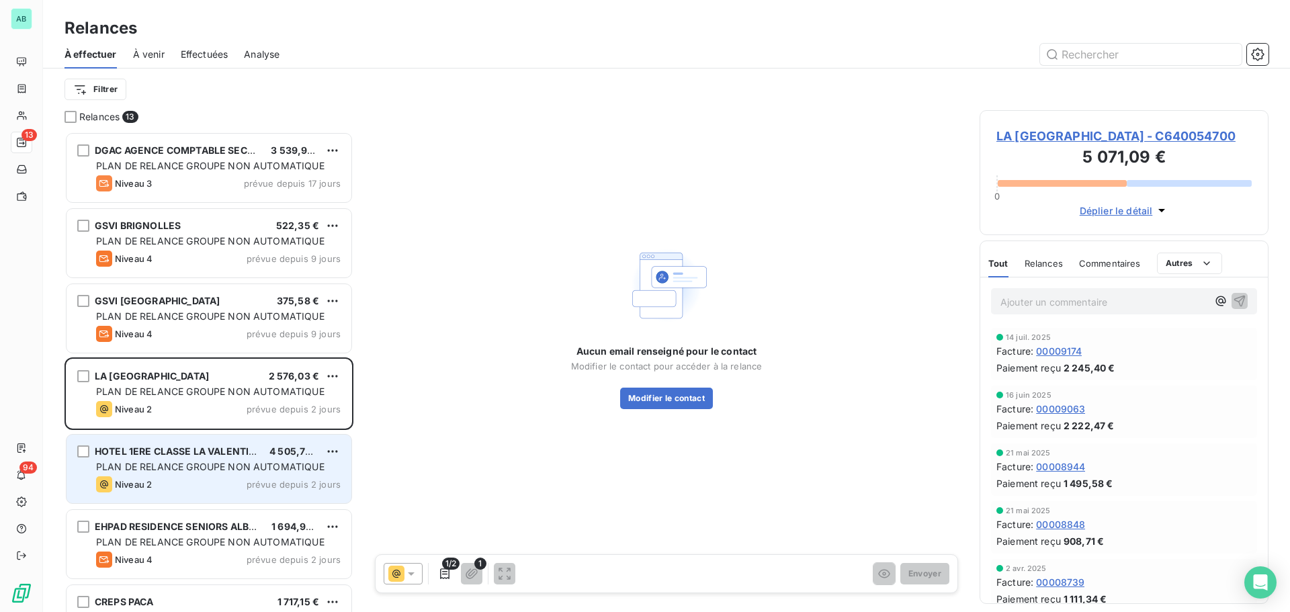
click at [200, 459] on div "HOTEL 1ERE CLASSE LA VALENTINE 4 505,75 € PLAN DE RELANCE GROUPE NON AUTOMATIQU…" at bounding box center [209, 469] width 285 height 69
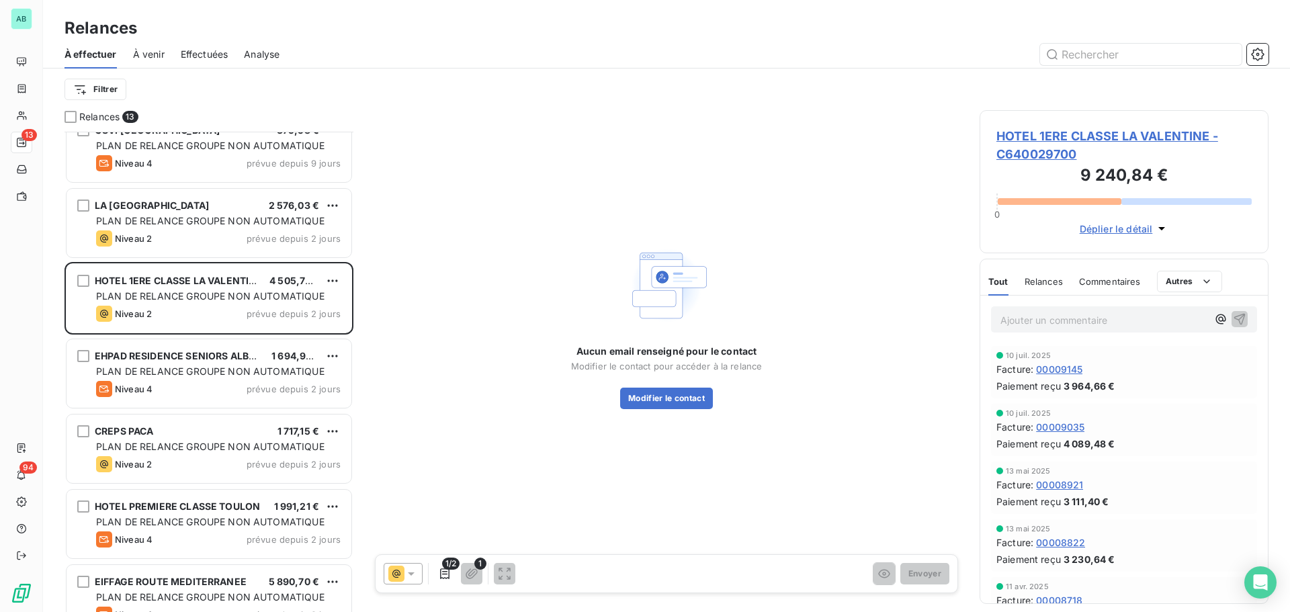
scroll to position [202, 0]
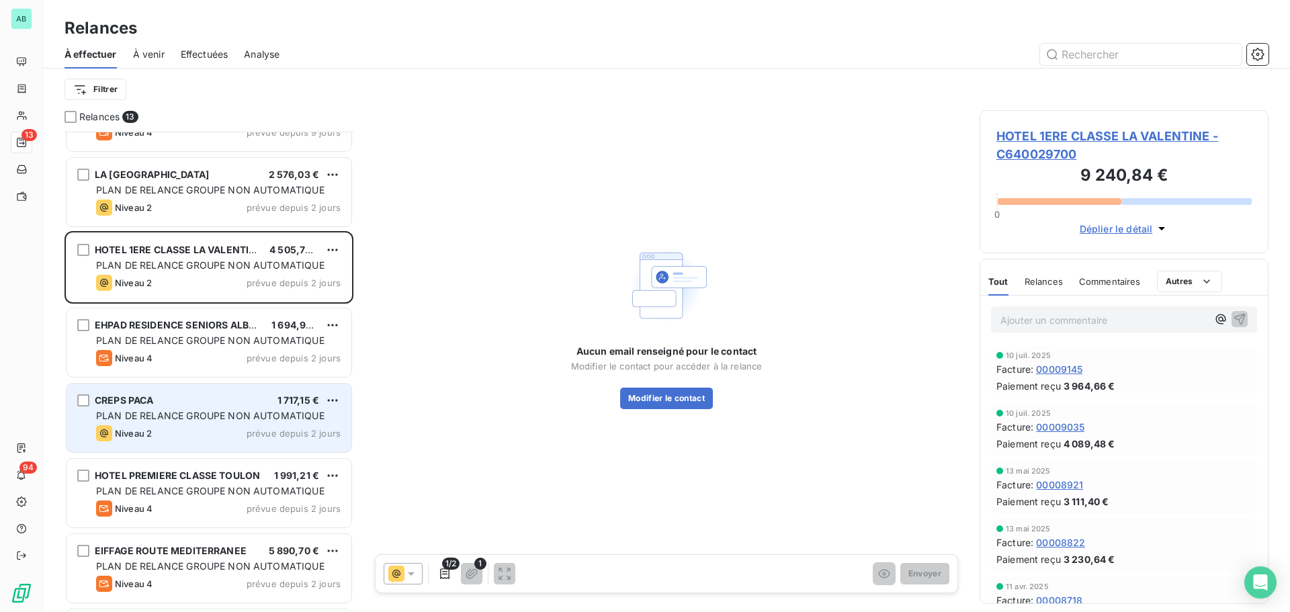
click at [200, 443] on div "CREPS PACA 1 717,15 € PLAN DE RELANCE GROUPE NON AUTOMATIQUE Niveau 2 prévue de…" at bounding box center [209, 418] width 285 height 69
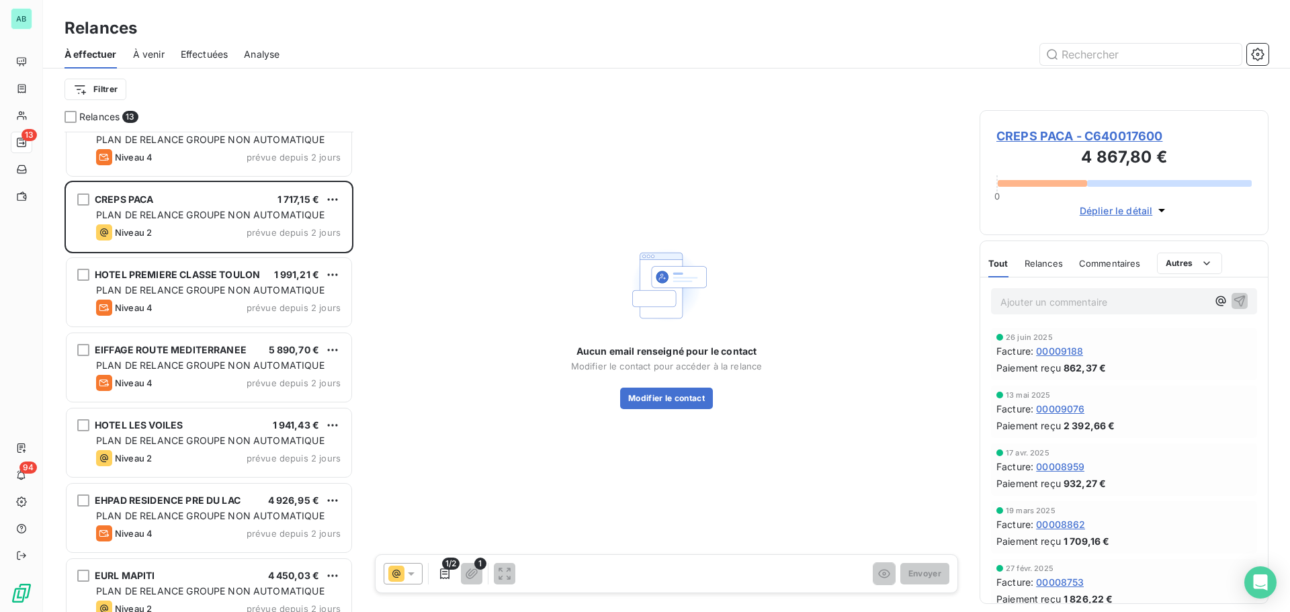
scroll to position [404, 0]
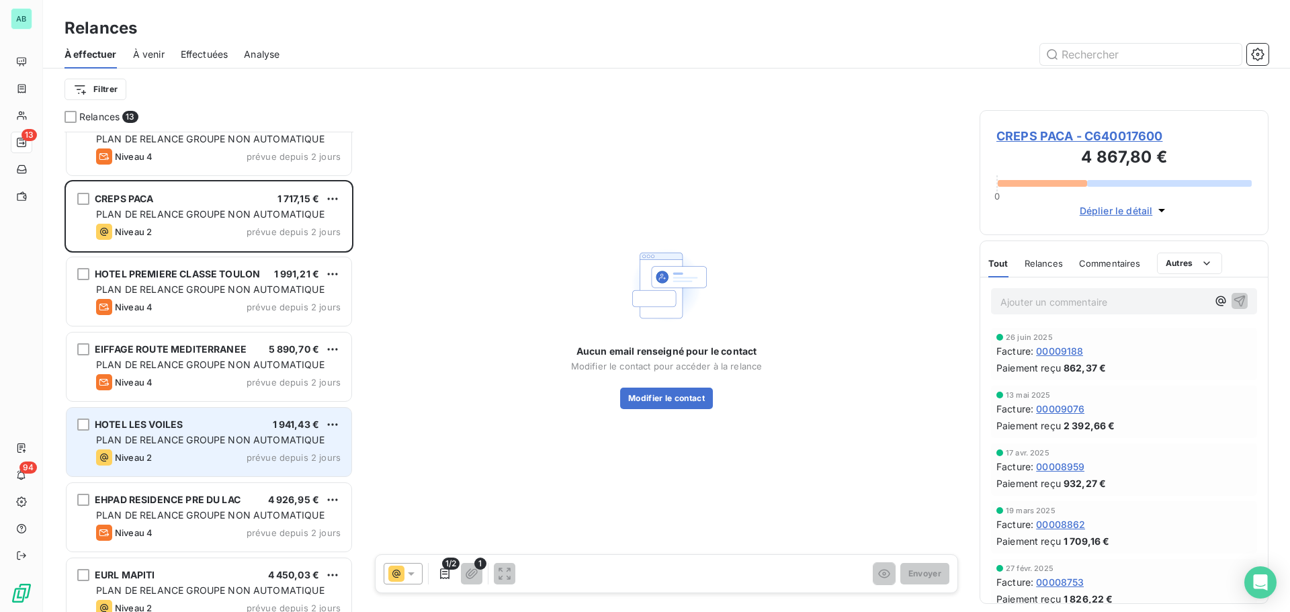
click at [194, 431] on div "HOTEL LES VOILES 1 941,43 € PLAN DE RELANCE GROUPE NON AUTOMATIQUE Niveau 2 pré…" at bounding box center [209, 442] width 285 height 69
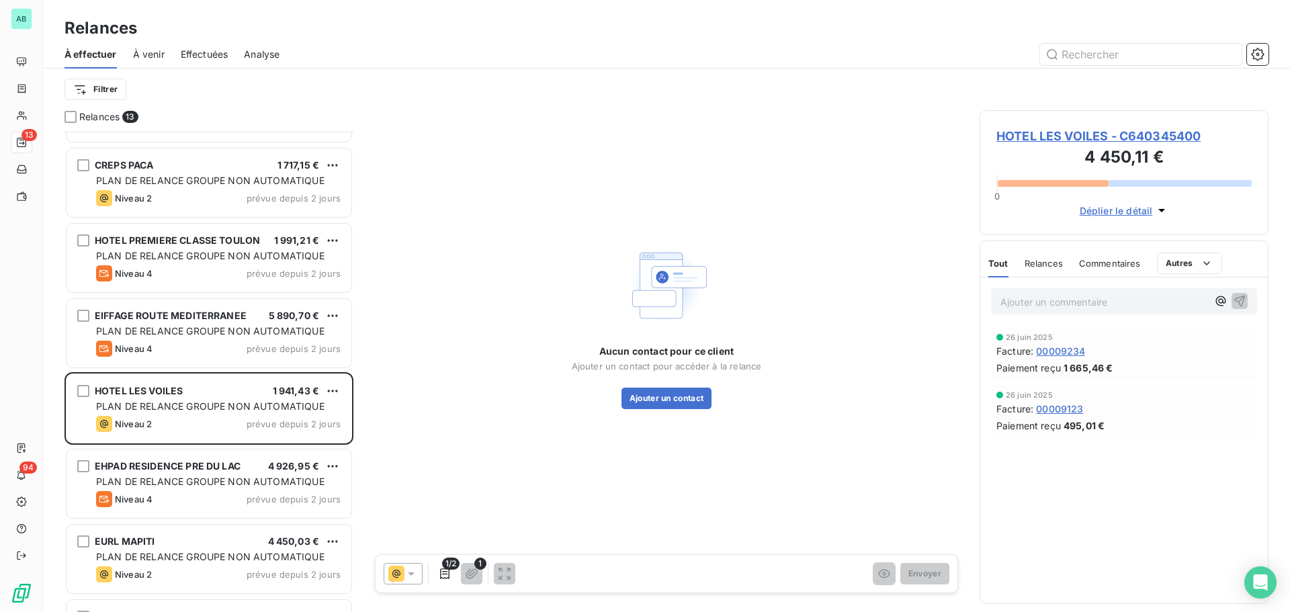
scroll to position [498, 0]
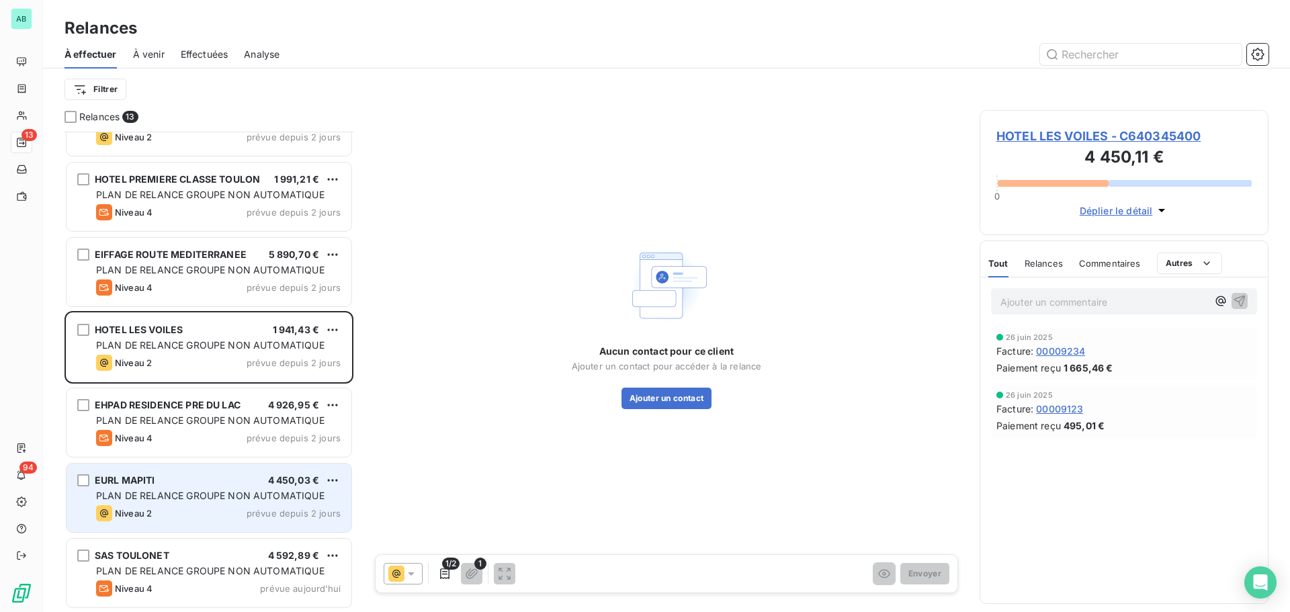
click at [169, 493] on span "PLAN DE RELANCE GROUPE NON AUTOMATIQUE" at bounding box center [210, 495] width 228 height 11
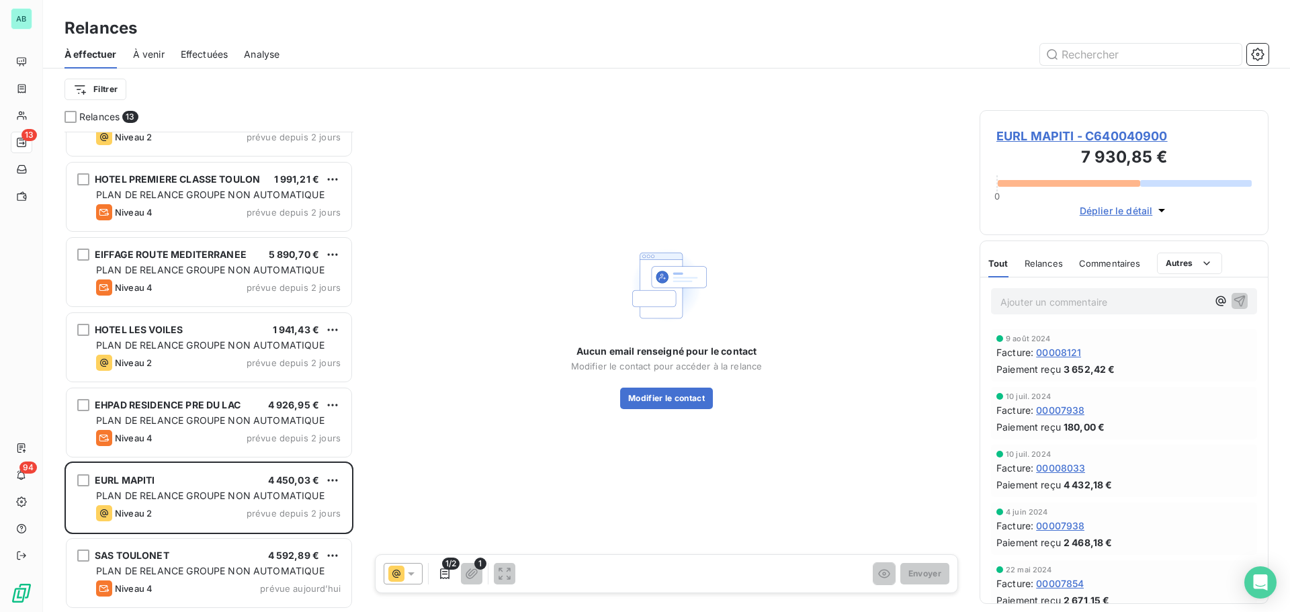
scroll to position [672, 0]
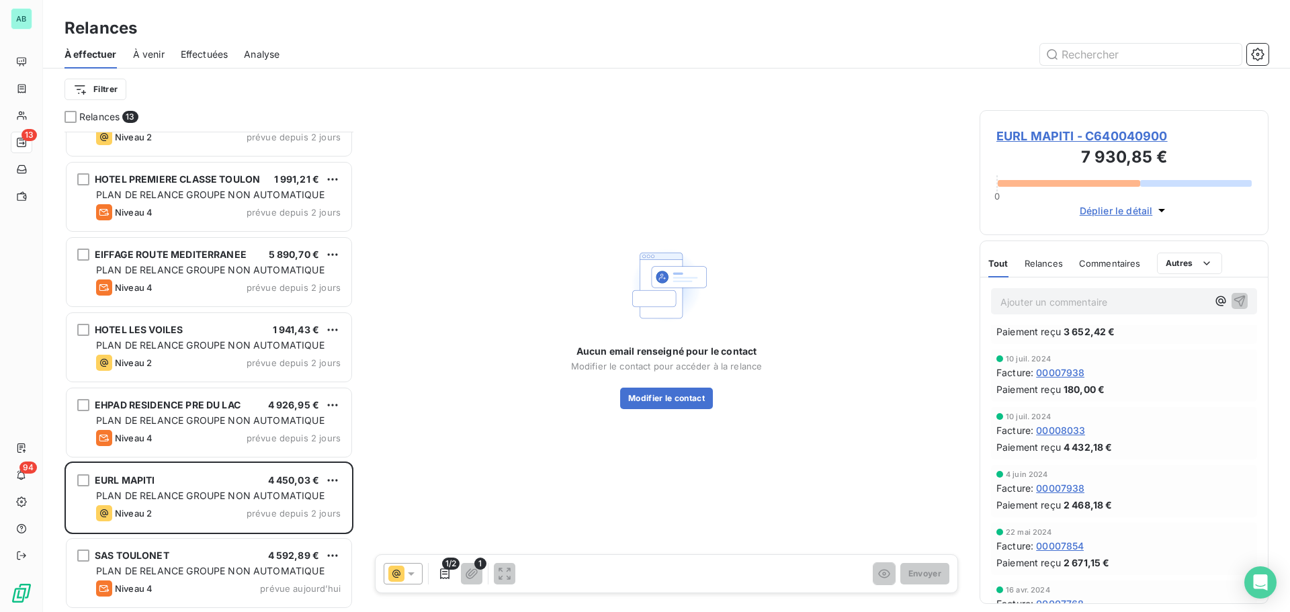
click at [1040, 257] on div "Relances" at bounding box center [1043, 263] width 38 height 28
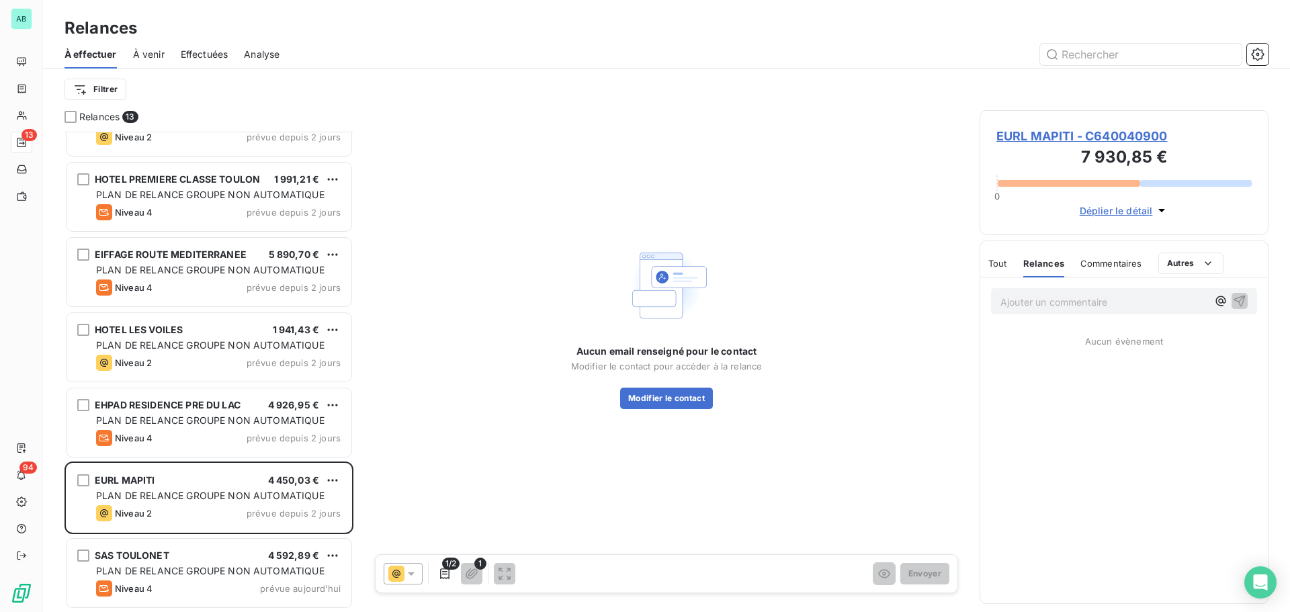
click at [1007, 266] on div "Tout Relances Commentaires Autres" at bounding box center [1105, 263] width 235 height 28
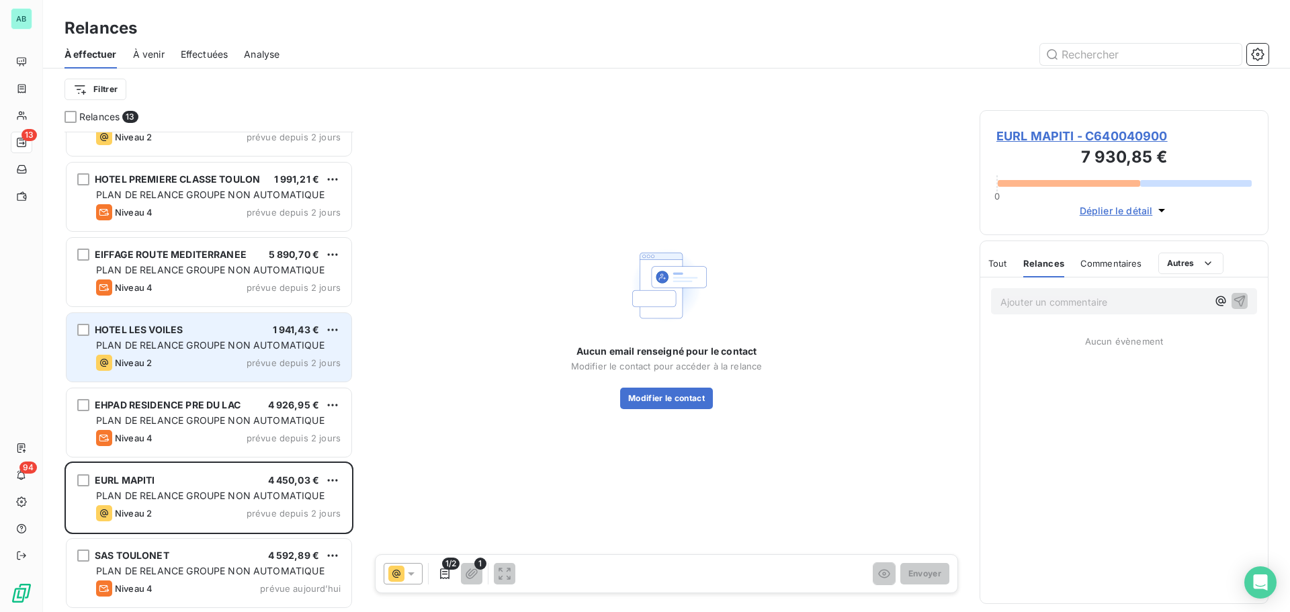
click at [196, 369] on div "Niveau 2 prévue depuis 2 jours" at bounding box center [218, 363] width 245 height 16
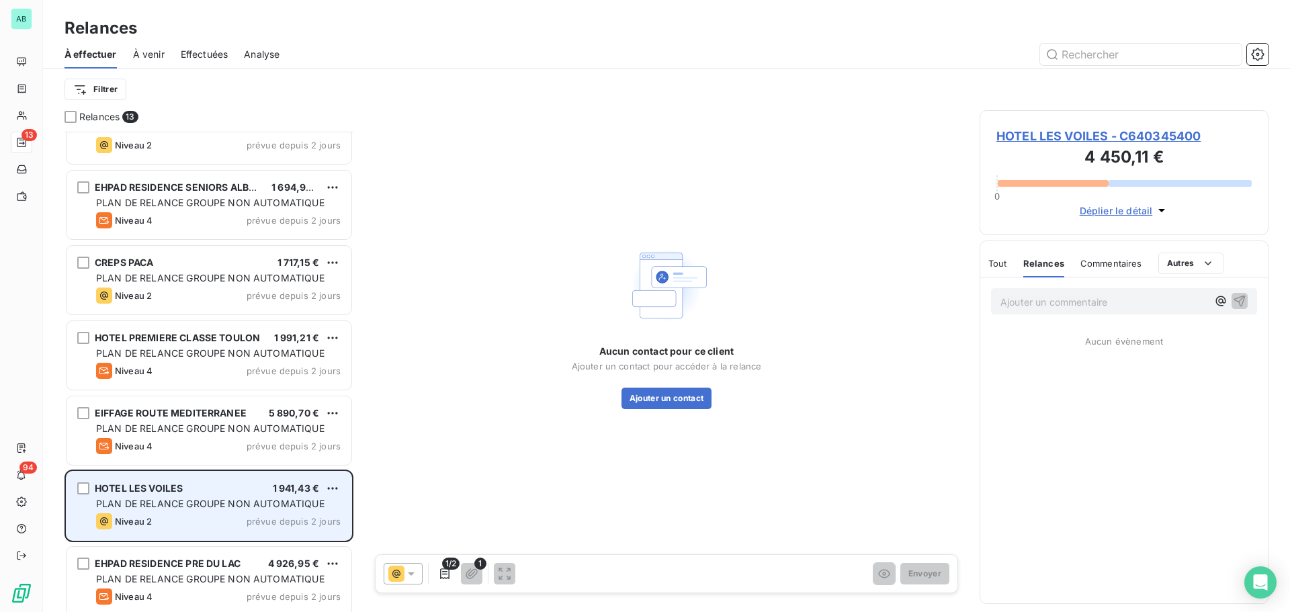
scroll to position [297, 0]
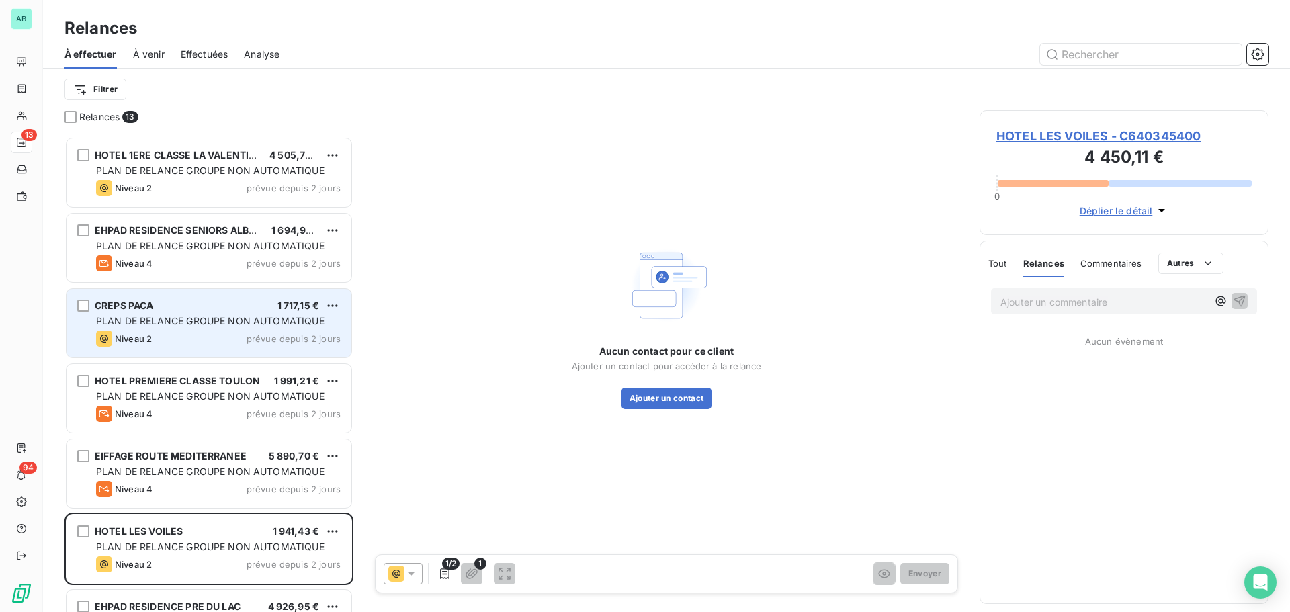
click at [121, 334] on span "Niveau 2" at bounding box center [133, 338] width 37 height 11
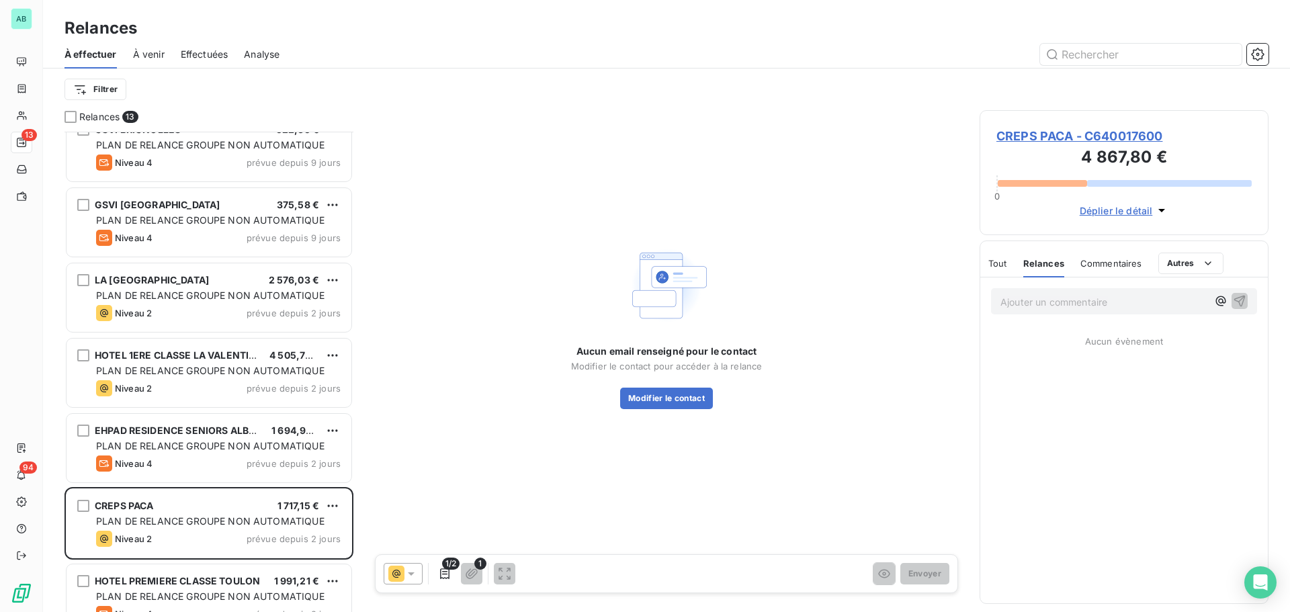
scroll to position [95, 0]
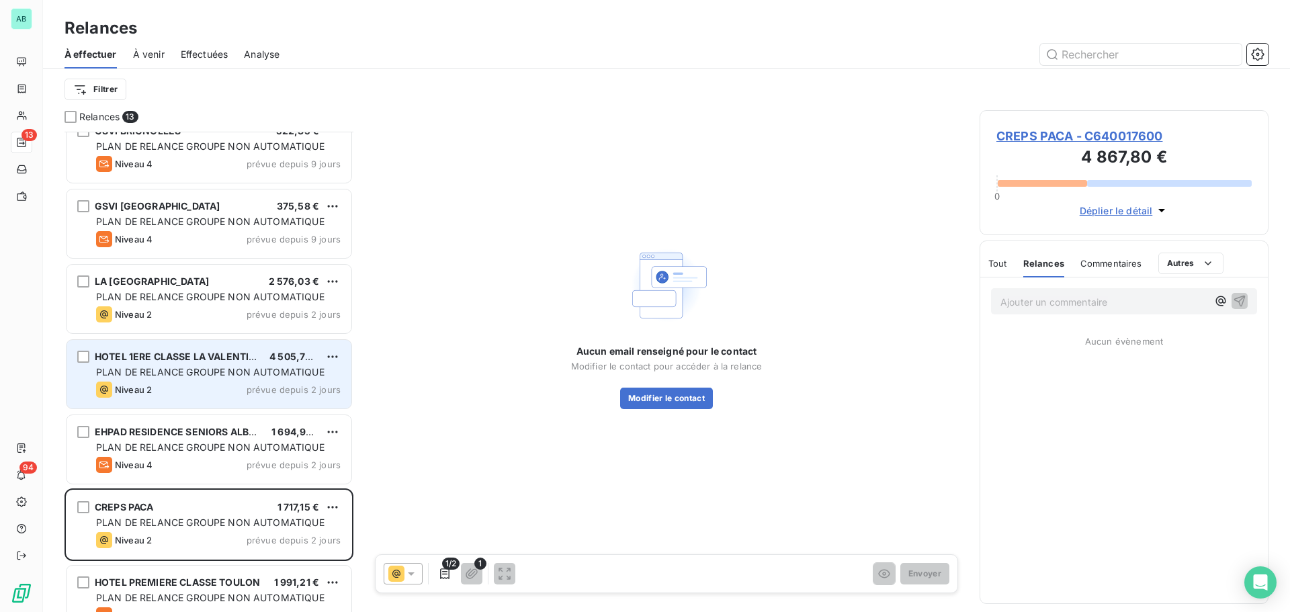
click at [128, 357] on span "HOTEL 1ERE CLASSE LA VALENTINE" at bounding box center [179, 356] width 168 height 11
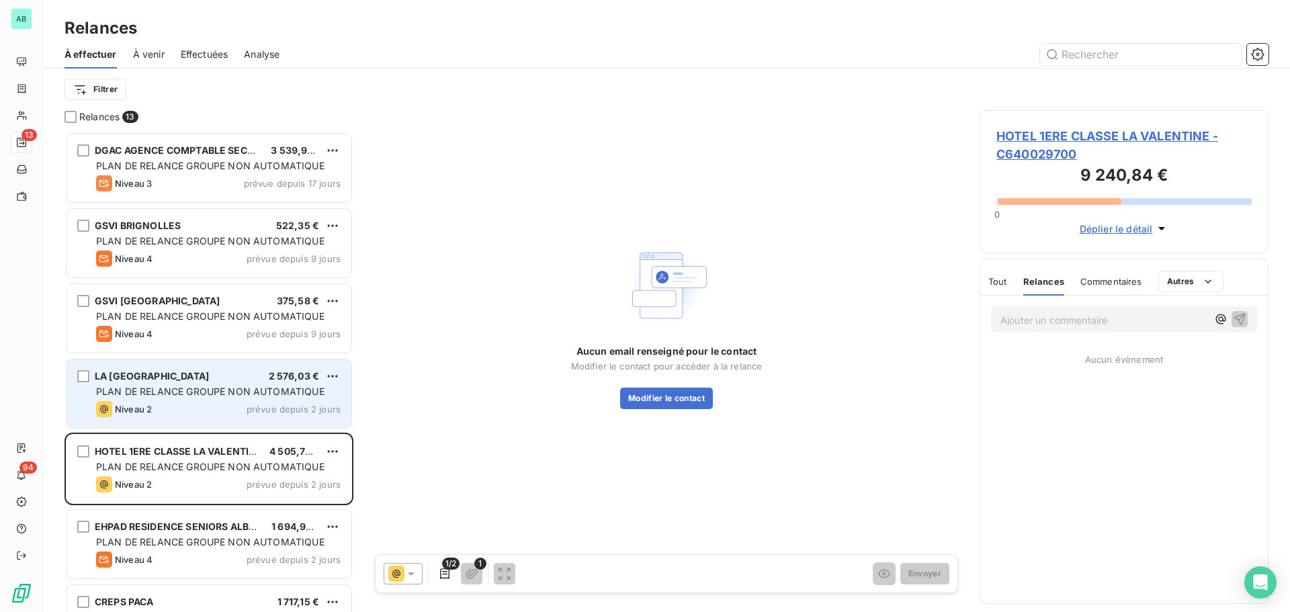
click at [134, 386] on span "PLAN DE RELANCE GROUPE NON AUTOMATIQUE" at bounding box center [210, 391] width 228 height 11
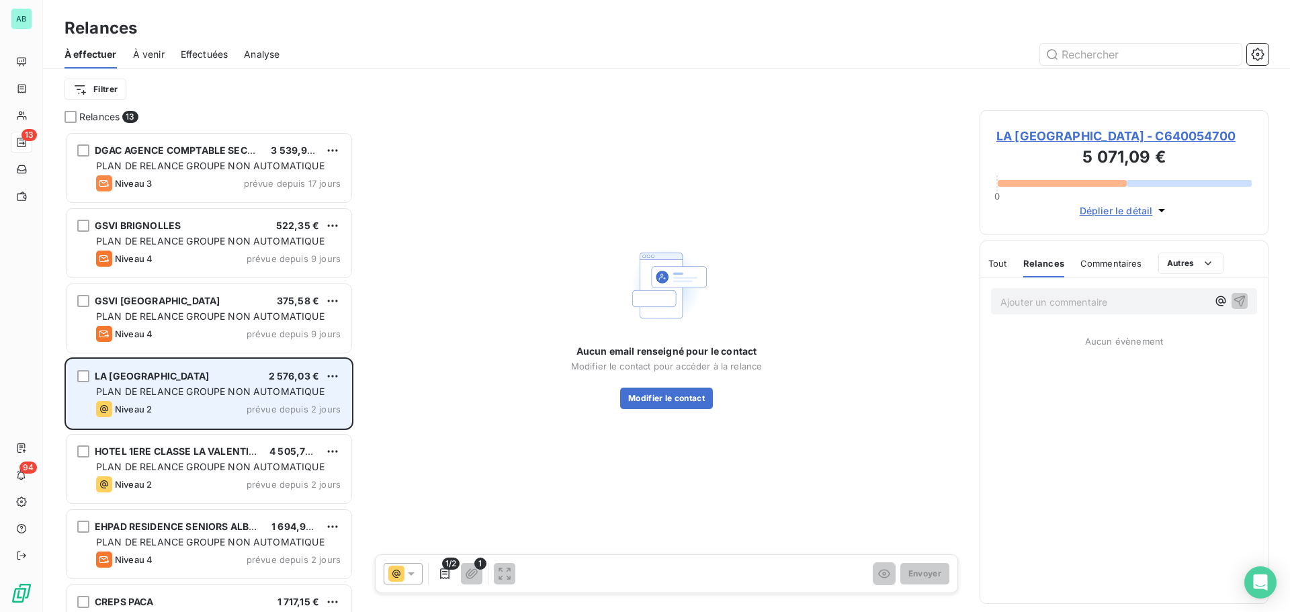
click at [177, 399] on div "LA VILLA ARENA 2 576,03 € PLAN DE RELANCE GROUPE NON AUTOMATIQUE Niveau 2 prévu…" at bounding box center [209, 393] width 285 height 69
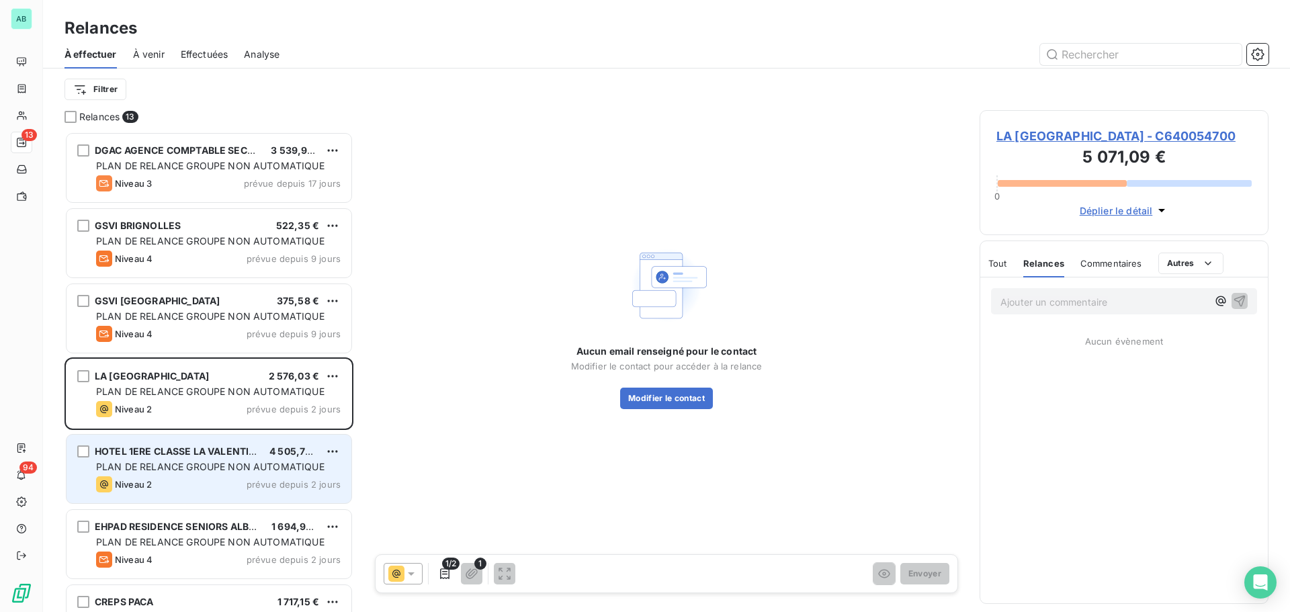
click at [220, 480] on div "Niveau 2 prévue depuis 2 jours" at bounding box center [218, 484] width 245 height 16
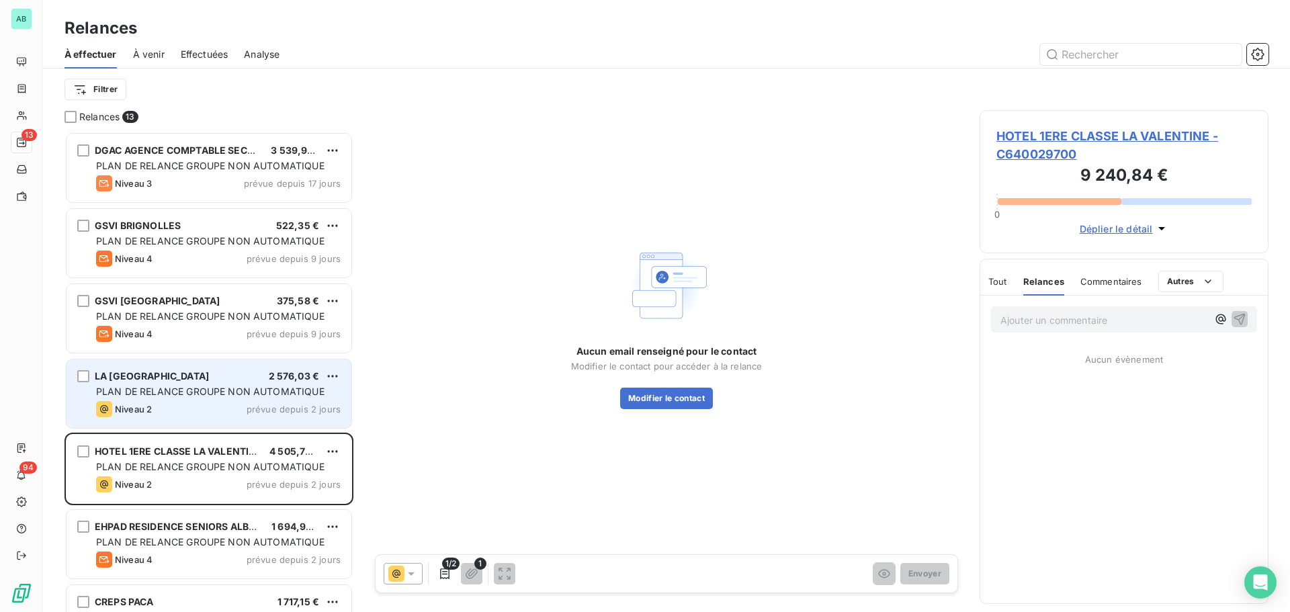
click at [222, 420] on div "LA VILLA ARENA 2 576,03 € PLAN DE RELANCE GROUPE NON AUTOMATIQUE Niveau 2 prévu…" at bounding box center [209, 393] width 285 height 69
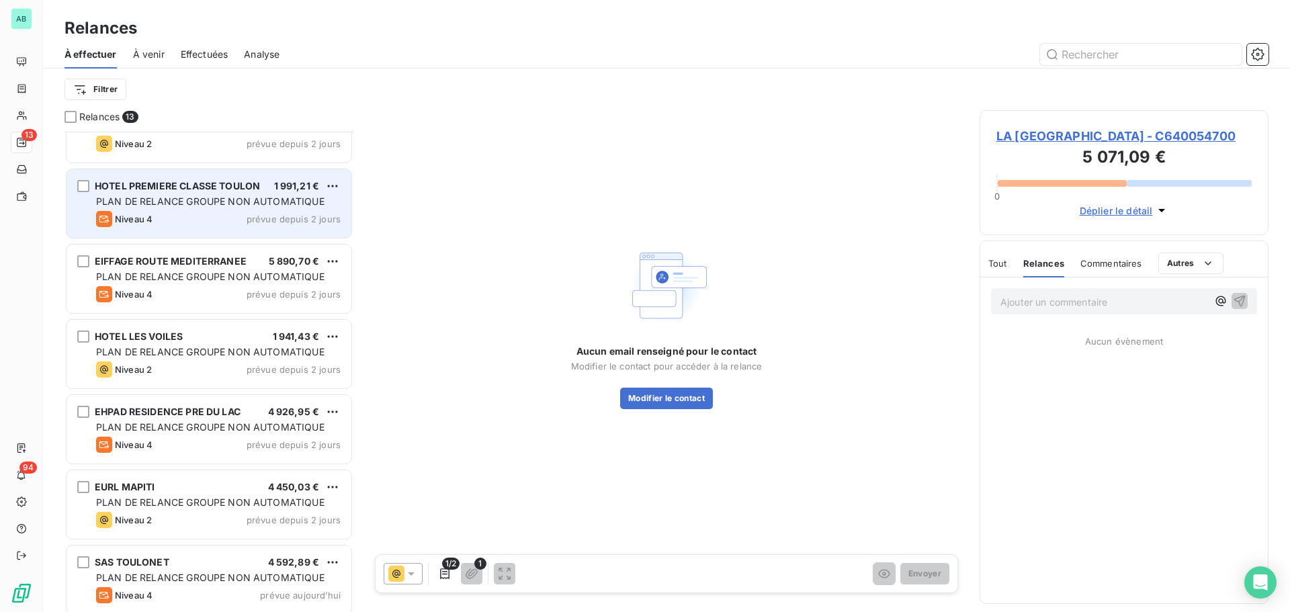
scroll to position [498, 0]
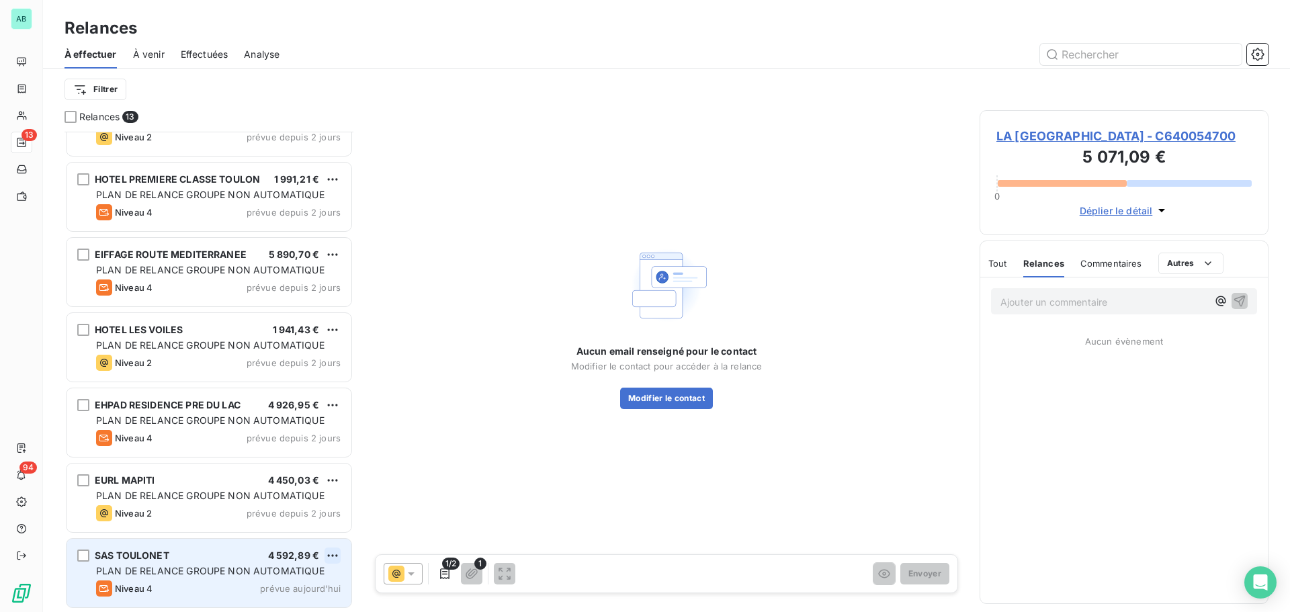
click at [335, 556] on html "AB 13 94 Relances À effectuer À venir Effectuées Analyse Filtrer Relances 13 EH…" at bounding box center [645, 306] width 1290 height 612
click at [294, 533] on div "Passer cette action" at bounding box center [274, 528] width 120 height 21
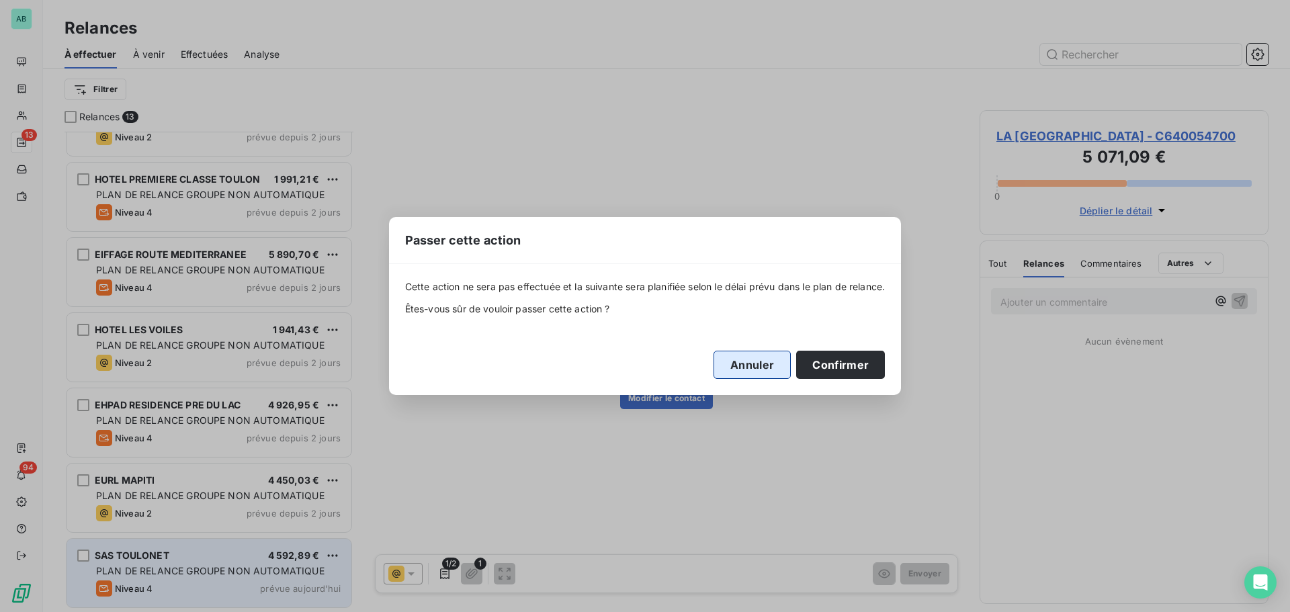
click at [768, 361] on button "Annuler" at bounding box center [751, 365] width 77 height 28
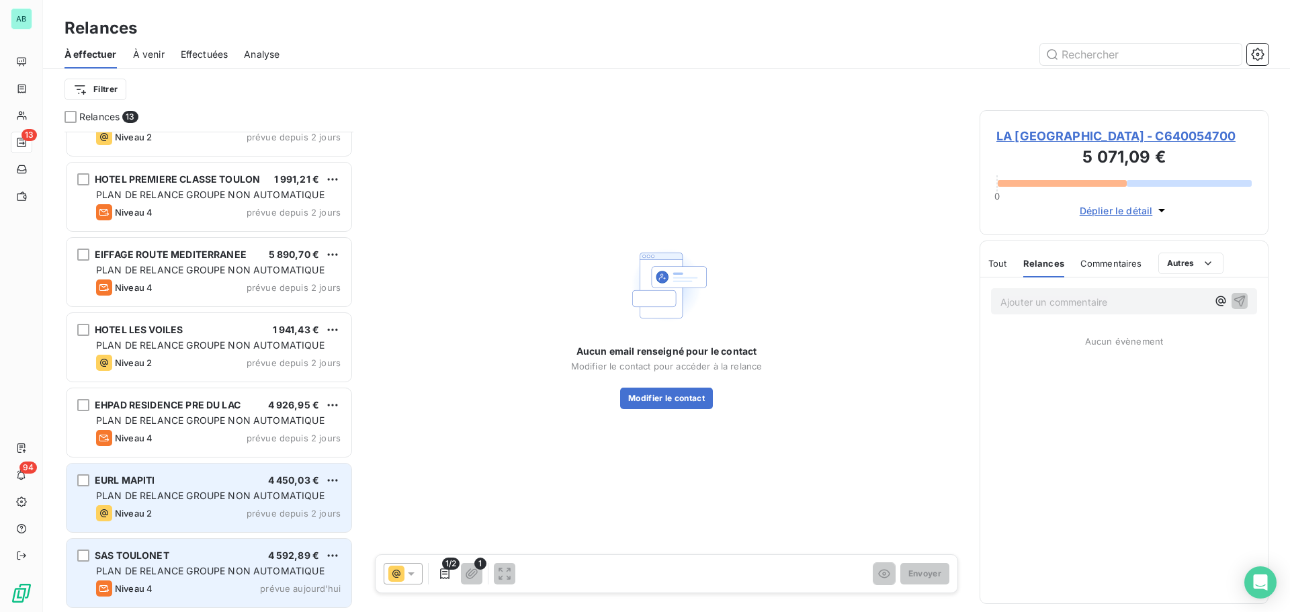
click at [138, 494] on span "PLAN DE RELANCE GROUPE NON AUTOMATIQUE" at bounding box center [210, 495] width 228 height 11
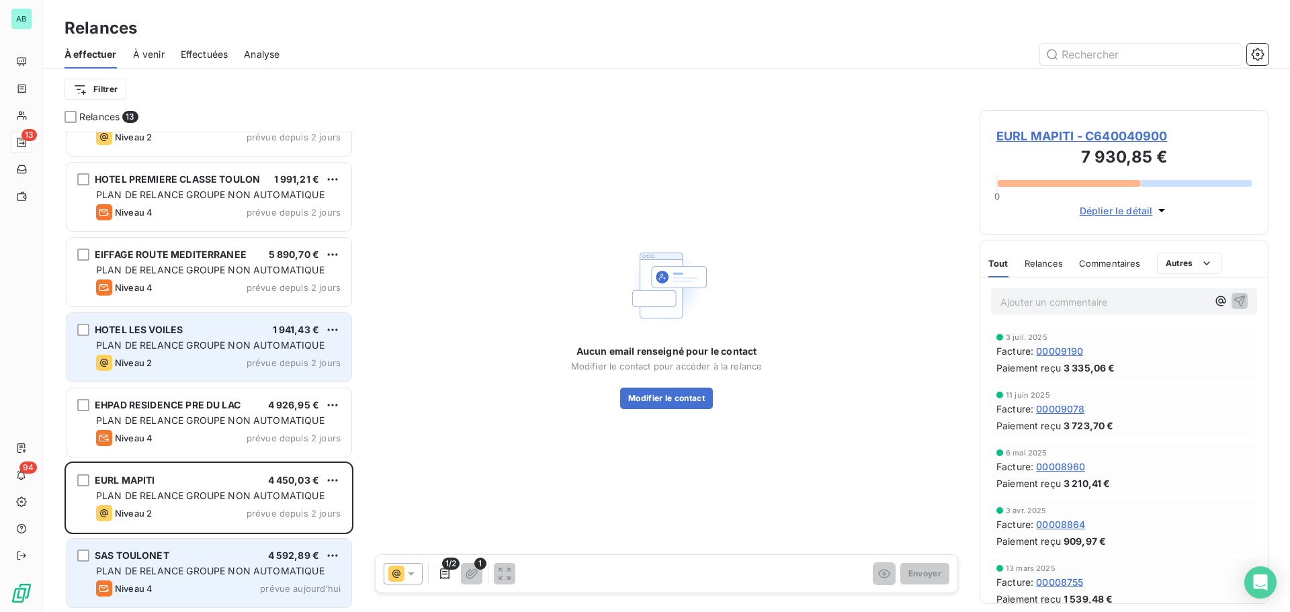
click at [140, 347] on span "PLAN DE RELANCE GROUPE NON AUTOMATIQUE" at bounding box center [210, 344] width 228 height 11
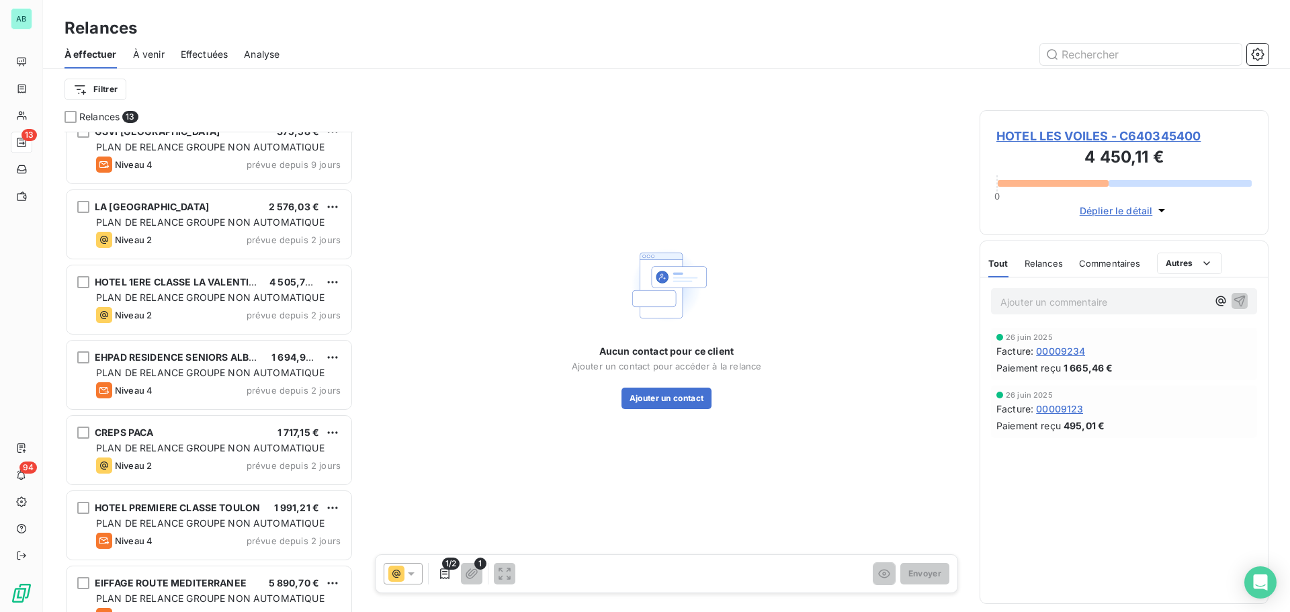
scroll to position [163, 0]
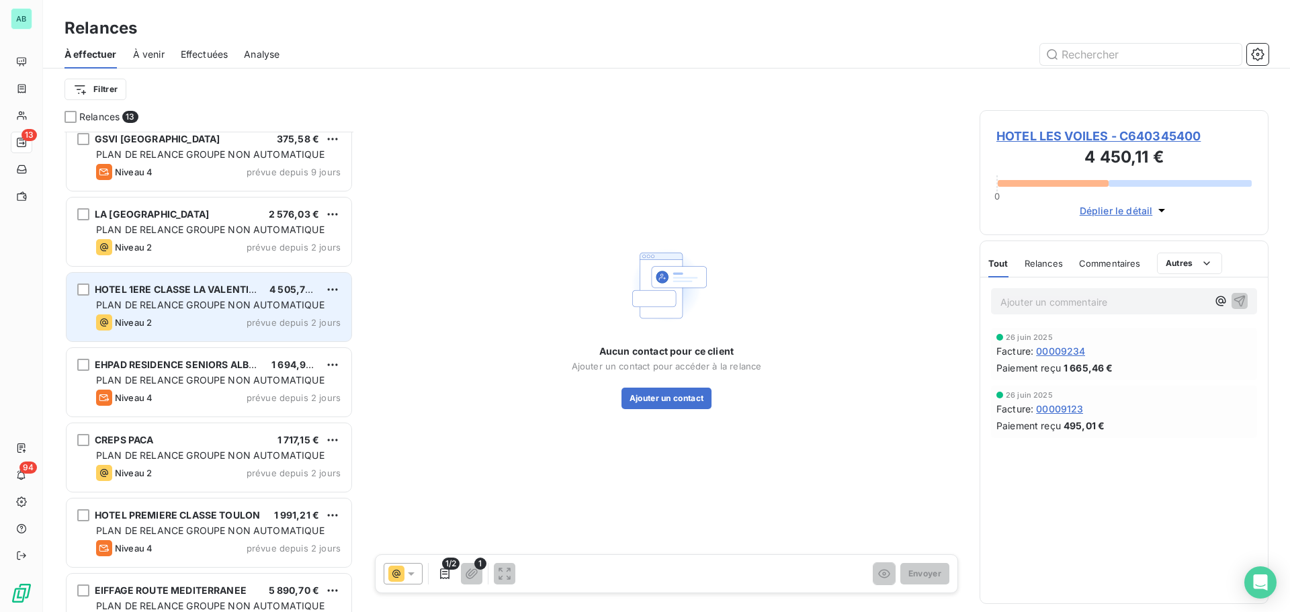
click at [140, 318] on span "Niveau 2" at bounding box center [133, 322] width 37 height 11
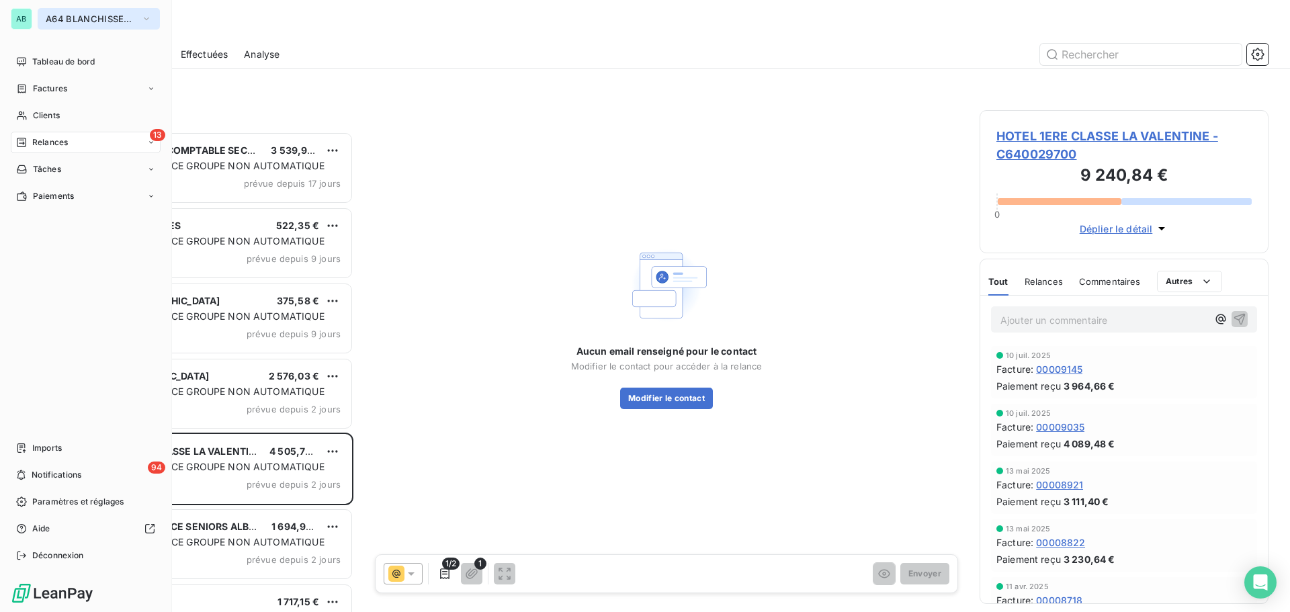
click at [95, 23] on span "A64 BLANCHISSERIE 2000" at bounding box center [91, 18] width 90 height 11
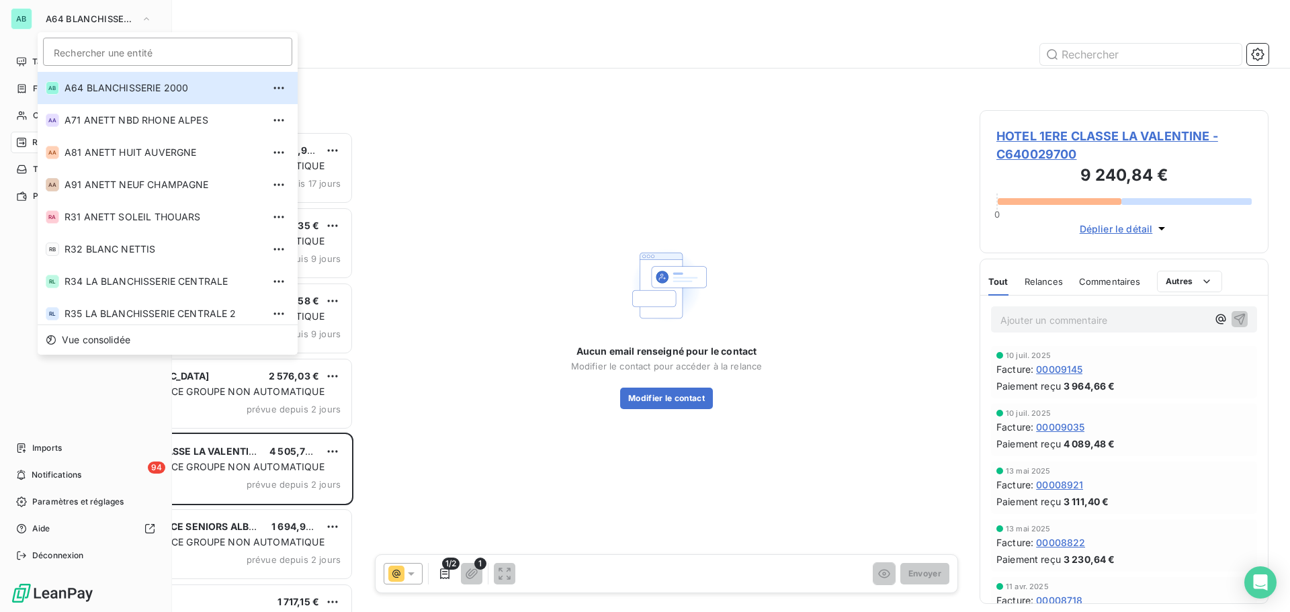
scroll to position [456, 0]
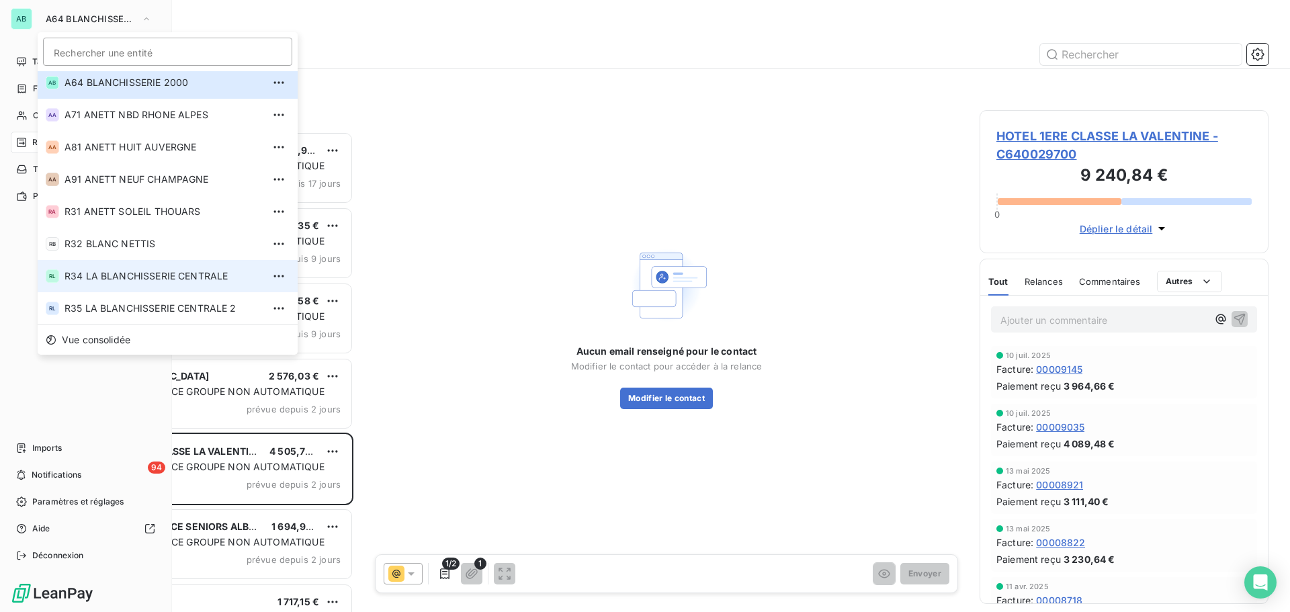
click at [85, 275] on span "R34 LA BLANCHISSERIE CENTRALE" at bounding box center [163, 275] width 198 height 13
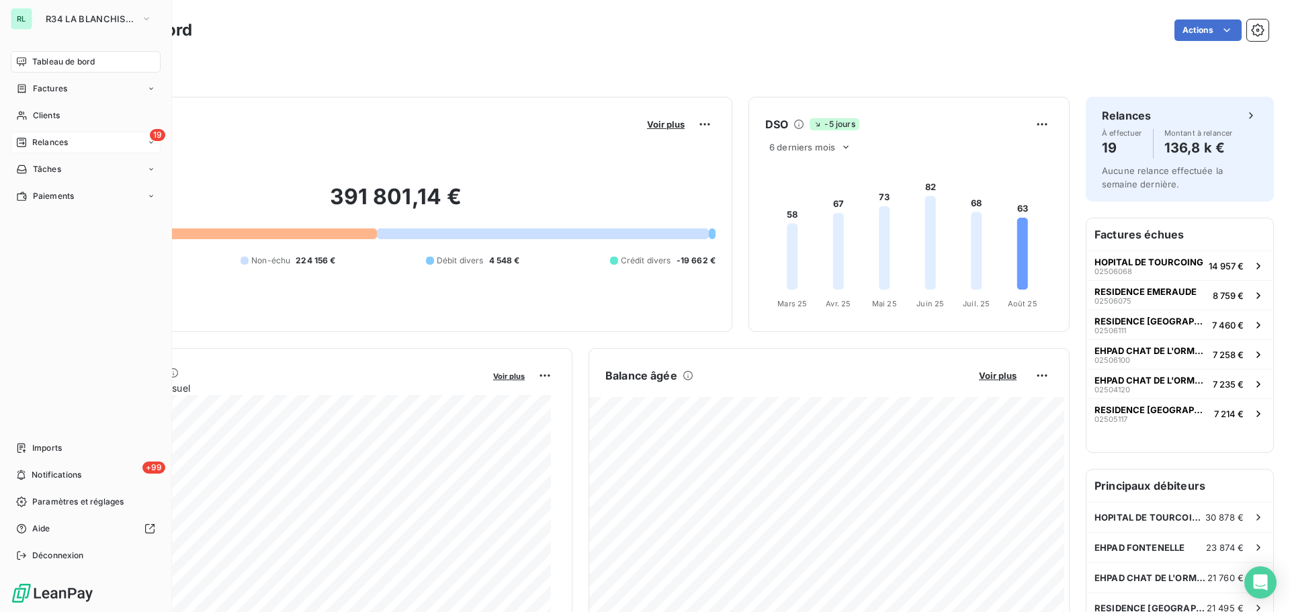
click at [36, 146] on span "Relances" at bounding box center [50, 142] width 36 height 12
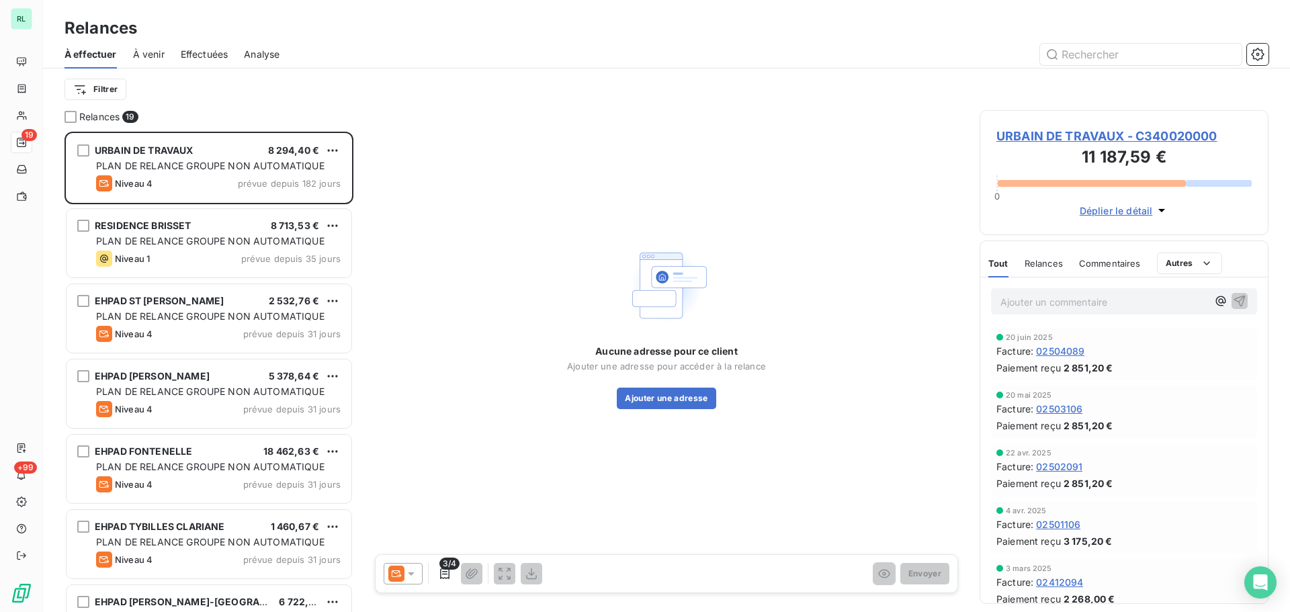
click at [153, 57] on span "À venir" at bounding box center [149, 54] width 32 height 13
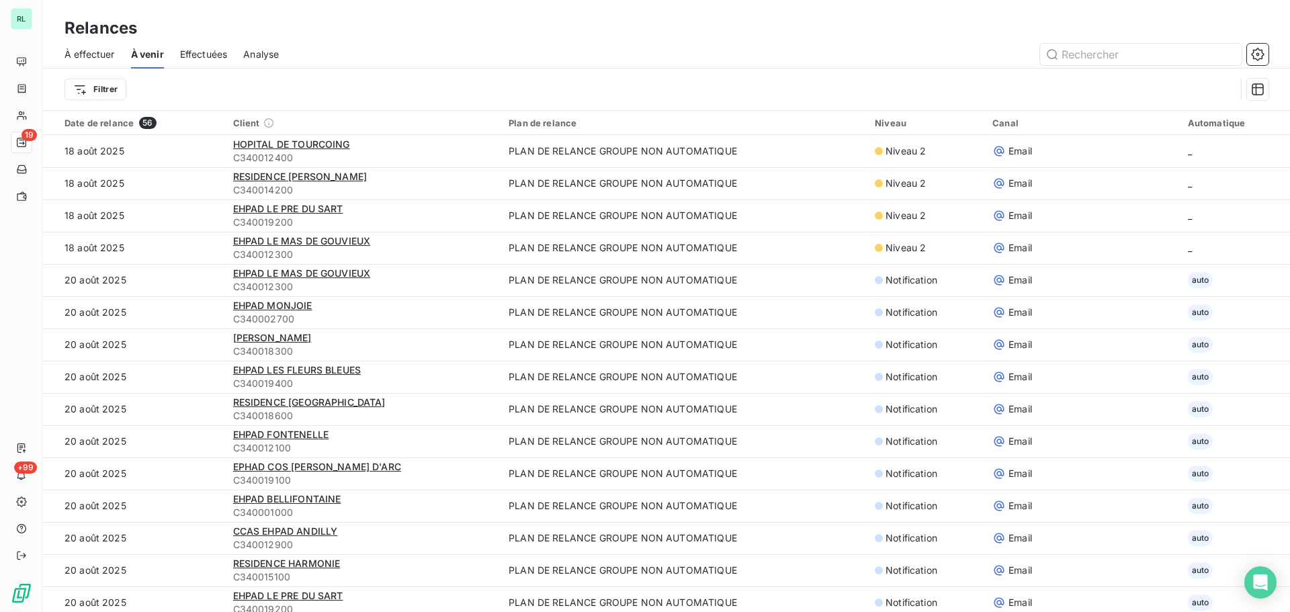
click at [205, 58] on span "Effectuées" at bounding box center [204, 54] width 48 height 13
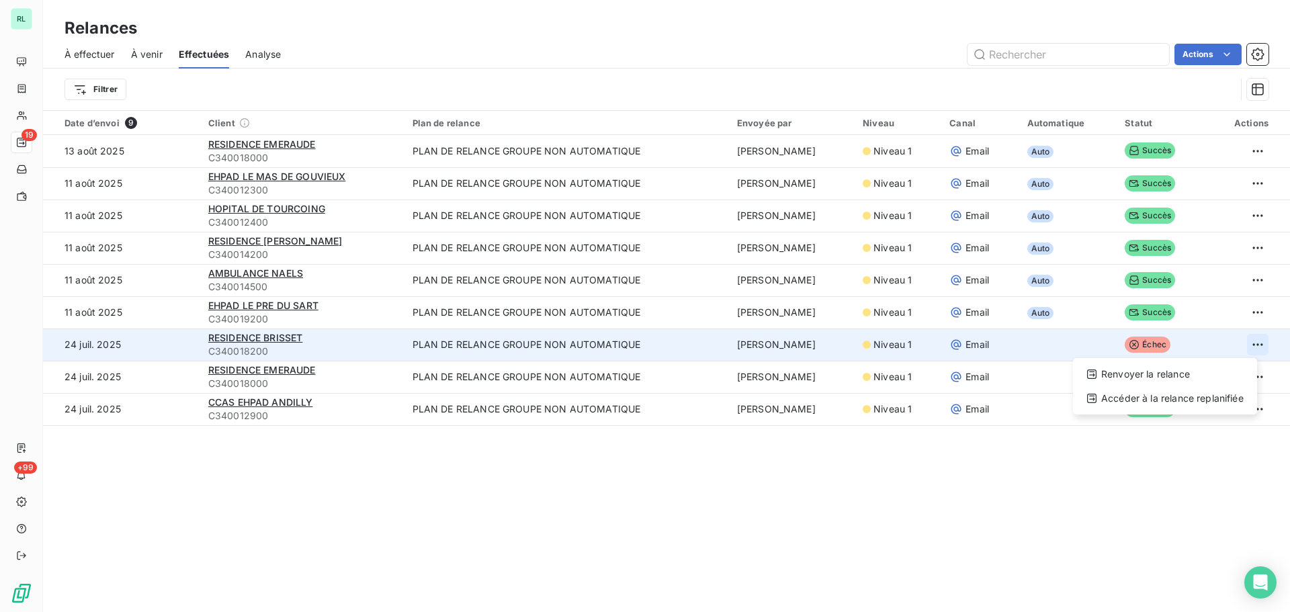
click at [1249, 345] on html "RL 19 +99 Relances À effectuer À venir Effectuées Analyse Actions Filtrer Date …" at bounding box center [645, 306] width 1290 height 612
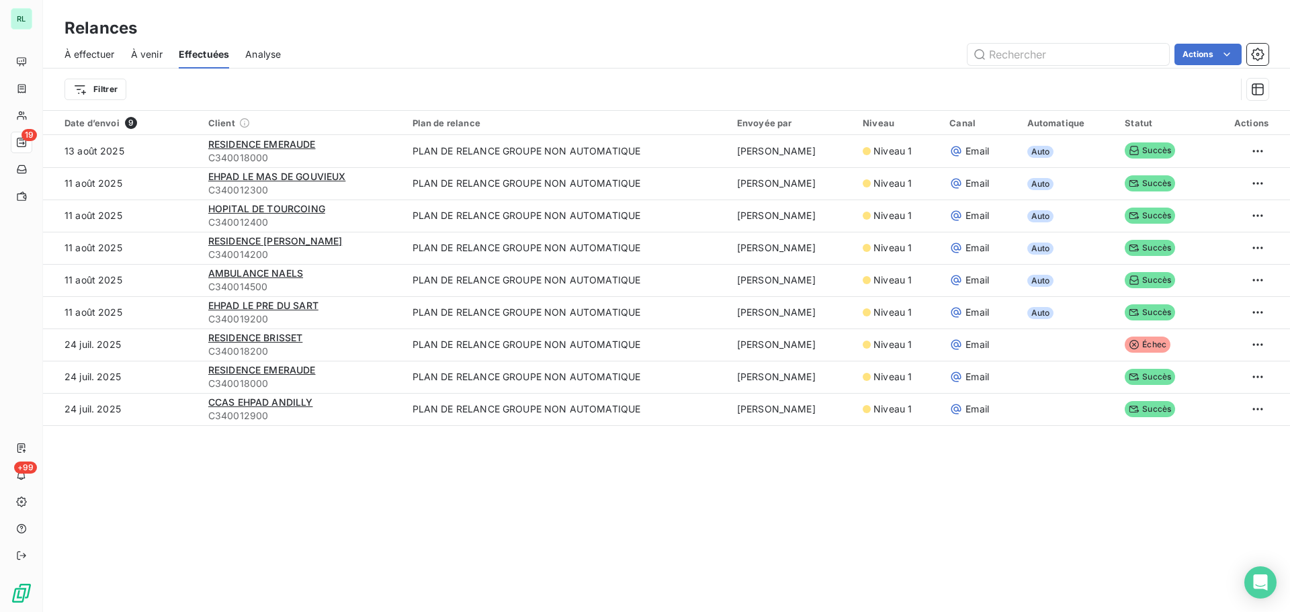
click at [19, 145] on html "RL 19 +99 Relances À effectuer À venir Effectuées Analyse Actions Filtrer Date …" at bounding box center [645, 306] width 1290 height 612
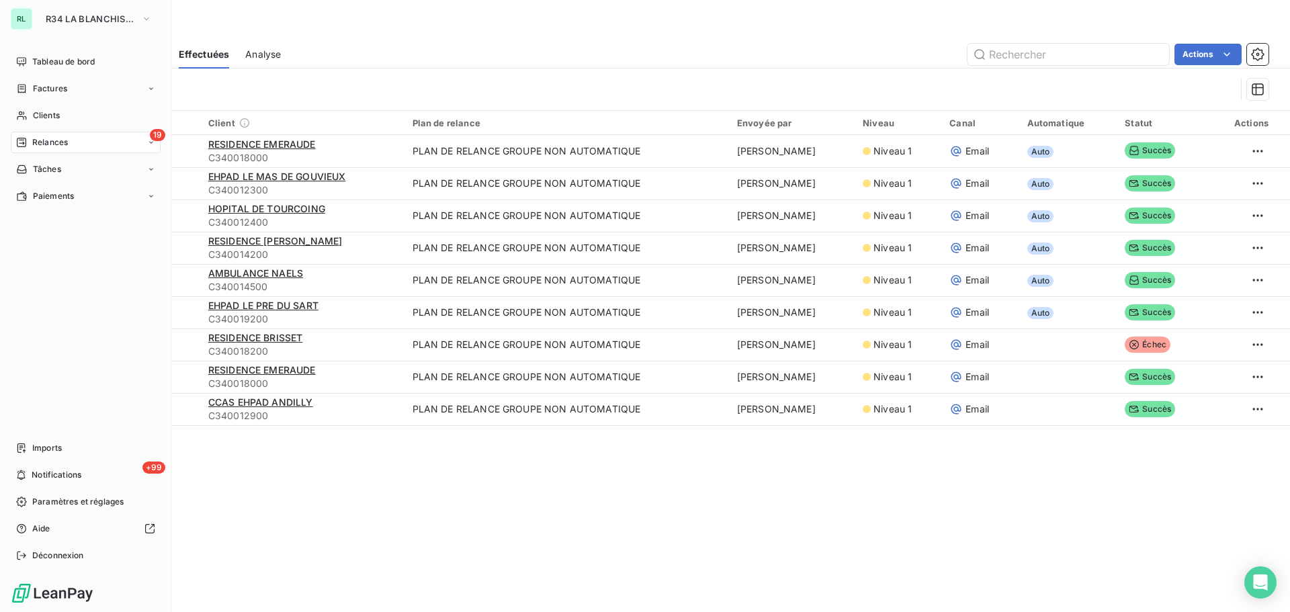
click at [57, 147] on span "Relances" at bounding box center [50, 142] width 36 height 12
click at [50, 117] on span "Clients" at bounding box center [46, 115] width 27 height 12
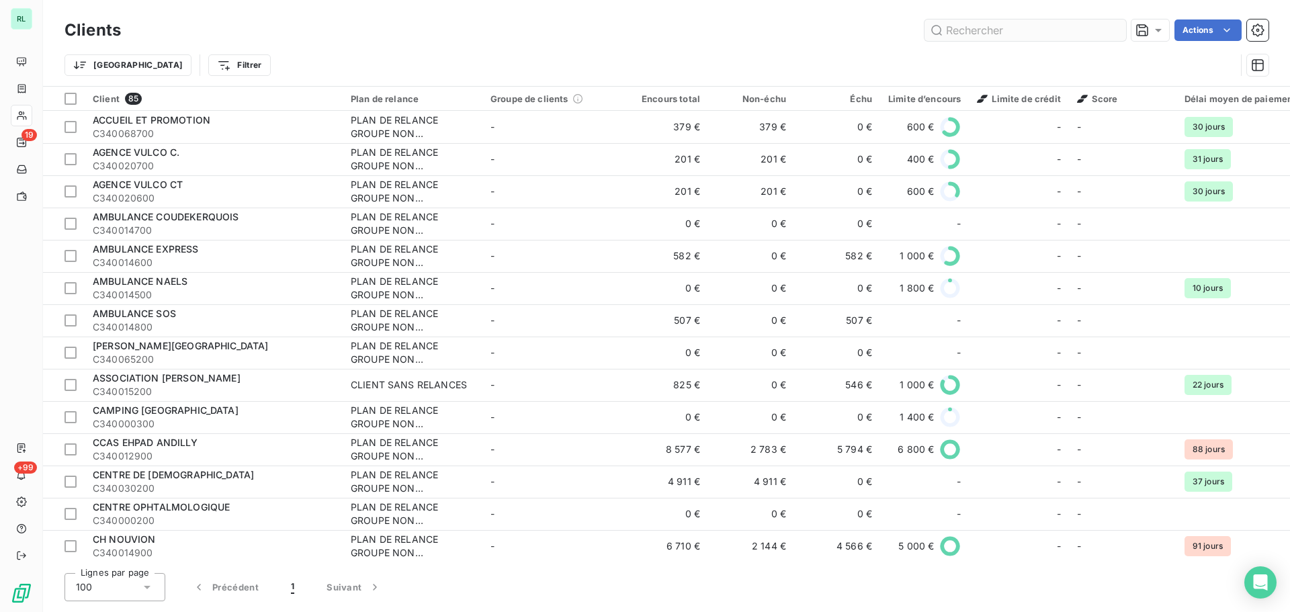
click at [959, 35] on input "text" at bounding box center [1025, 29] width 202 height 21
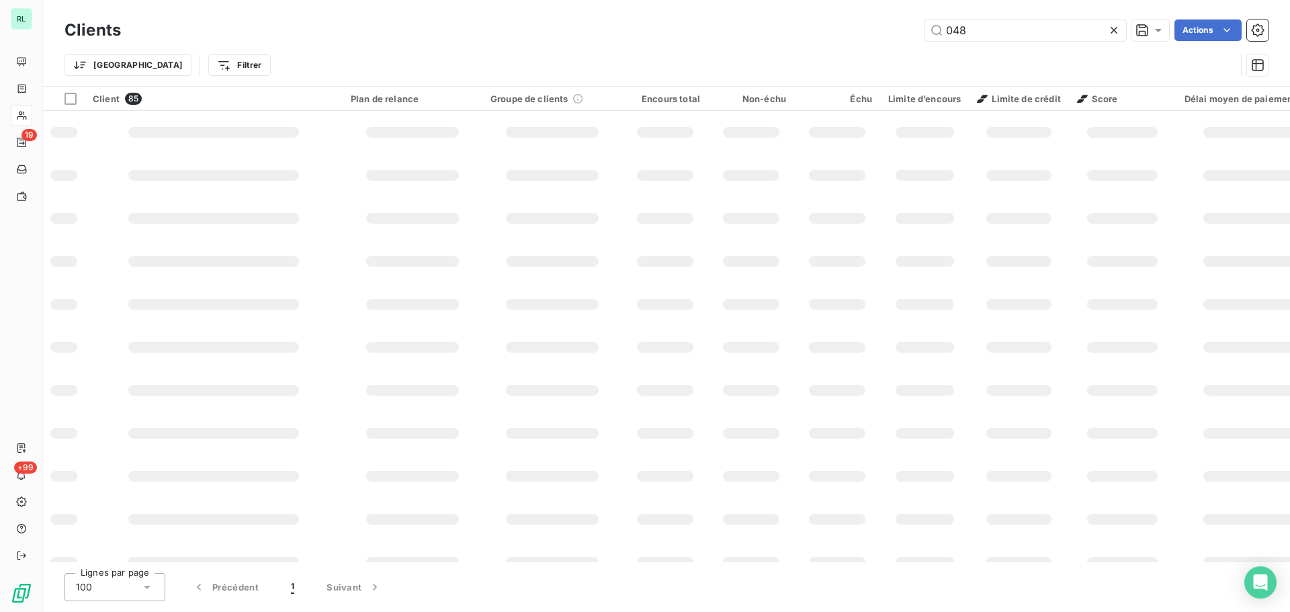
type input "0488"
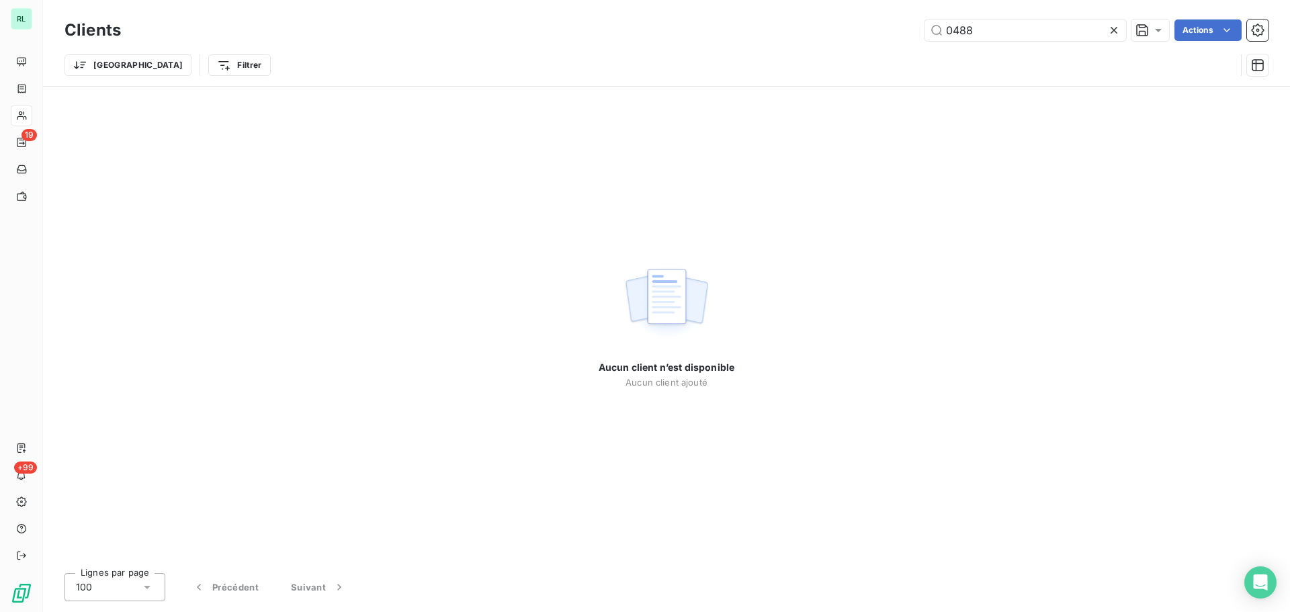
drag, startPoint x: 979, startPoint y: 32, endPoint x: 920, endPoint y: 34, distance: 58.5
click at [920, 34] on div "0488 Actions" at bounding box center [702, 29] width 1131 height 21
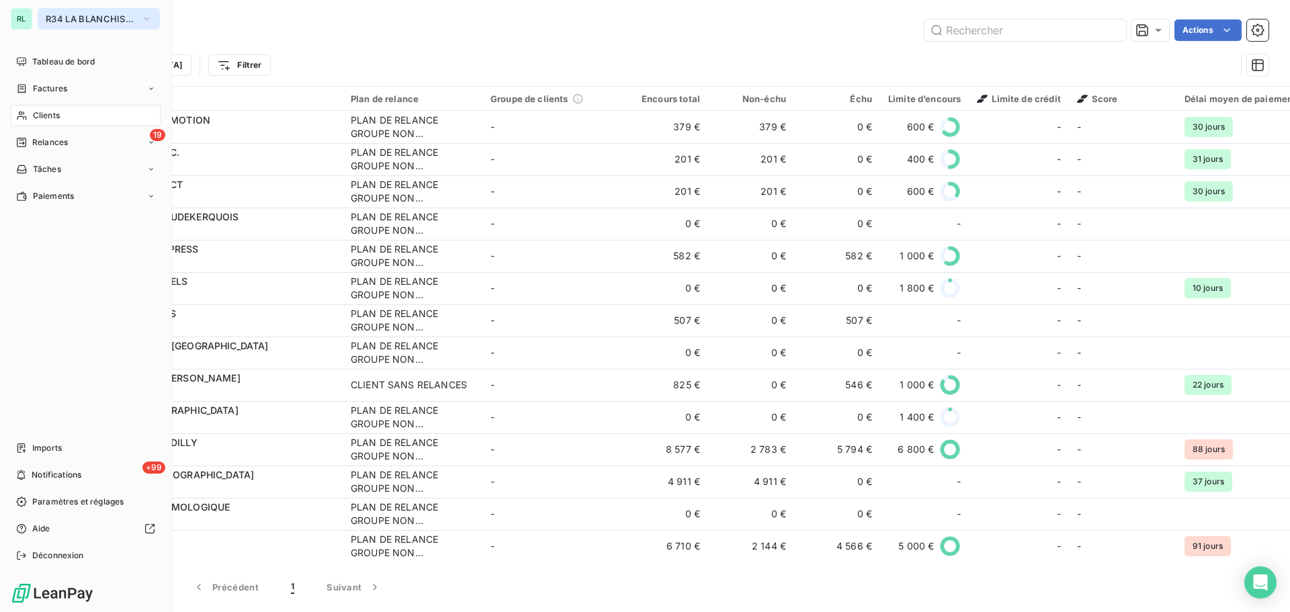
click at [69, 20] on span "R34 LA BLANCHISSERIE CENTRALE" at bounding box center [91, 18] width 90 height 11
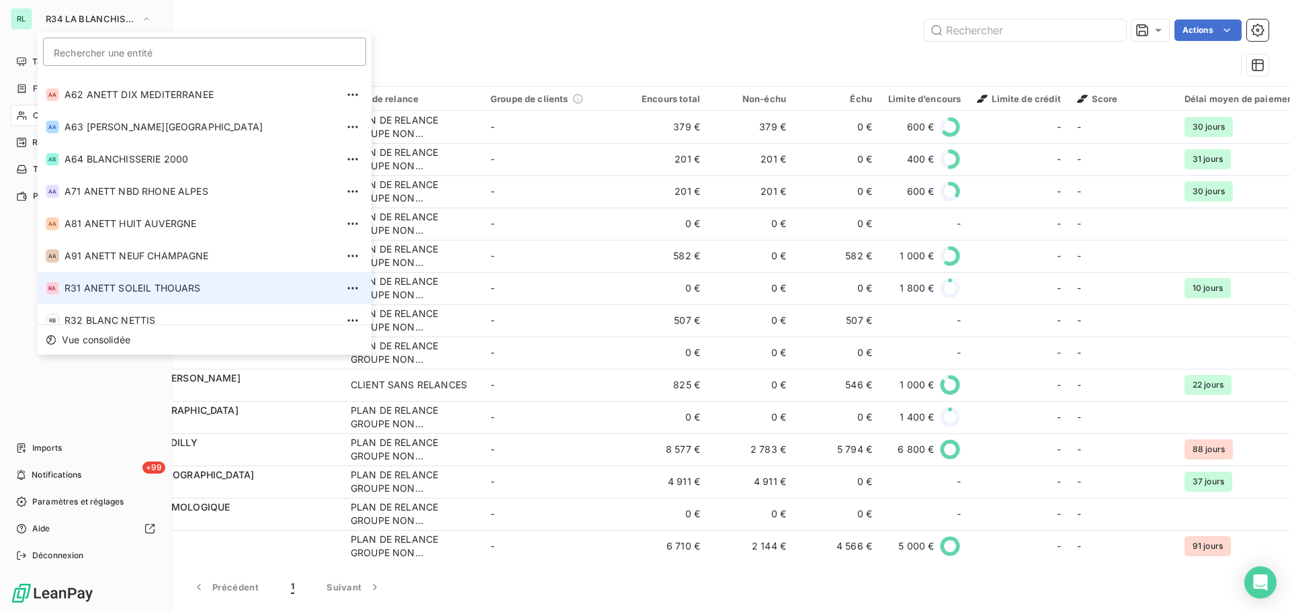
scroll to position [357, 0]
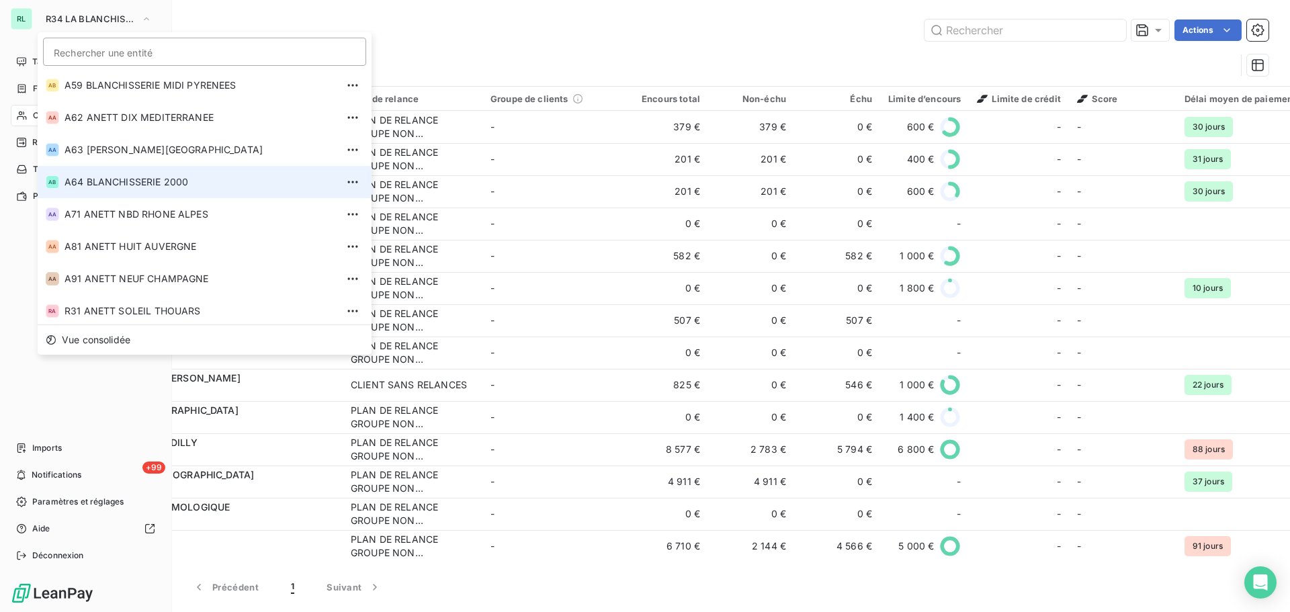
click at [118, 188] on span "A64 BLANCHISSERIE 2000" at bounding box center [200, 181] width 272 height 13
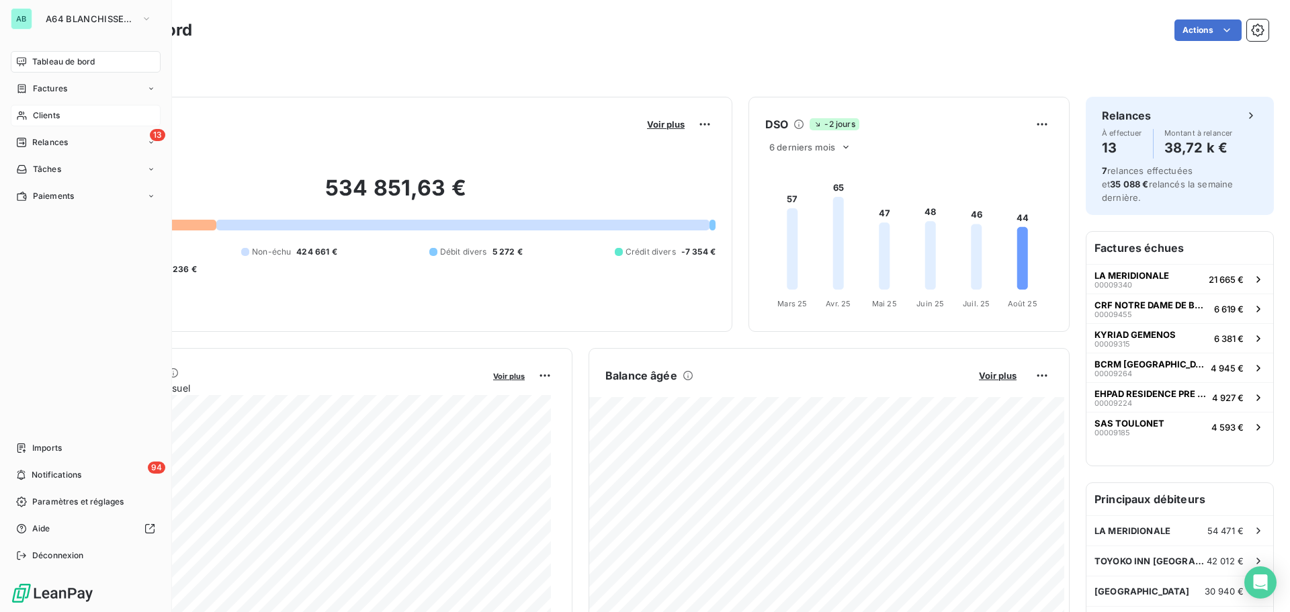
click at [25, 113] on icon at bounding box center [21, 115] width 11 height 11
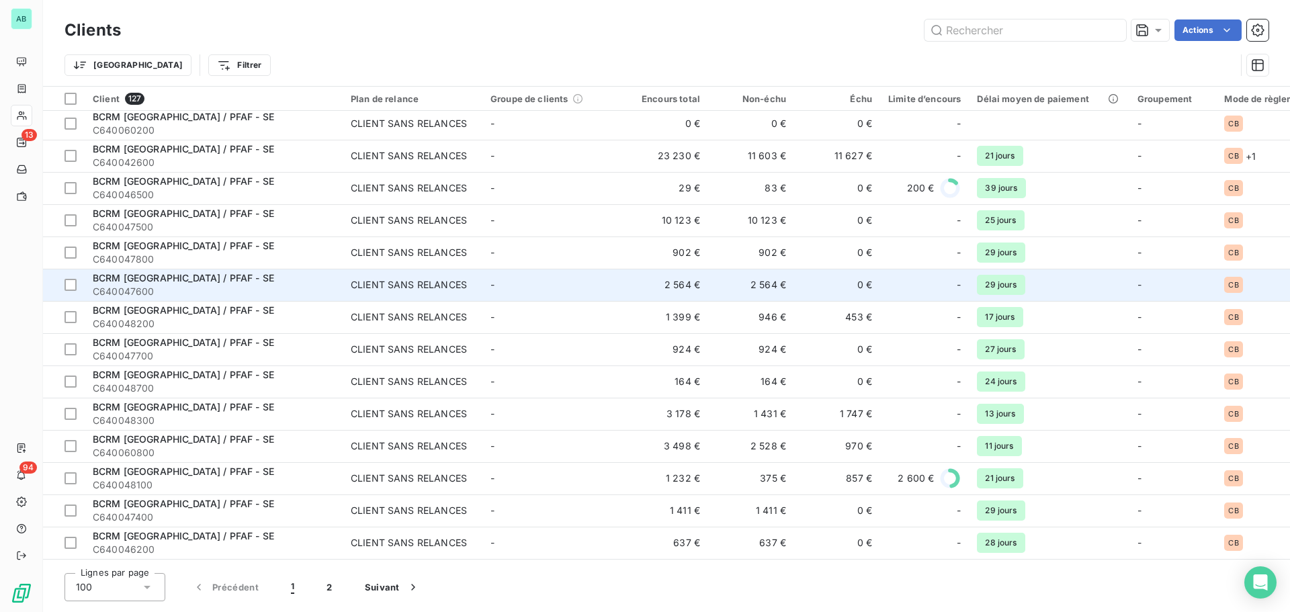
scroll to position [336, 0]
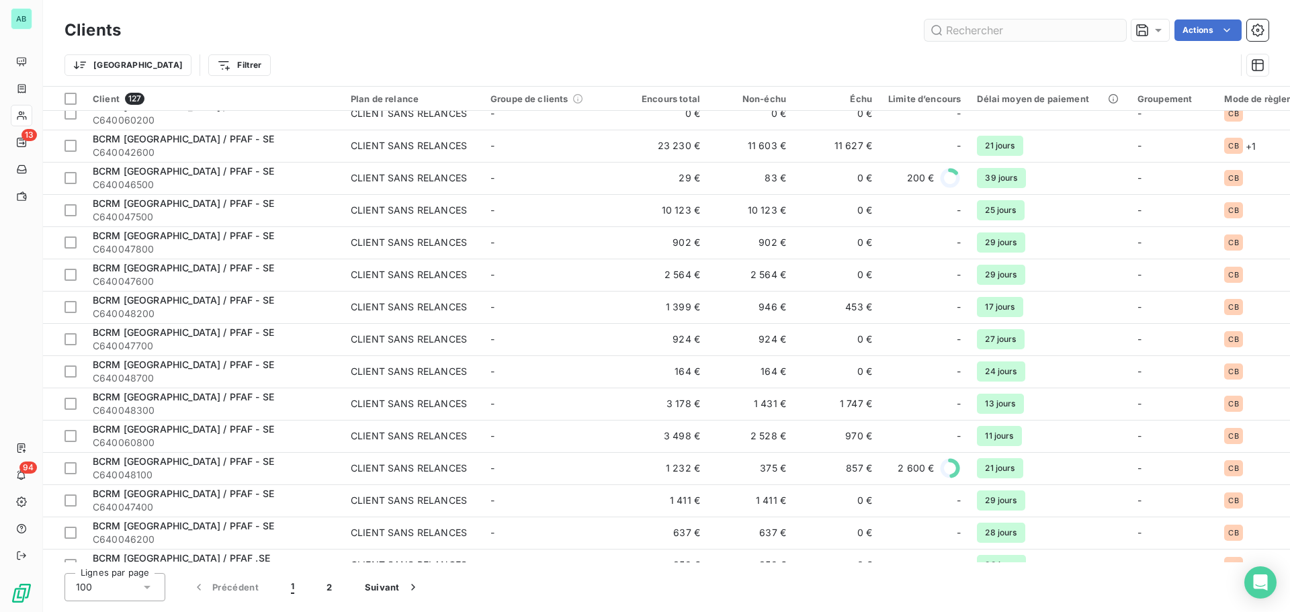
click at [958, 38] on input "text" at bounding box center [1025, 29] width 202 height 21
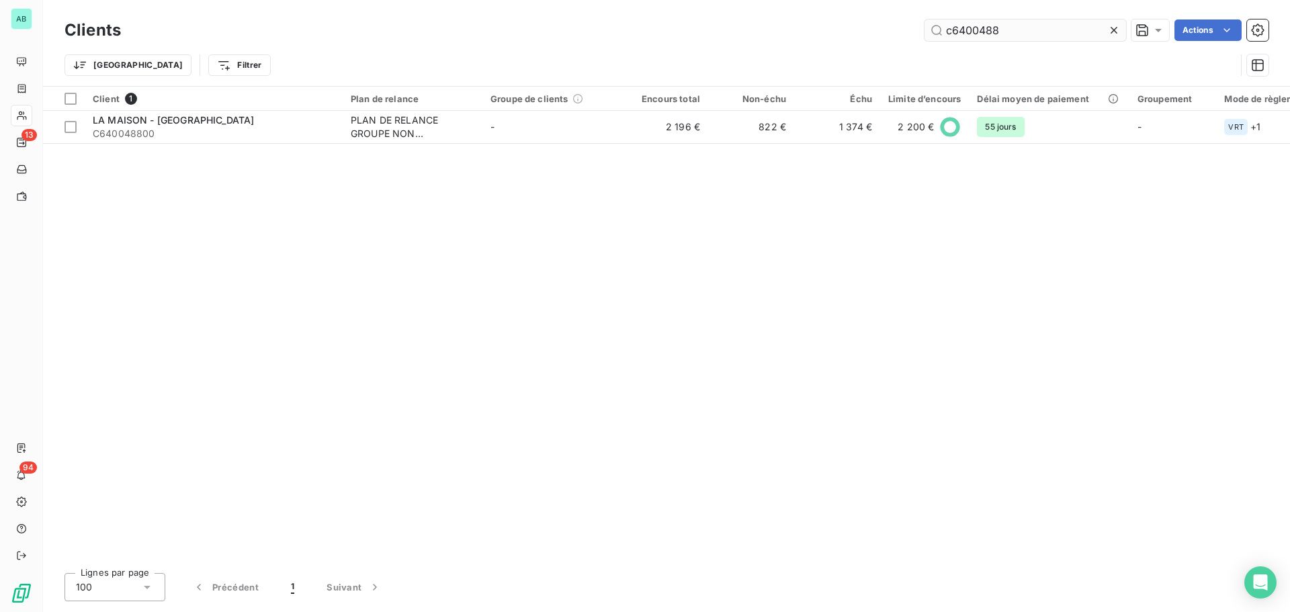
scroll to position [0, 0]
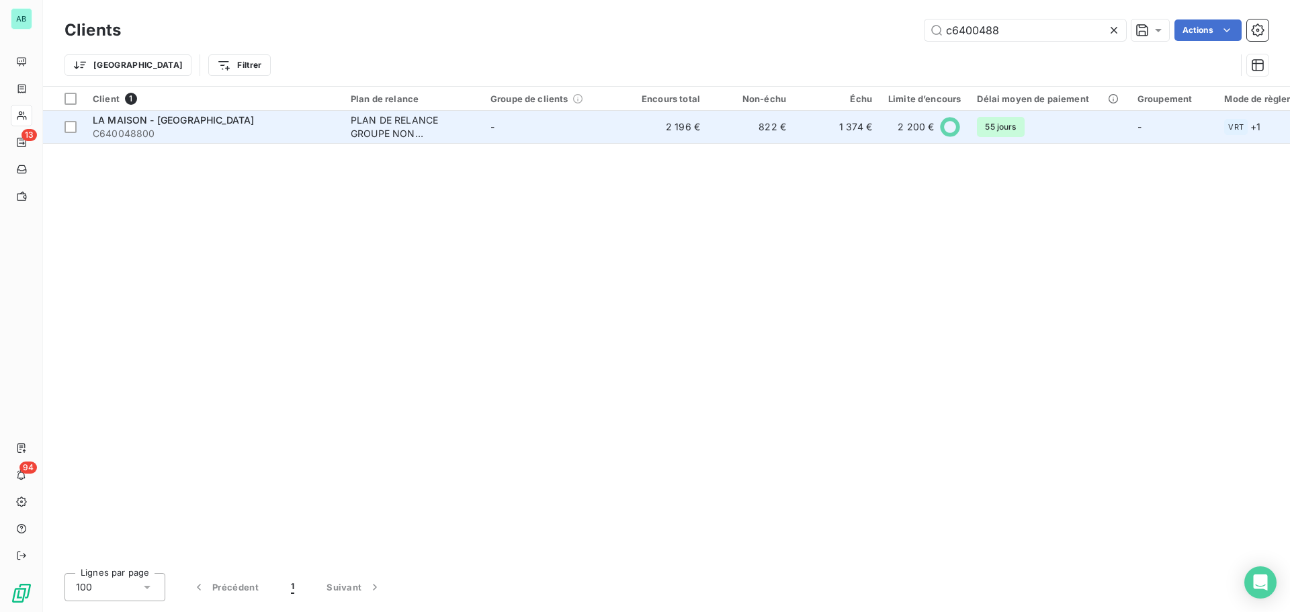
type input "c6400488"
click at [314, 130] on span "C640048800" at bounding box center [214, 133] width 242 height 13
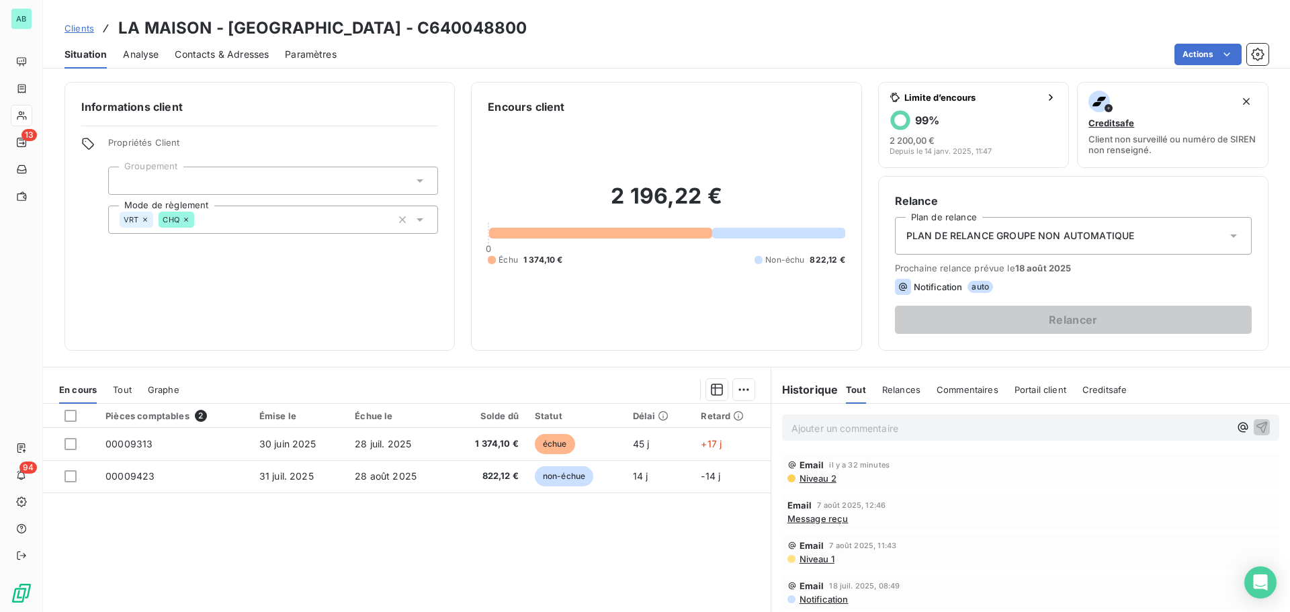
click at [791, 430] on p "Ajouter un commentaire ﻿" at bounding box center [1010, 428] width 438 height 17
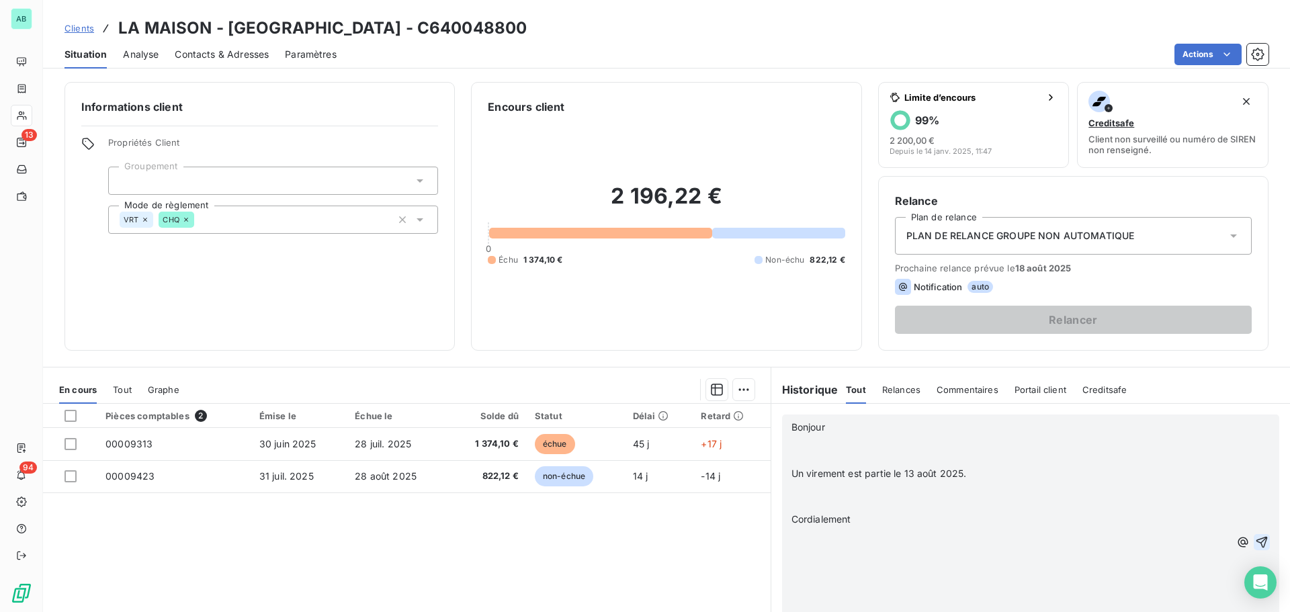
click at [1255, 541] on icon "button" at bounding box center [1261, 541] width 13 height 13
